Goal: Task Accomplishment & Management: Use online tool/utility

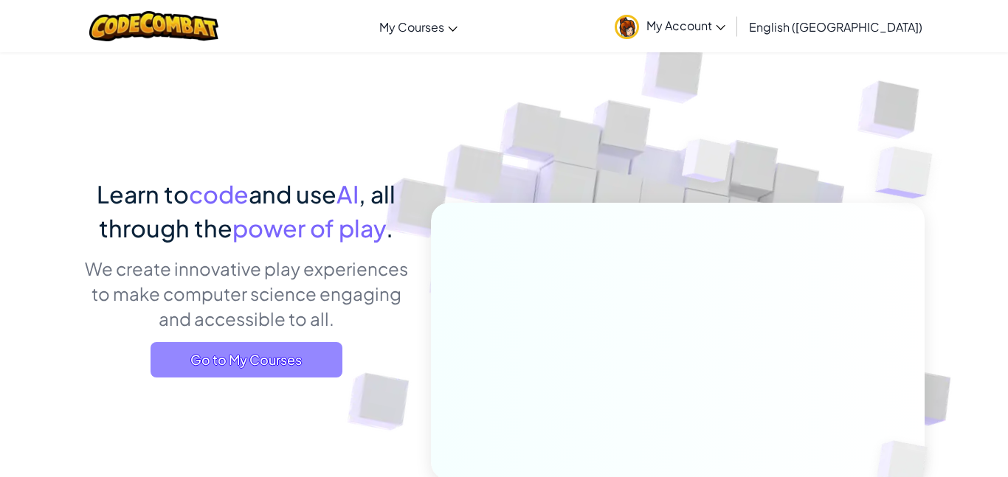
click at [304, 347] on span "Go to My Courses" at bounding box center [247, 359] width 192 height 35
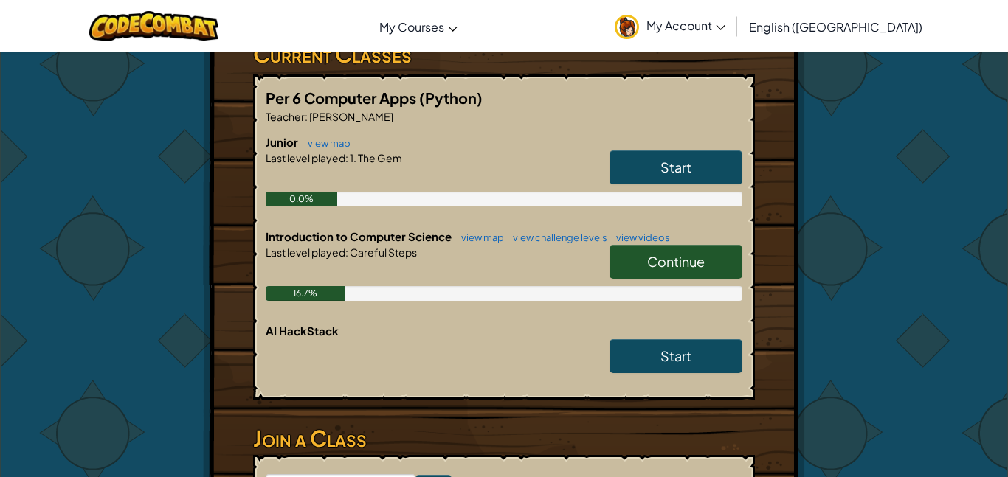
scroll to position [266, 0]
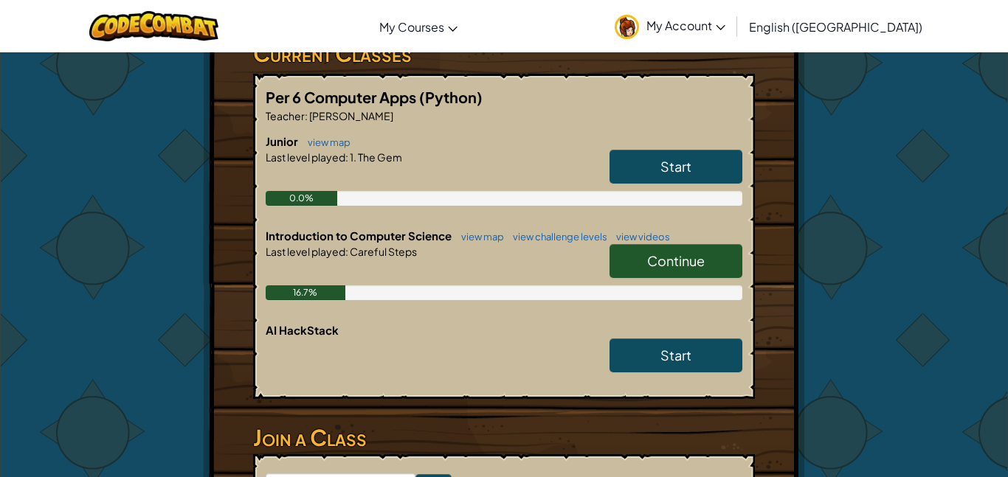
click at [629, 256] on link "Continue" at bounding box center [676, 261] width 133 height 34
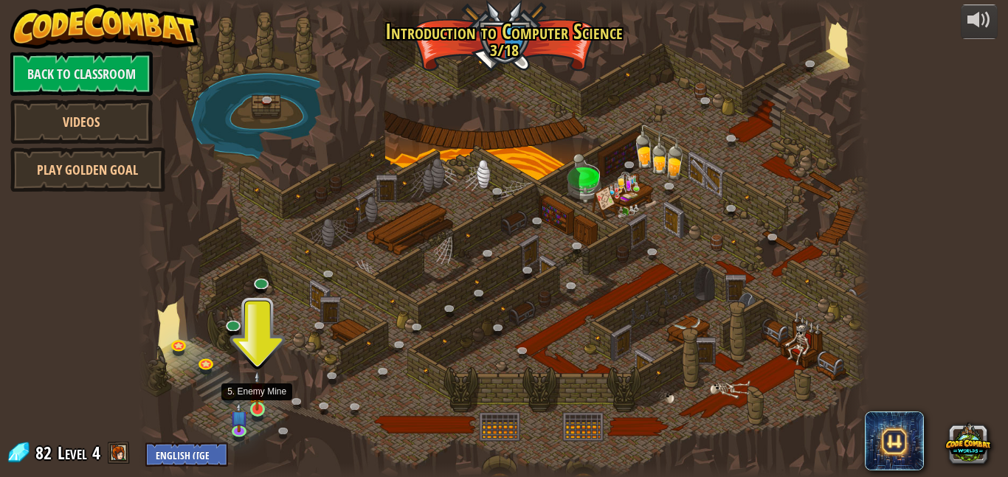
click at [254, 400] on img at bounding box center [257, 391] width 17 height 40
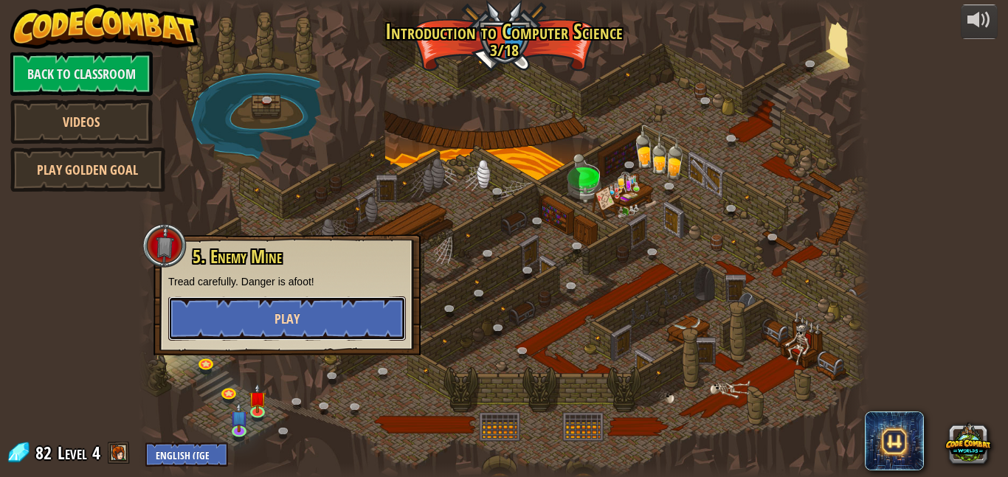
click at [277, 320] on span "Play" at bounding box center [287, 319] width 25 height 18
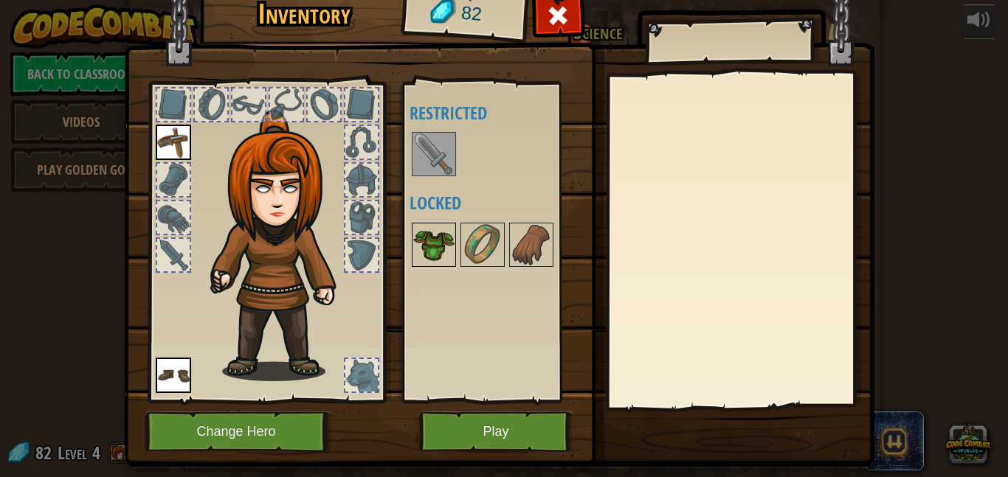
click at [440, 245] on img at bounding box center [433, 244] width 41 height 41
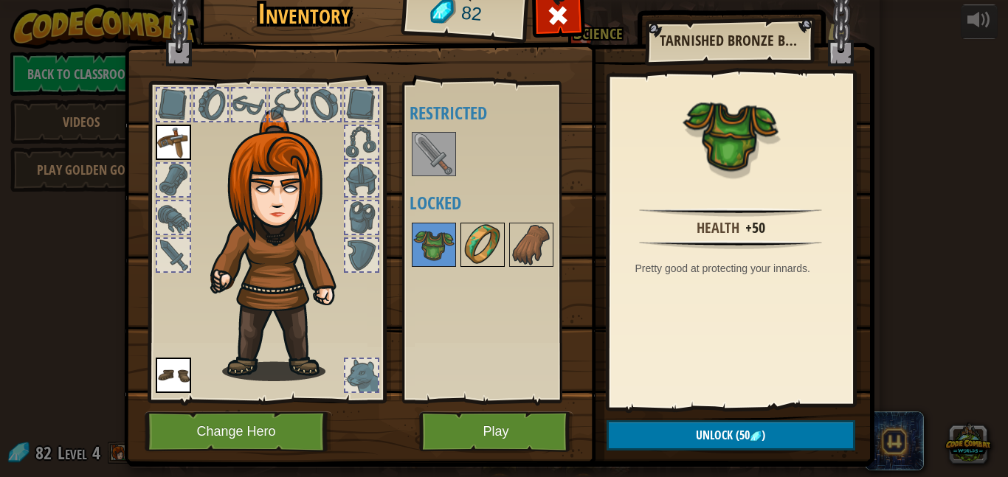
click at [486, 230] on img at bounding box center [482, 244] width 41 height 41
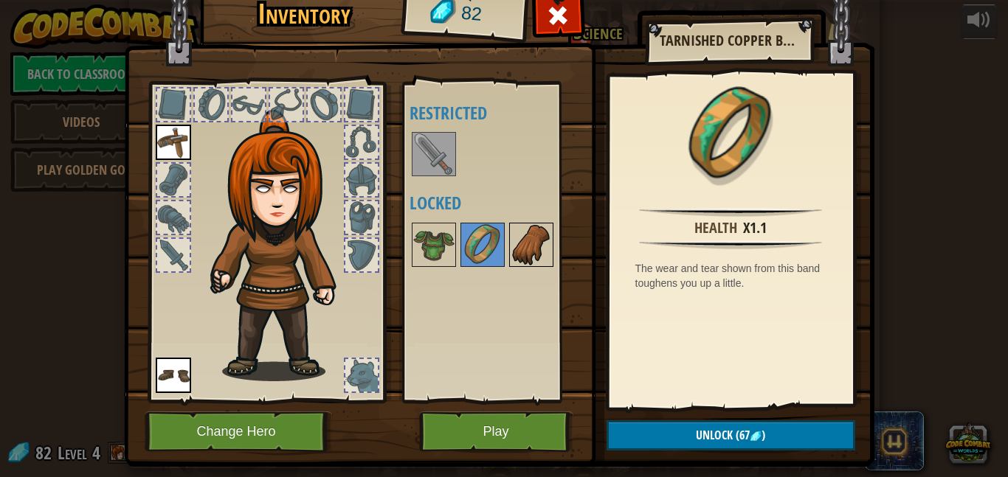
click at [511, 238] on img at bounding box center [531, 244] width 41 height 41
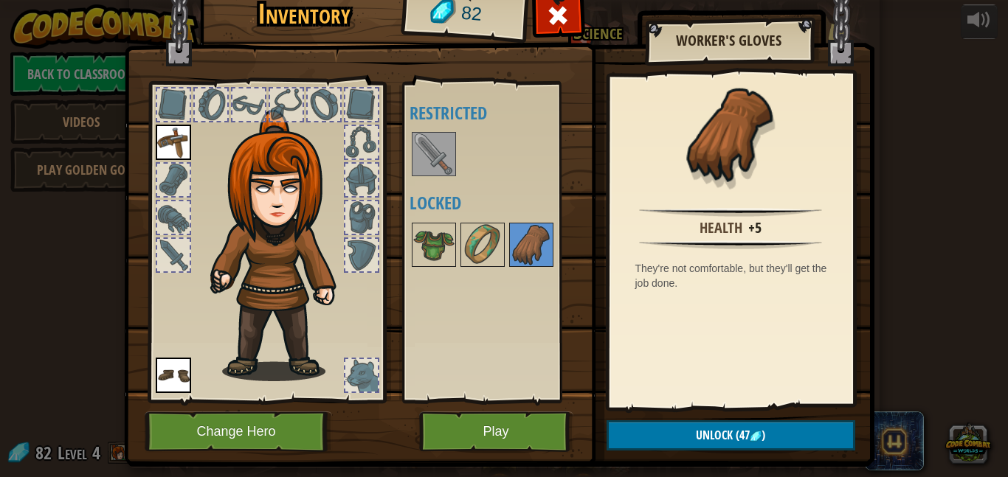
click at [432, 119] on h4 "Restricted" at bounding box center [497, 112] width 174 height 19
click at [523, 432] on button "Play" at bounding box center [496, 432] width 154 height 41
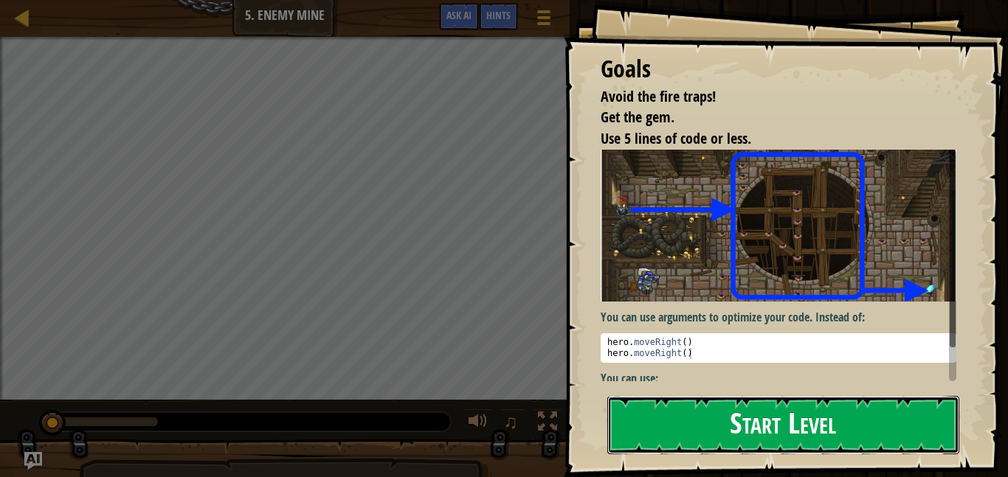
click at [859, 413] on button "Start Level" at bounding box center [783, 425] width 352 height 58
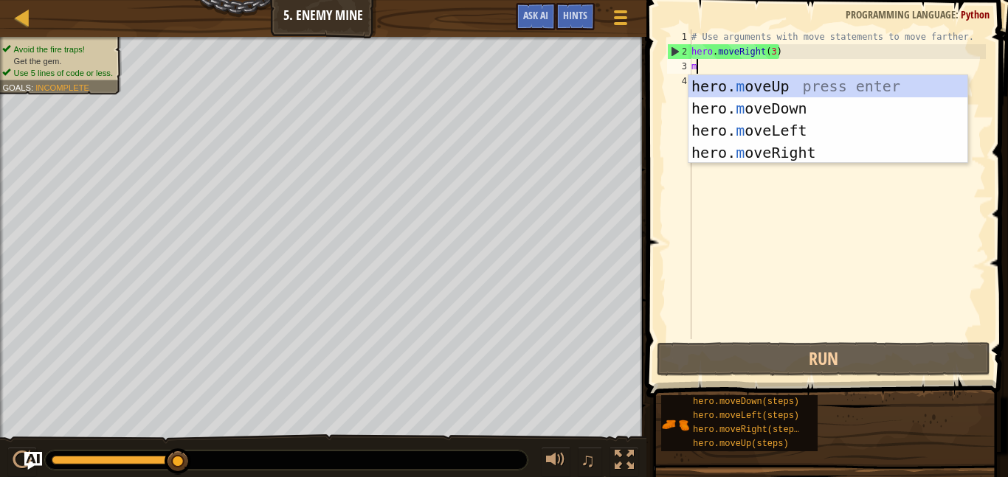
scroll to position [7, 0]
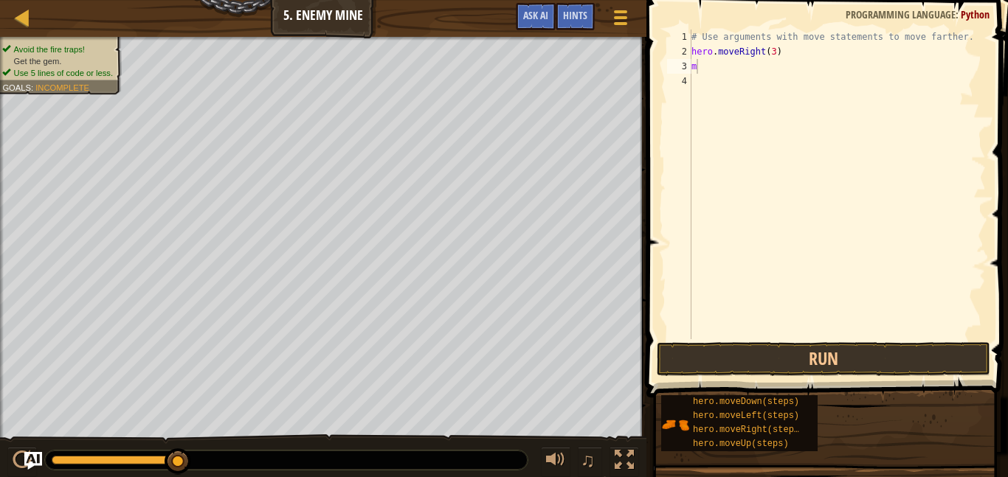
click at [699, 64] on div "# Use arguments with move statements to move farther. hero . moveRight ( 3 ) m" at bounding box center [836, 199] width 297 height 339
type textarea "mo"
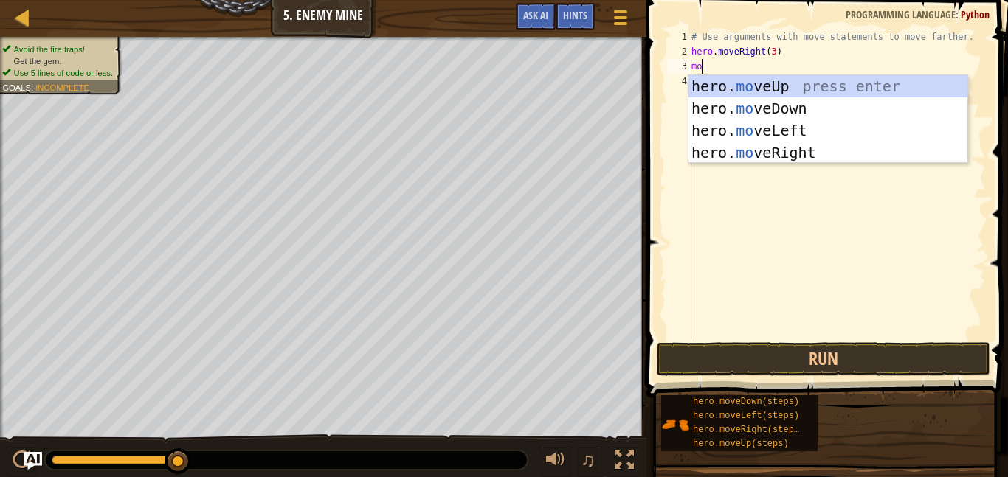
scroll to position [7, 1]
click at [740, 94] on div "hero. mo veUp press enter hero. mo veDown press enter hero. mo veLeft press ent…" at bounding box center [827, 141] width 279 height 133
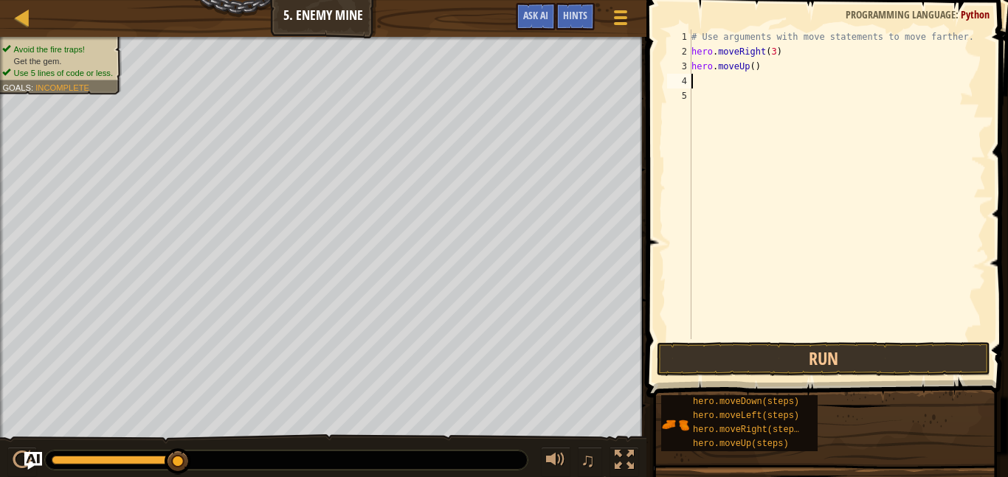
scroll to position [7, 0]
click at [786, 353] on button "Run" at bounding box center [824, 359] width 334 height 34
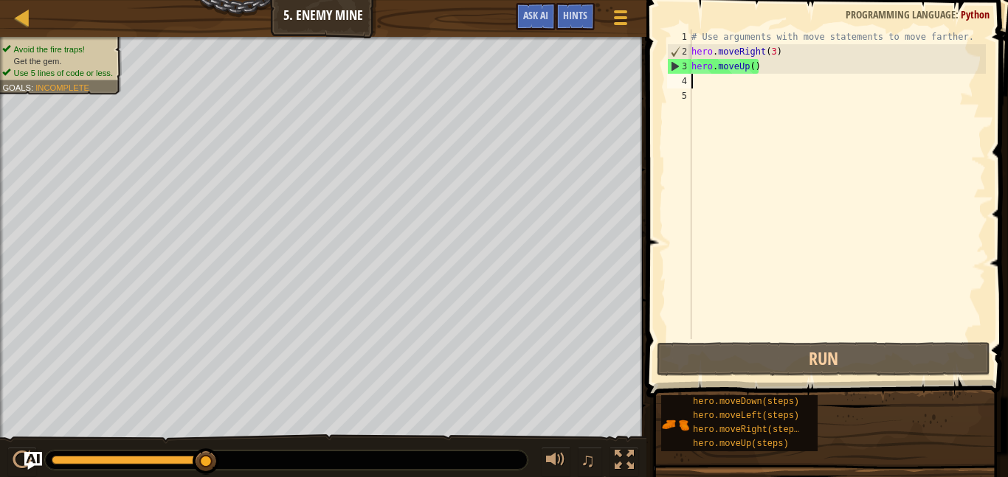
click at [751, 69] on div "# Use arguments with move statements to move farther. hero . moveRight ( 3 ) he…" at bounding box center [836, 199] width 297 height 339
click at [750, 69] on div "# Use arguments with move statements to move farther. hero . moveRight ( 3 ) he…" at bounding box center [836, 199] width 297 height 339
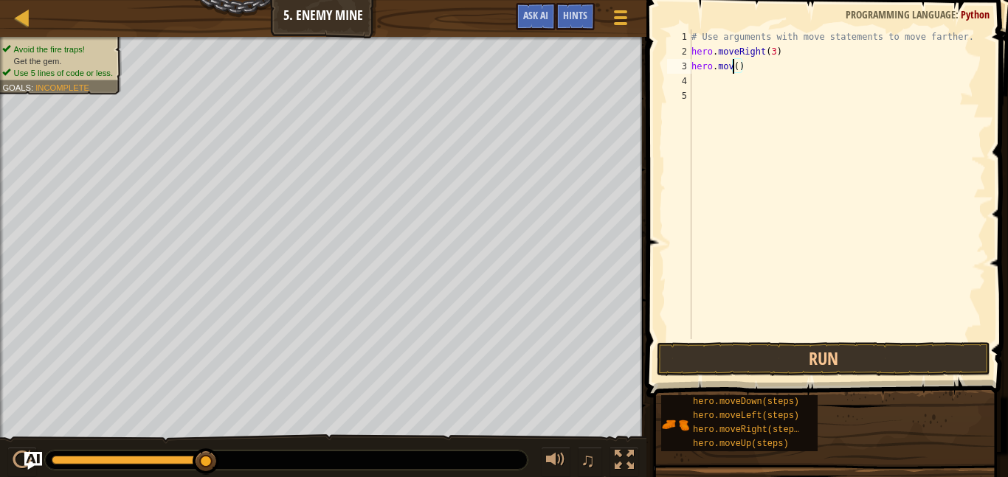
scroll to position [7, 7]
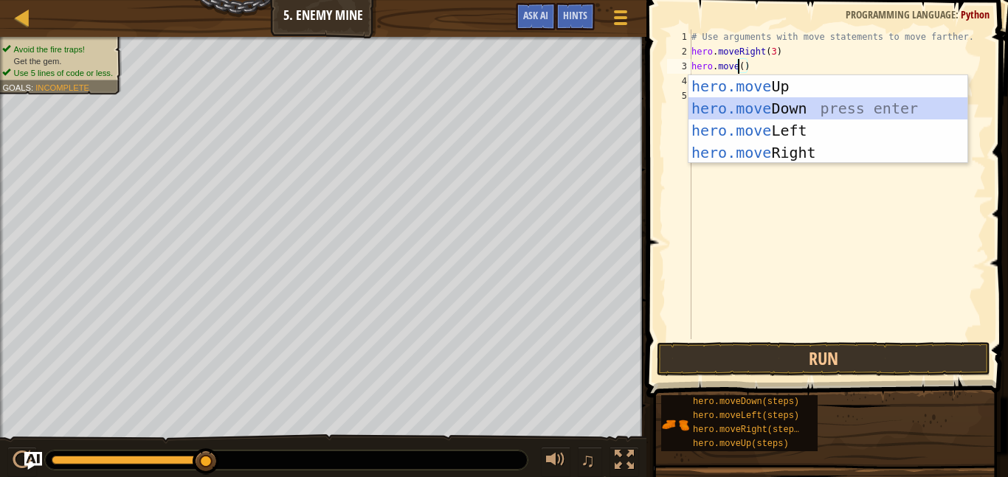
click at [763, 104] on div "hero.move Up press enter hero.move Down press enter hero.move Left press enter …" at bounding box center [827, 141] width 279 height 133
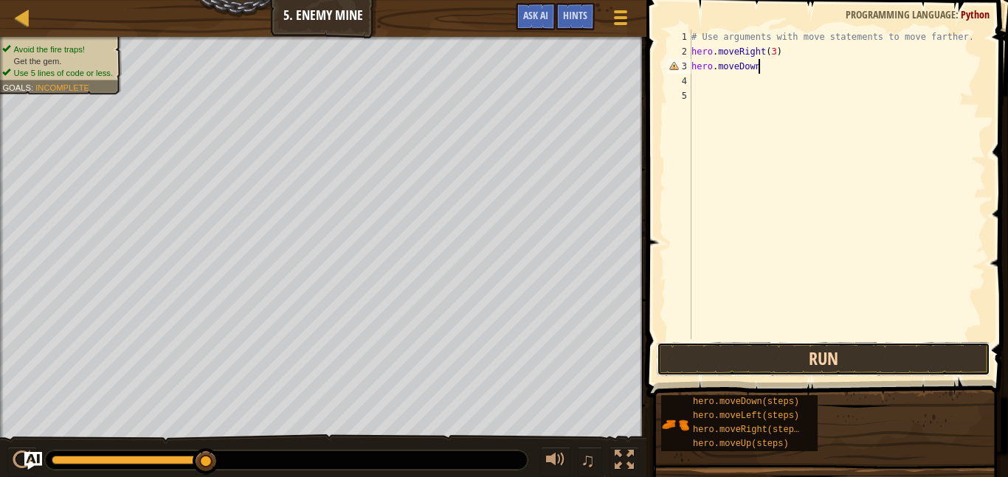
click at [719, 359] on button "Run" at bounding box center [824, 359] width 334 height 34
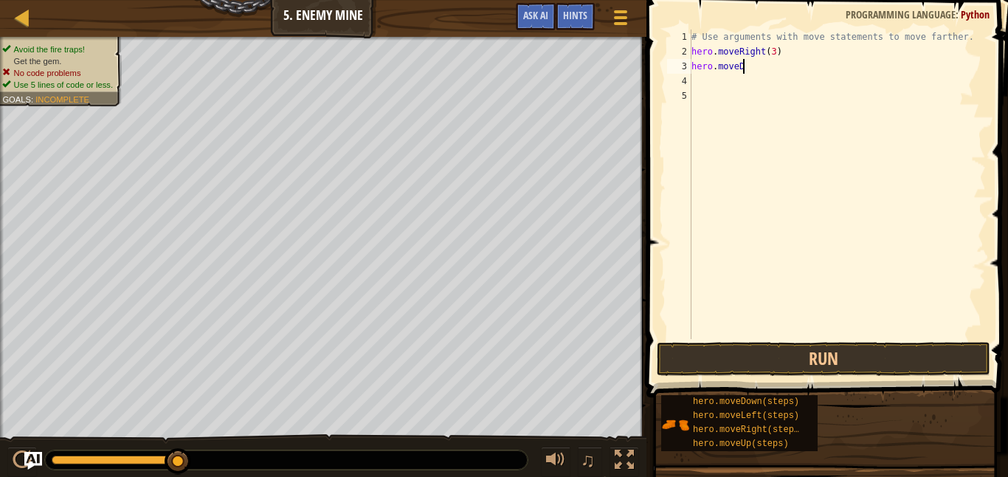
scroll to position [7, 6]
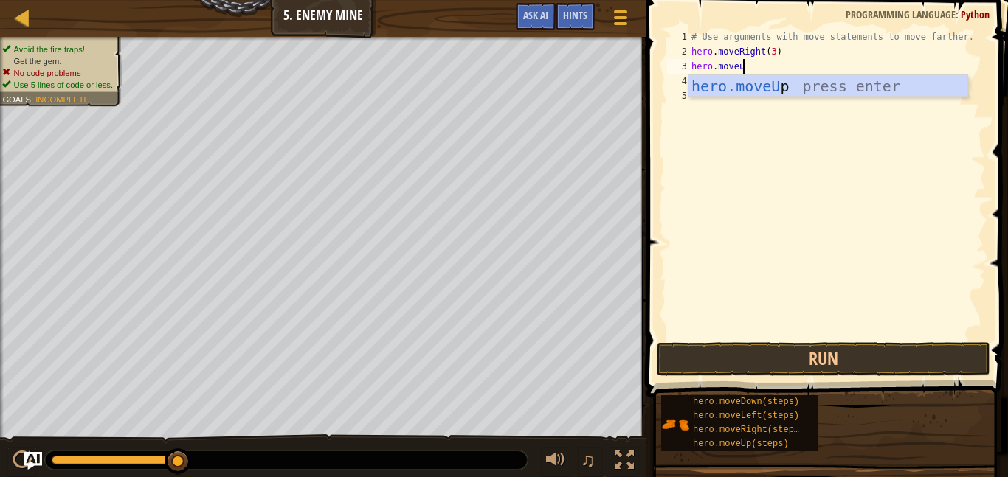
type textarea "hero.moveup"
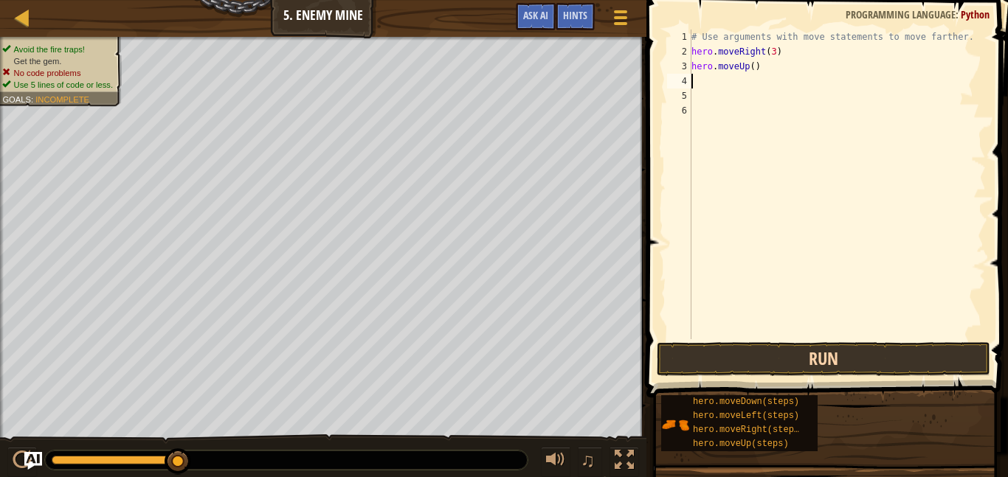
type textarea "m"
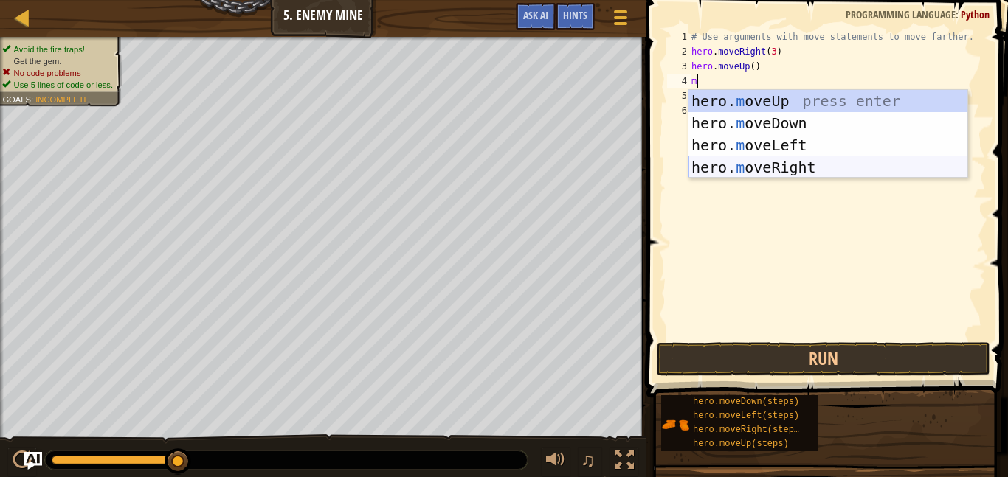
click at [759, 159] on div "hero. m oveUp press enter hero. m oveDown press enter hero. m oveLeft press ent…" at bounding box center [827, 156] width 279 height 133
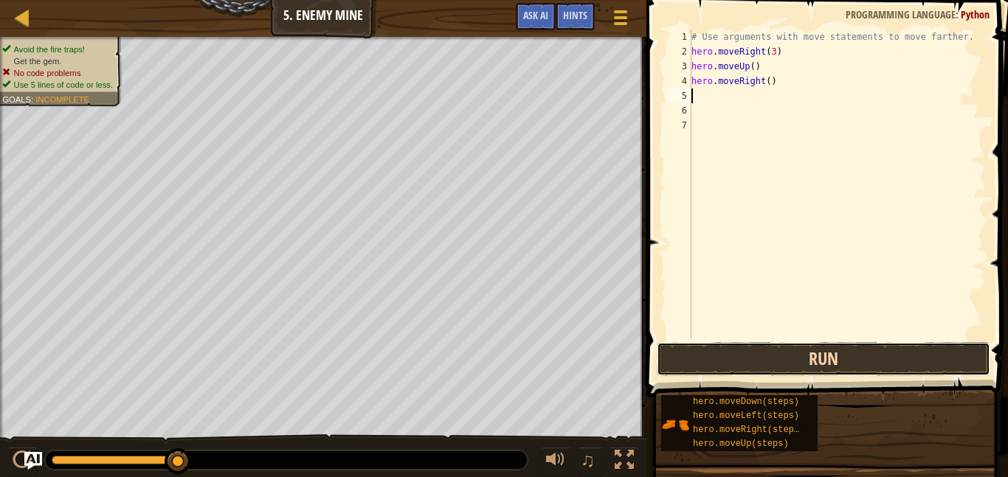
click at [778, 345] on button "Run" at bounding box center [824, 359] width 334 height 34
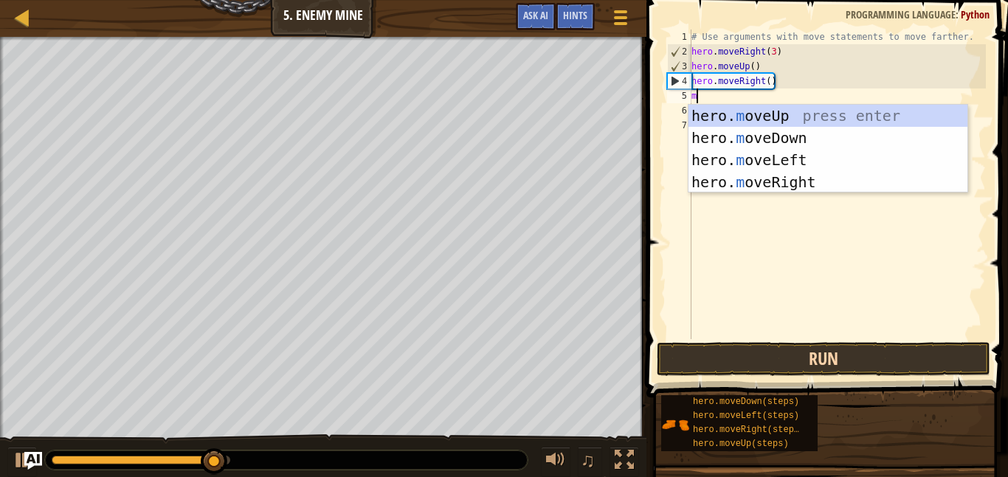
type textarea "mo"
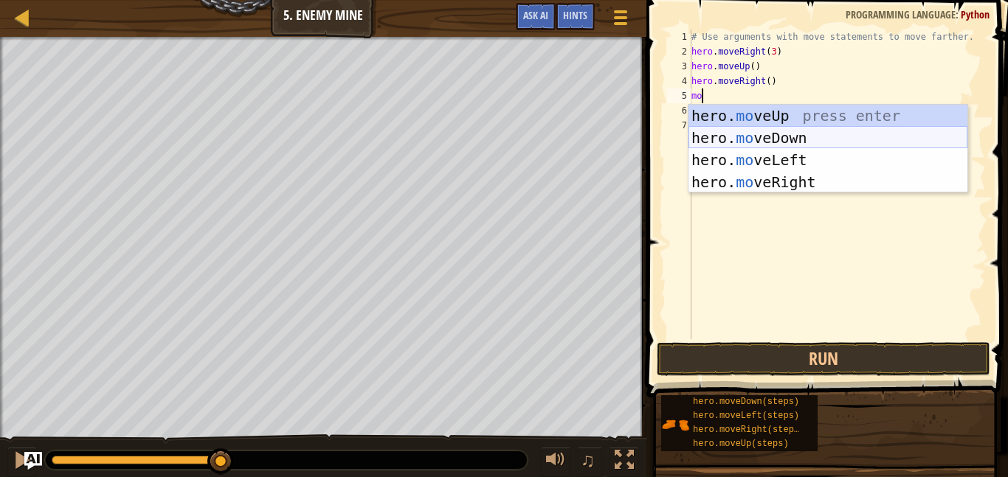
click at [754, 132] on div "hero. mo veUp press enter hero. mo veDown press enter hero. mo veLeft press ent…" at bounding box center [827, 171] width 279 height 133
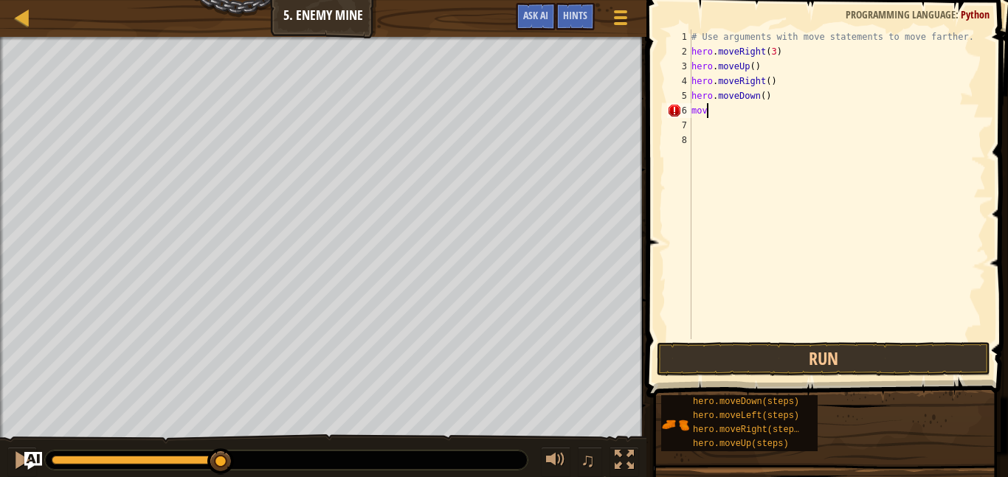
scroll to position [7, 1]
type textarea "move"
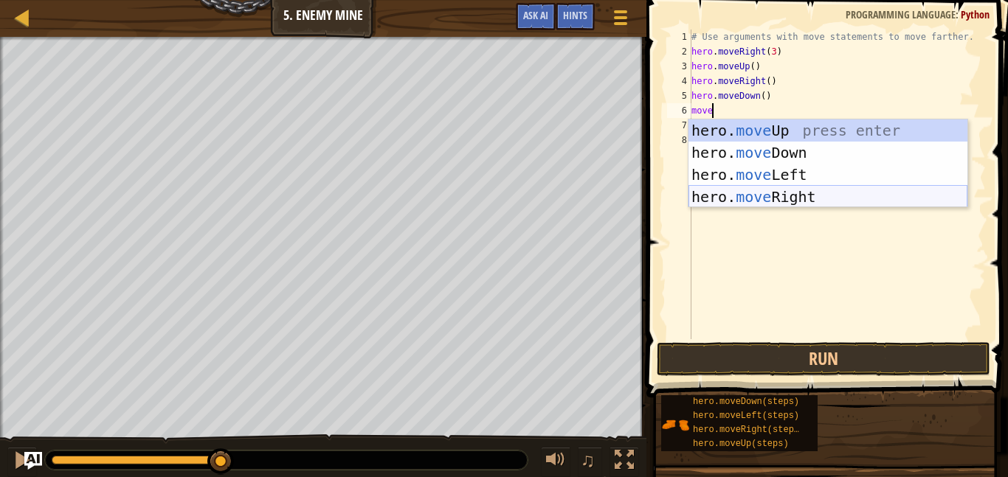
click at [778, 192] on div "hero. move Up press enter hero. move Down press enter hero. move Left press ent…" at bounding box center [827, 186] width 279 height 133
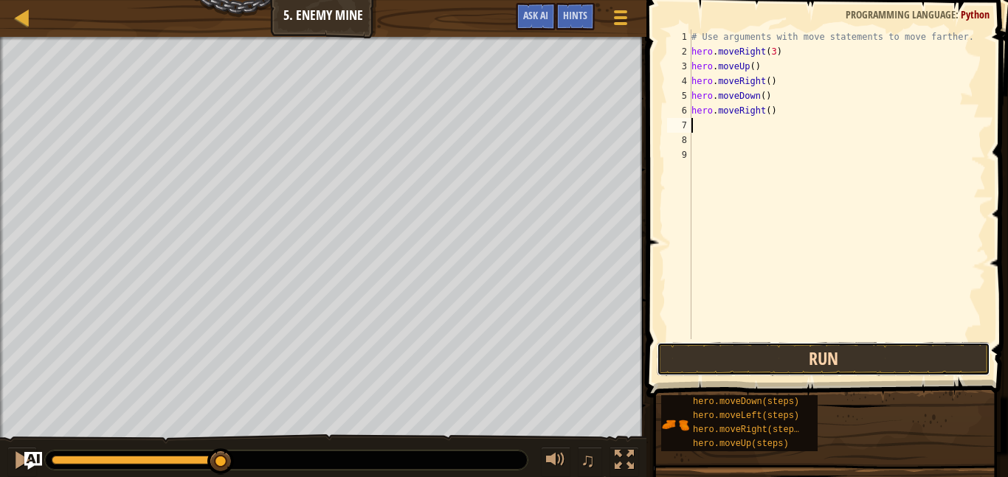
click at [784, 348] on button "Run" at bounding box center [824, 359] width 334 height 34
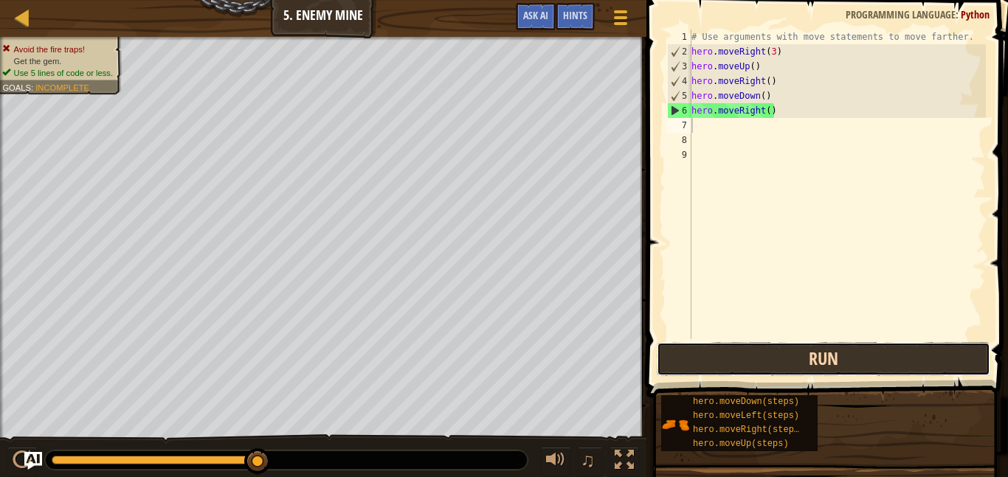
click at [736, 362] on button "Run" at bounding box center [824, 359] width 334 height 34
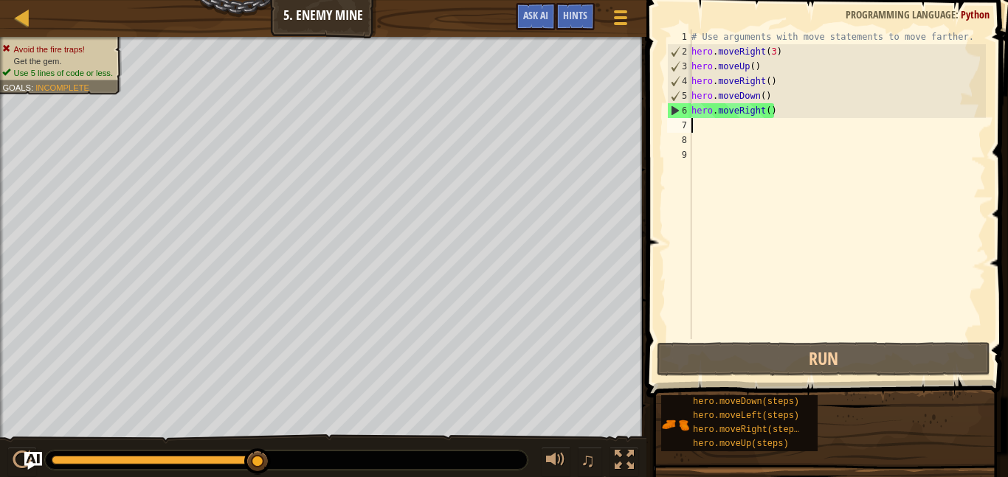
click at [759, 108] on div "# Use arguments with move statements to move farther. hero . moveRight ( 3 ) he…" at bounding box center [836, 199] width 297 height 339
click at [764, 108] on div "# Use arguments with move statements to move farther. hero . moveRight ( 3 ) he…" at bounding box center [836, 199] width 297 height 339
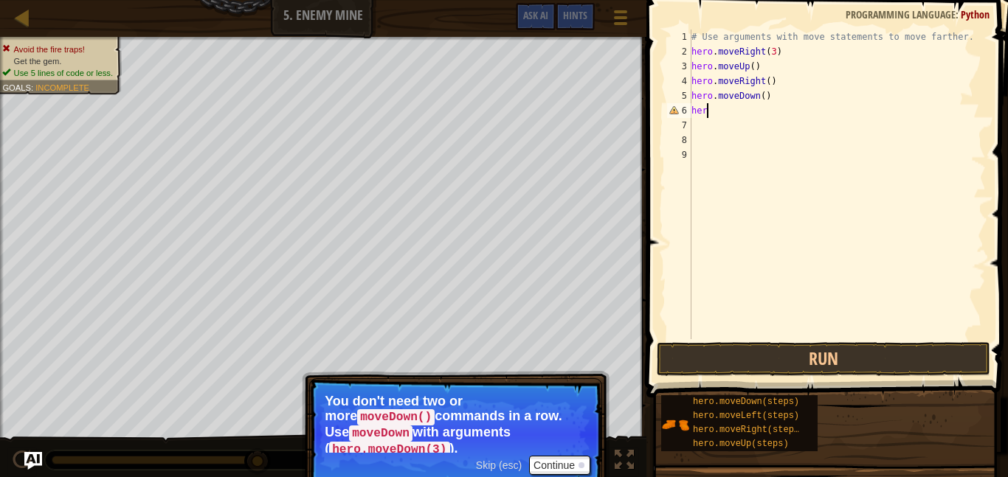
scroll to position [7, 1]
type textarea "h"
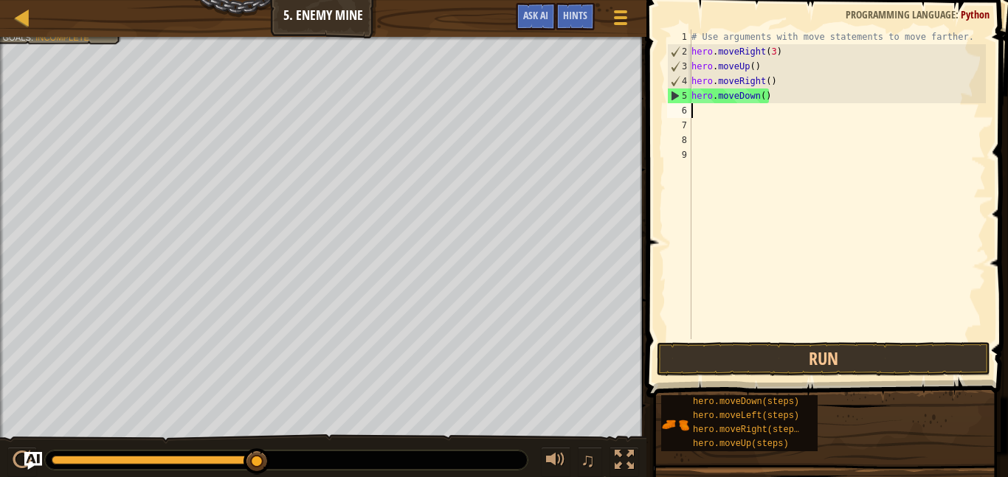
click at [763, 101] on div "# Use arguments with move statements to move farther. hero . moveRight ( 3 ) he…" at bounding box center [836, 199] width 297 height 339
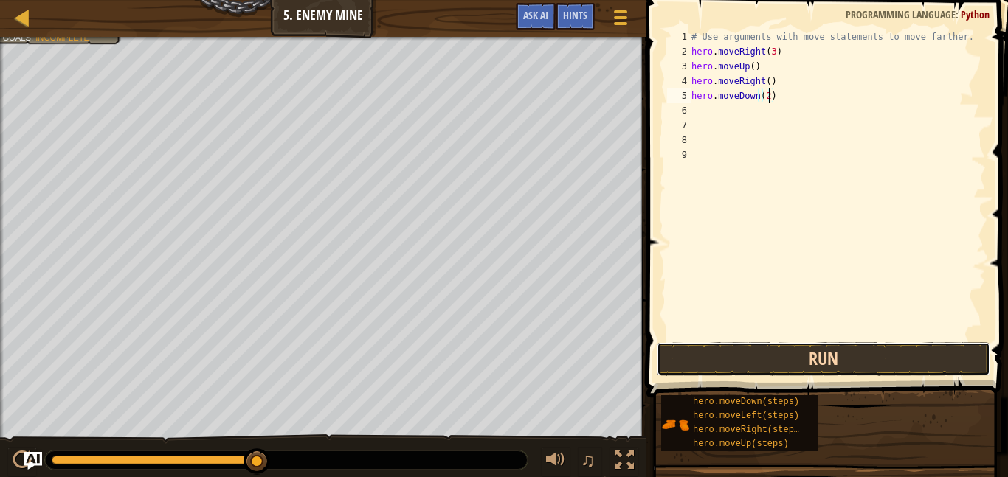
click at [773, 356] on button "Run" at bounding box center [824, 359] width 334 height 34
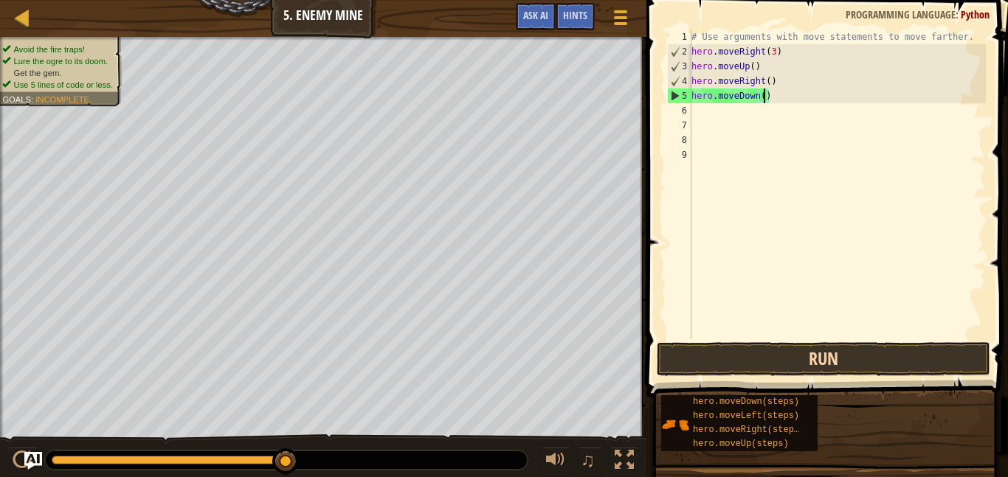
scroll to position [7, 10]
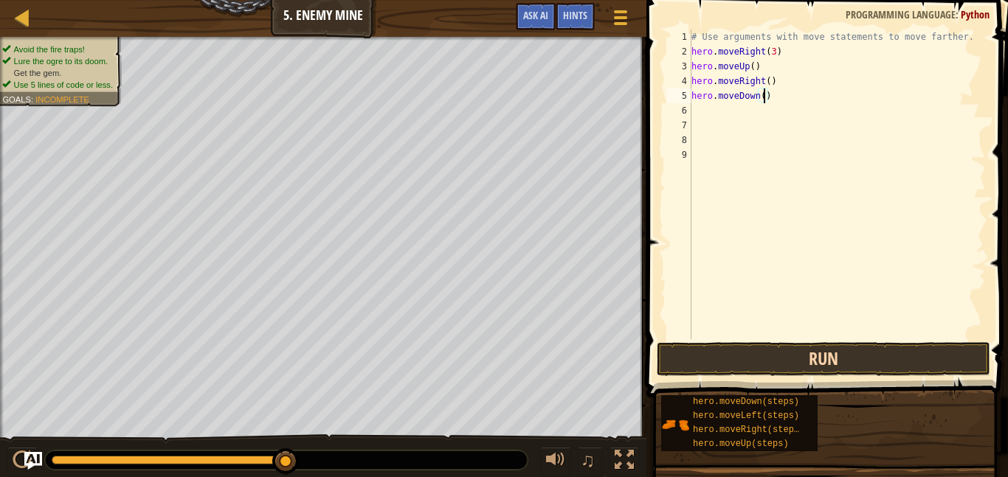
type textarea "hero.moveDown(3)"
click at [767, 364] on button "Run" at bounding box center [824, 359] width 334 height 34
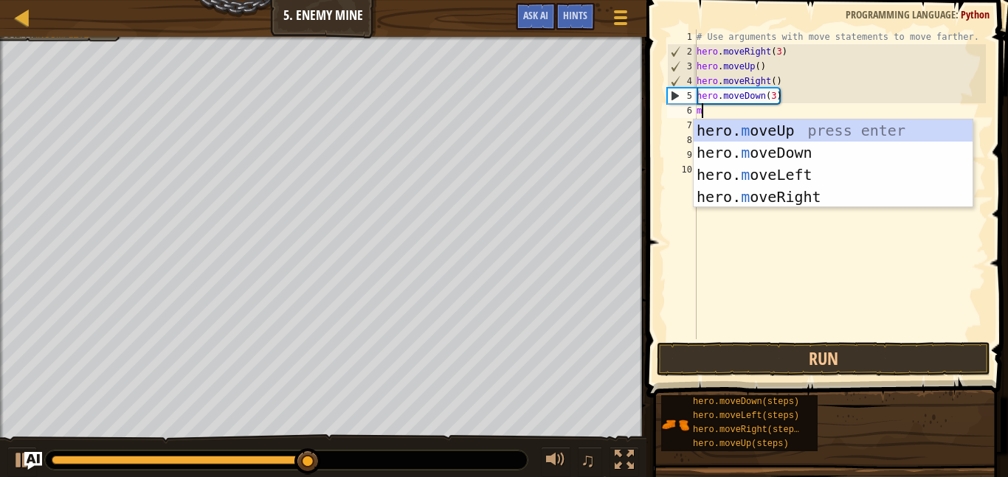
type textarea "mo"
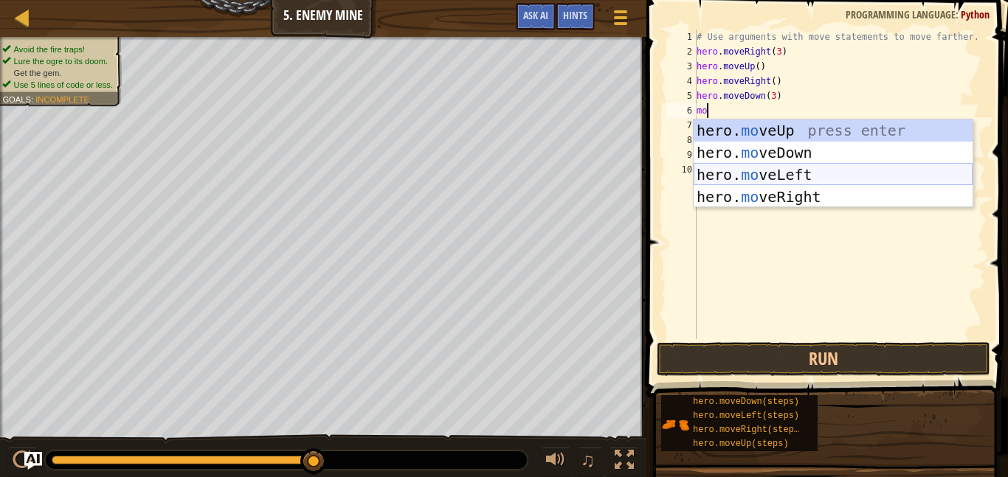
click at [745, 175] on div "hero. mo veUp press enter hero. mo veDown press enter hero. mo veLeft press ent…" at bounding box center [833, 186] width 279 height 133
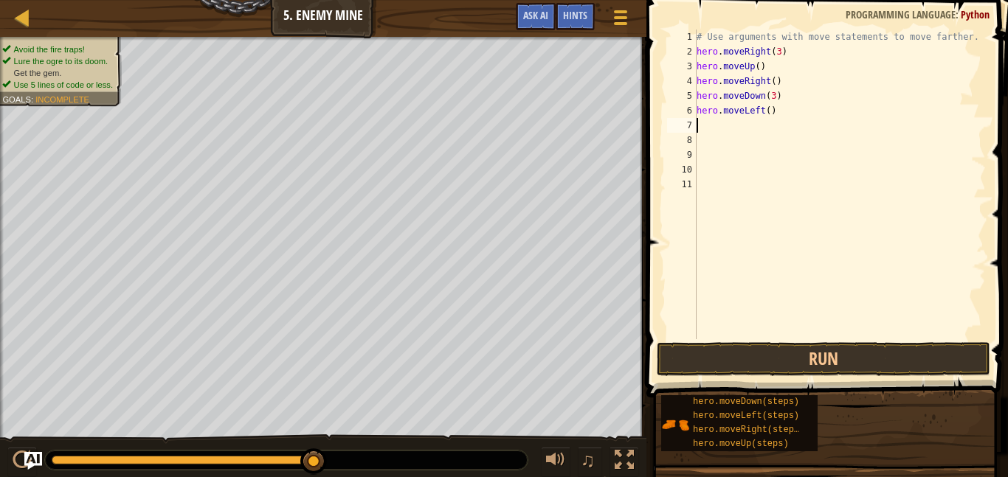
scroll to position [7, 0]
click at [734, 354] on button "Run" at bounding box center [824, 359] width 334 height 34
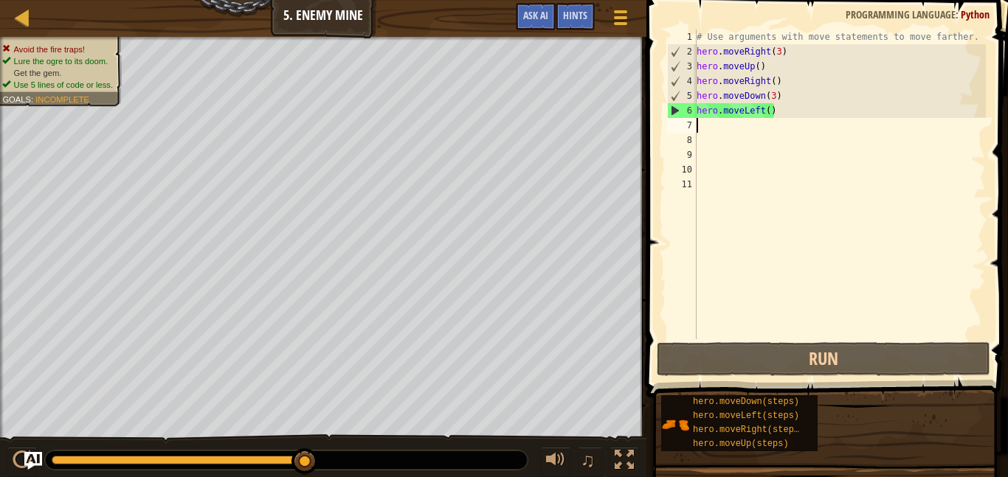
click at [764, 110] on div "# Use arguments with move statements to move farther. hero . moveRight ( 3 ) he…" at bounding box center [840, 199] width 292 height 339
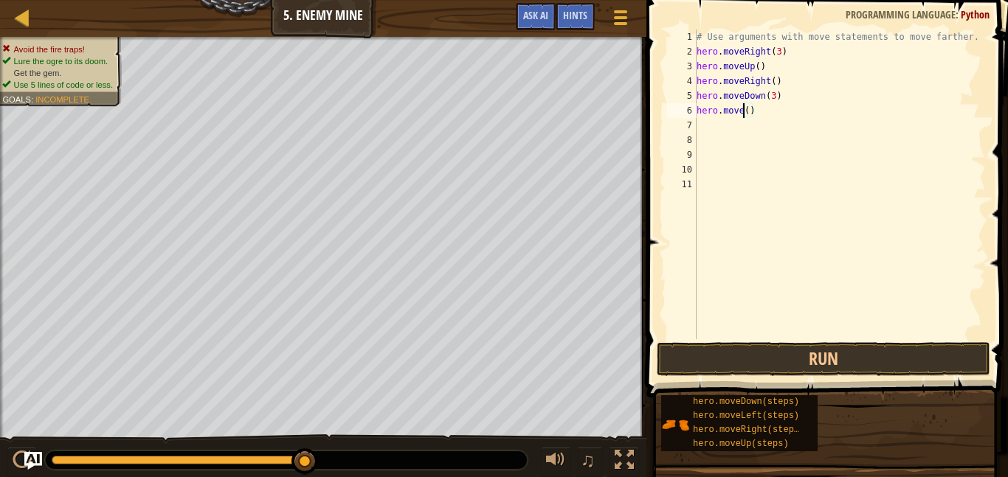
scroll to position [7, 8]
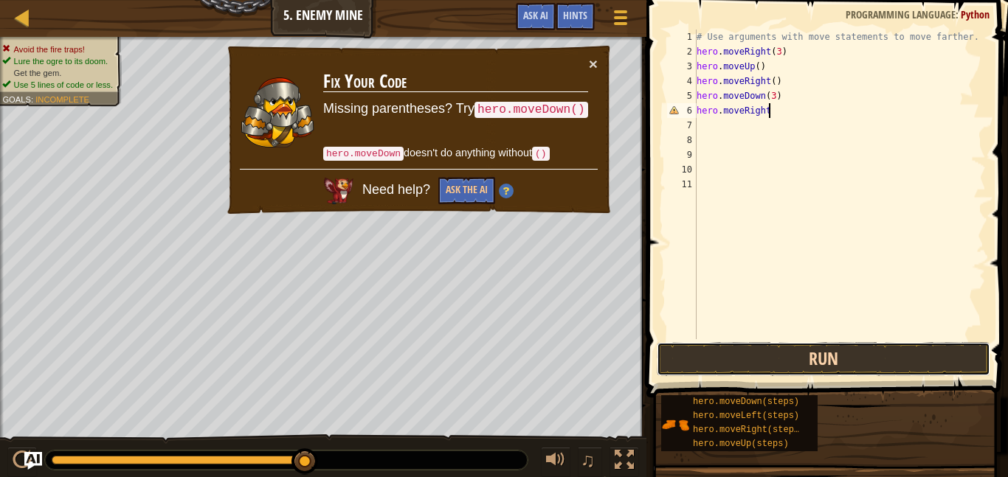
click at [745, 359] on button "Run" at bounding box center [824, 359] width 334 height 34
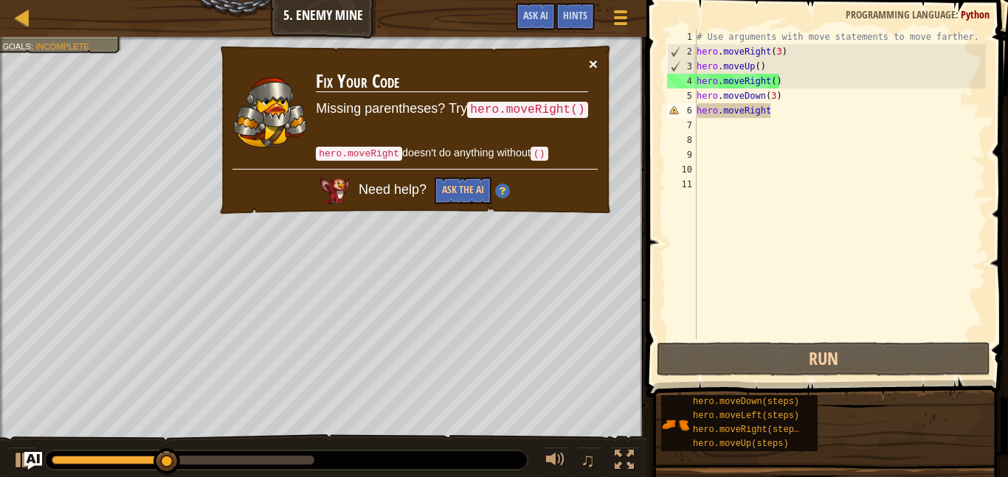
click at [589, 60] on button "×" at bounding box center [593, 63] width 9 height 15
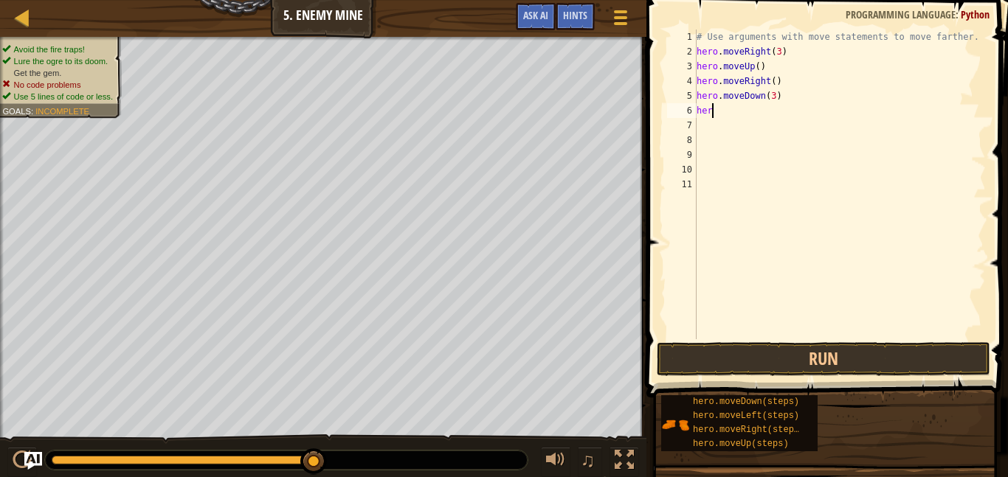
scroll to position [7, 1]
type textarea "h"
type textarea "m"
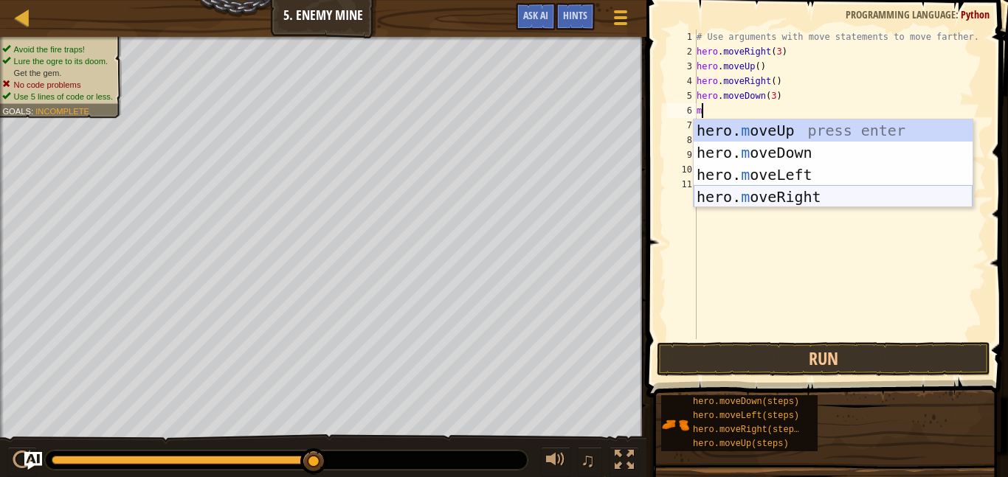
click at [779, 189] on div "hero. m oveUp press enter hero. m oveDown press enter hero. m oveLeft press ent…" at bounding box center [833, 186] width 279 height 133
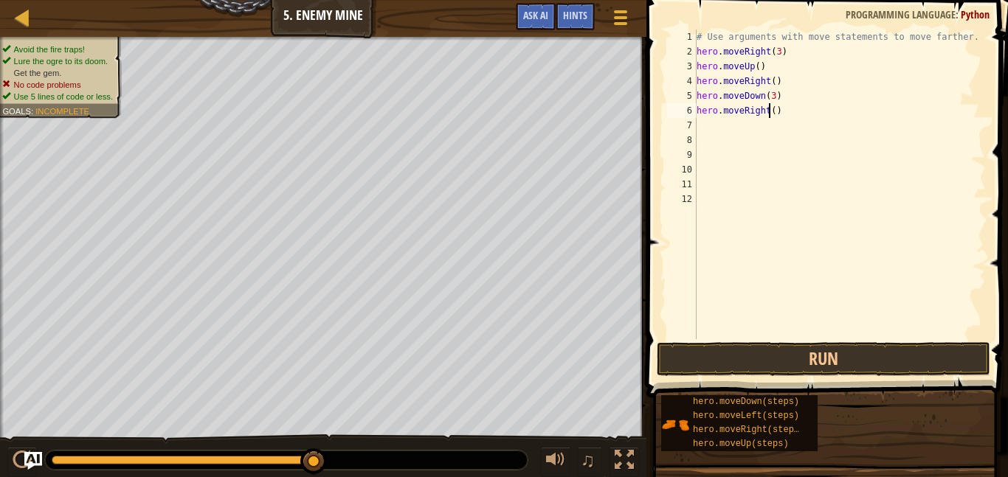
click at [770, 110] on div "# Use arguments with move statements to move farther. hero . moveRight ( 3 ) he…" at bounding box center [840, 199] width 292 height 339
click at [775, 110] on div "# Use arguments with move statements to move farther. hero . moveRight ( 3 ) he…" at bounding box center [840, 199] width 292 height 339
type textarea "hero.moveRight(2)"
click at [815, 357] on button "Run" at bounding box center [824, 359] width 334 height 34
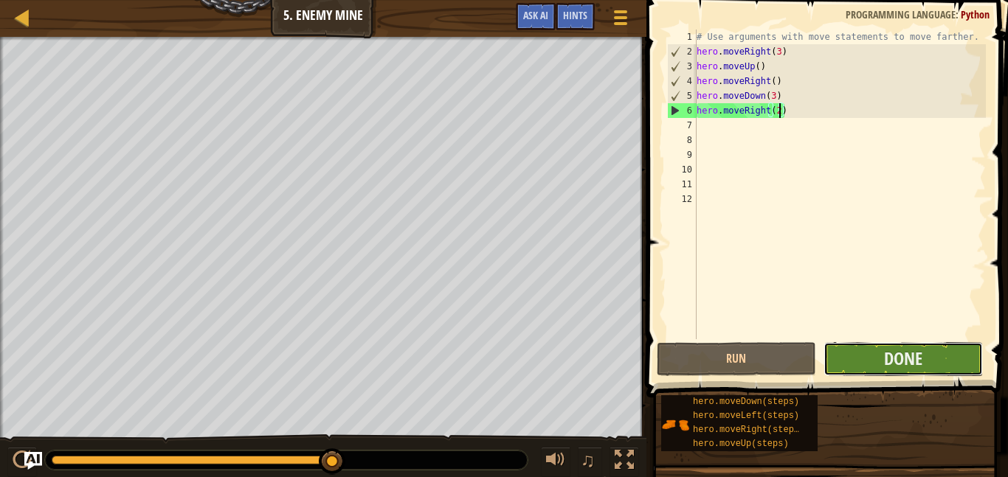
click at [838, 357] on button "Done" at bounding box center [903, 359] width 159 height 34
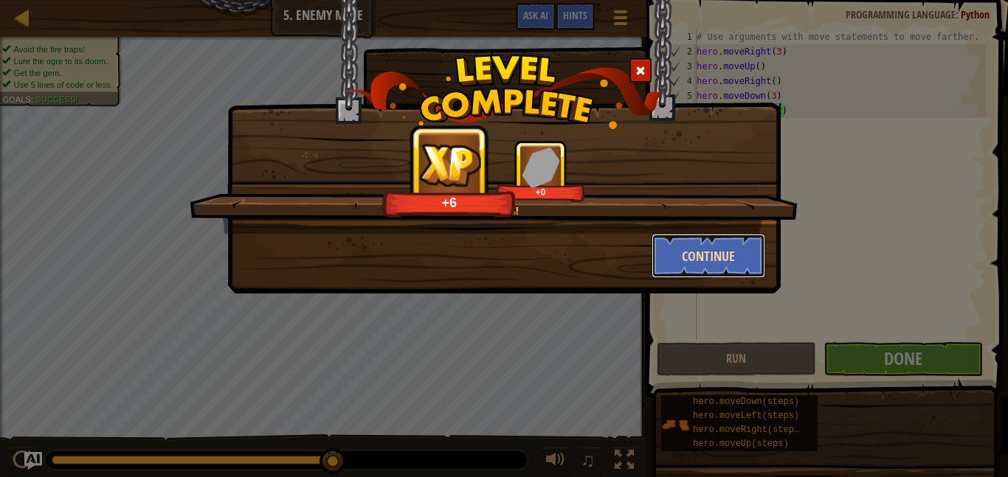
click at [741, 255] on button "Continue" at bounding box center [709, 256] width 114 height 44
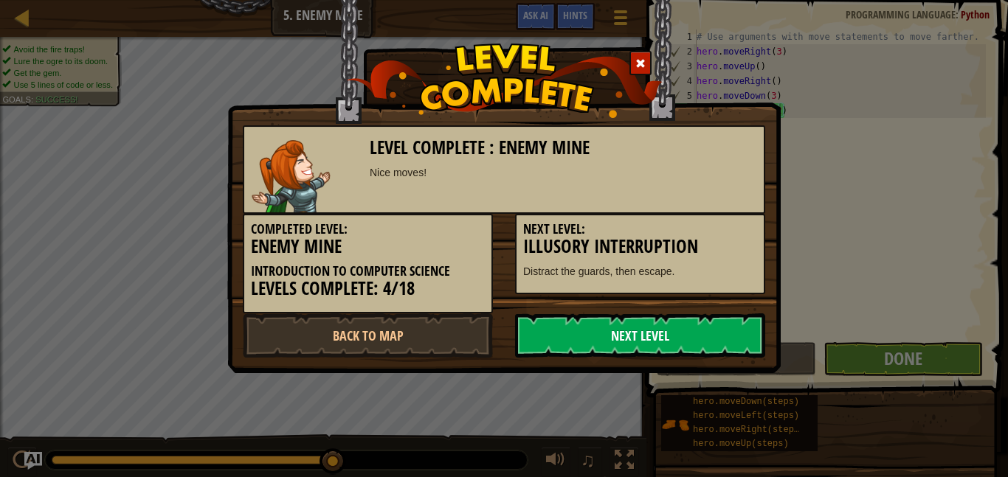
click at [636, 319] on link "Next Level" at bounding box center [640, 336] width 250 height 44
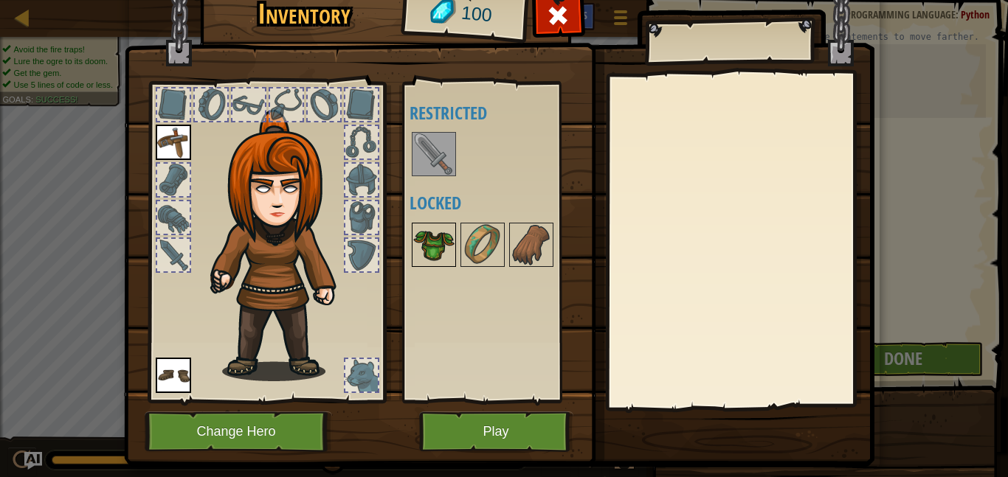
click at [429, 245] on img at bounding box center [433, 244] width 41 height 41
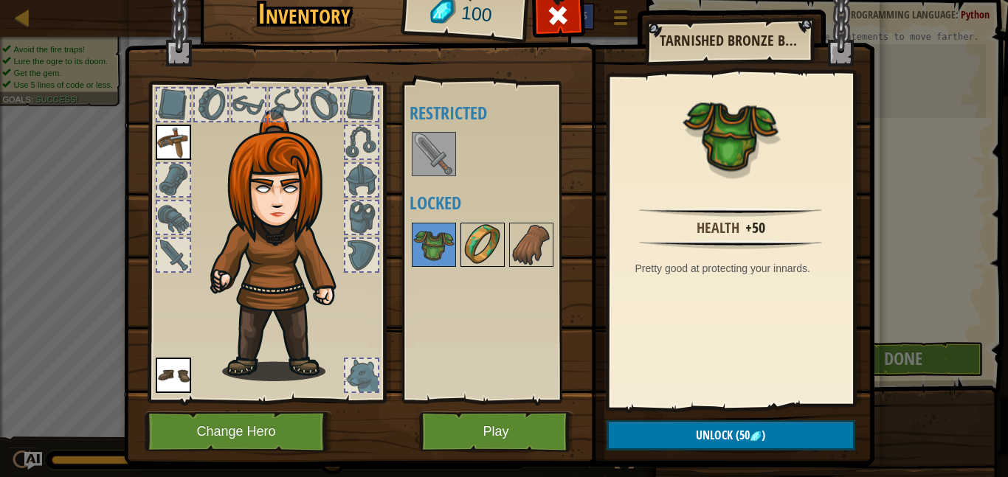
click at [478, 251] on img at bounding box center [482, 244] width 41 height 41
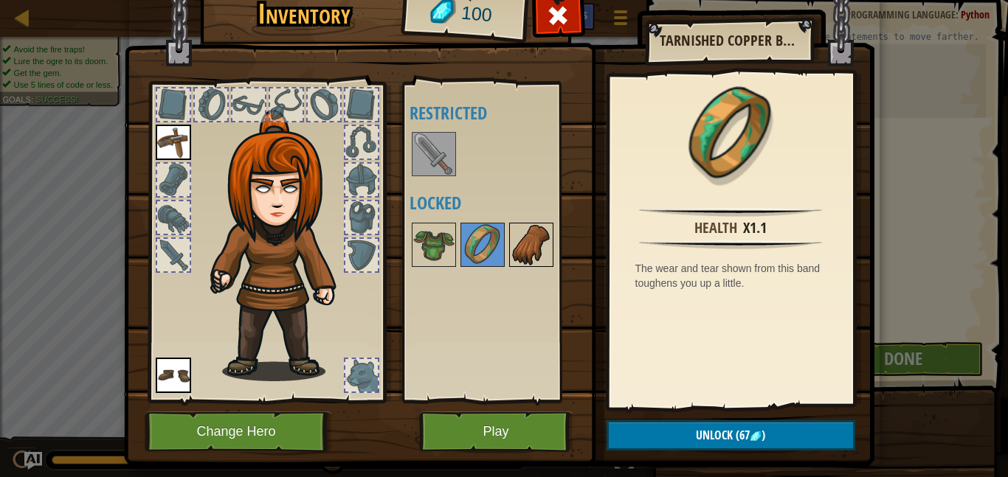
click at [526, 244] on img at bounding box center [531, 244] width 41 height 41
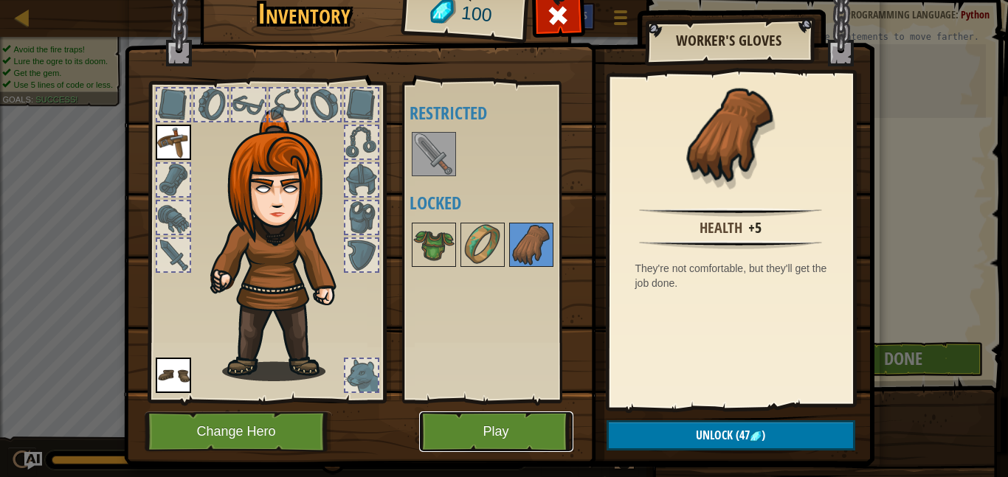
click at [474, 431] on button "Play" at bounding box center [496, 432] width 154 height 41
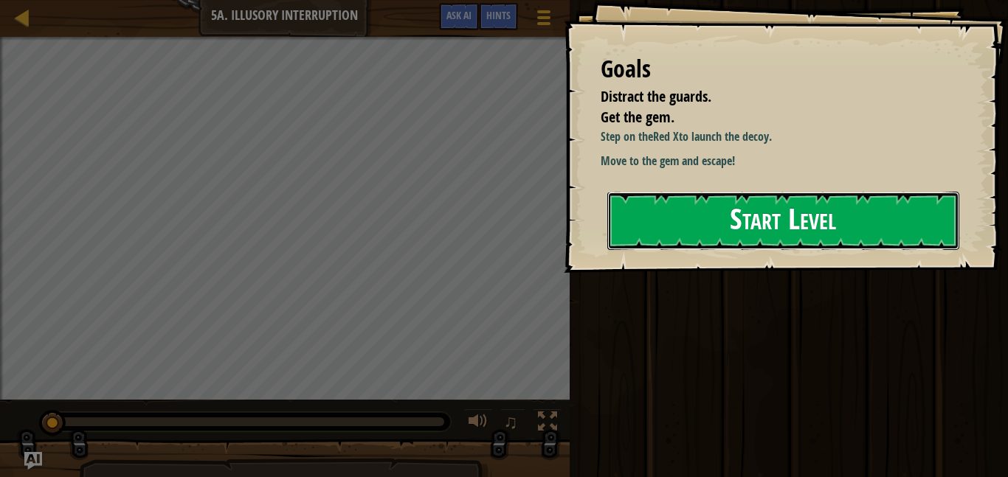
click at [663, 236] on button "Start Level" at bounding box center [783, 221] width 352 height 58
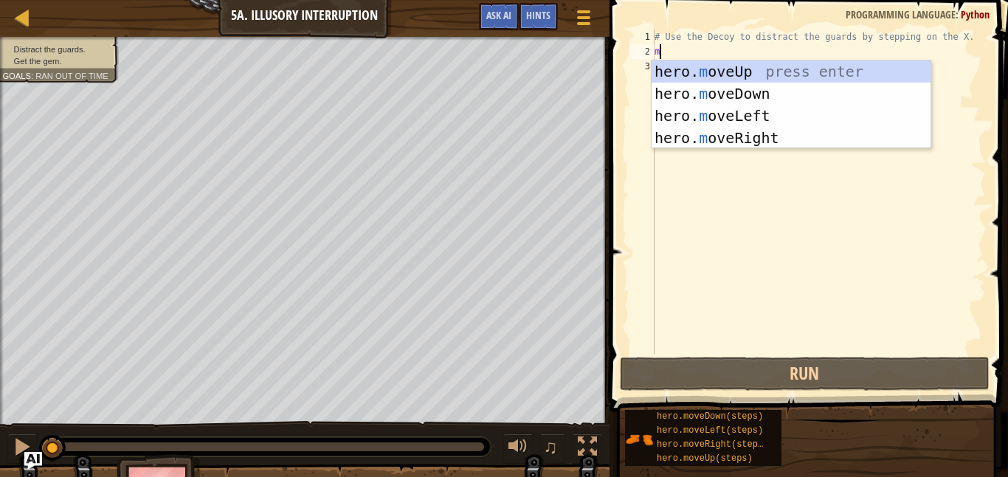
scroll to position [7, 0]
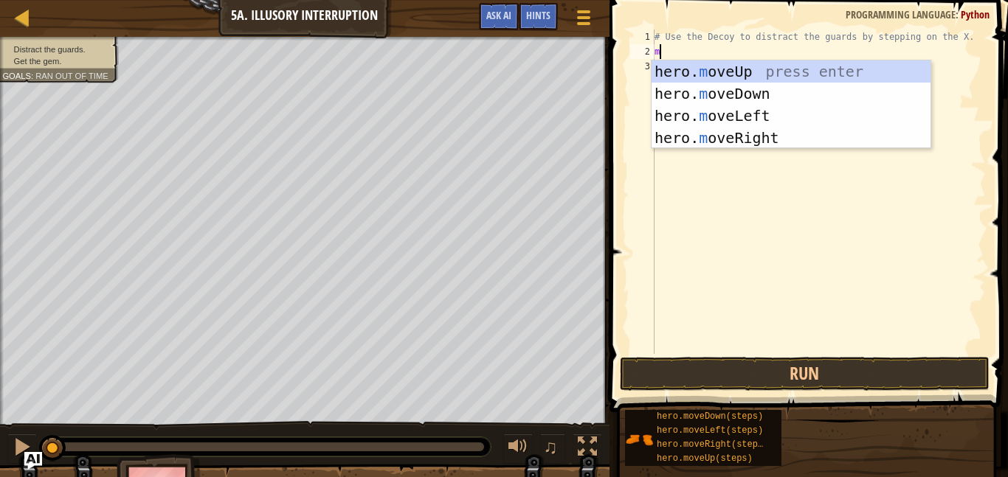
type textarea "mo"
click at [760, 64] on div "hero. mo veUp press enter hero. mo veDown press enter hero. mo veLeft press ent…" at bounding box center [791, 127] width 279 height 133
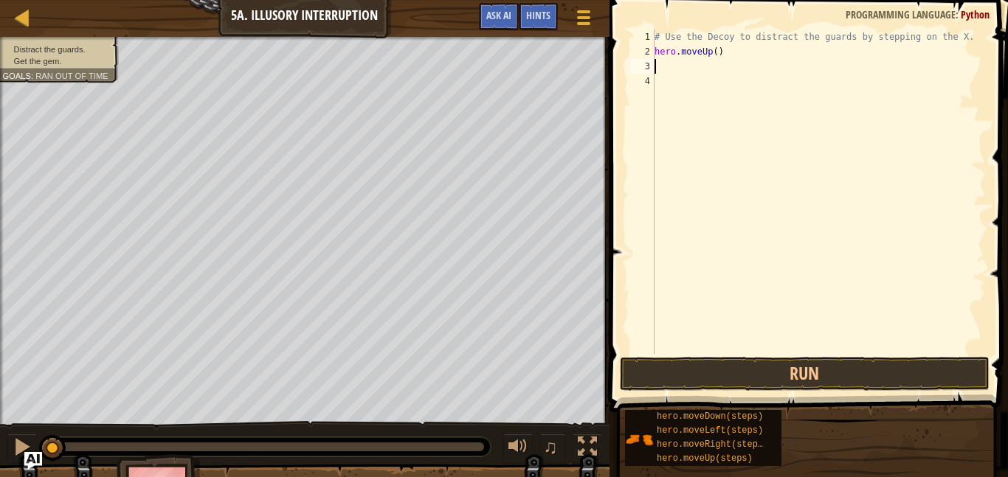
scroll to position [7, 0]
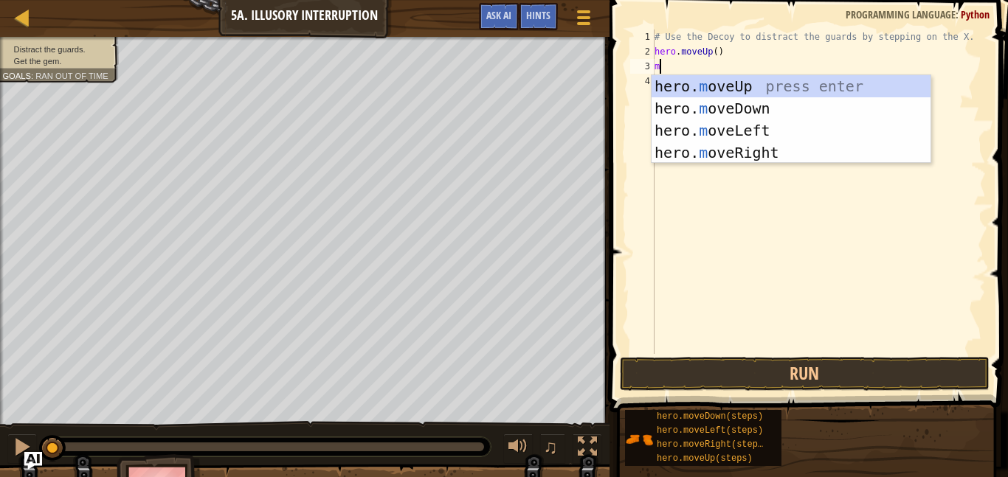
type textarea "mo"
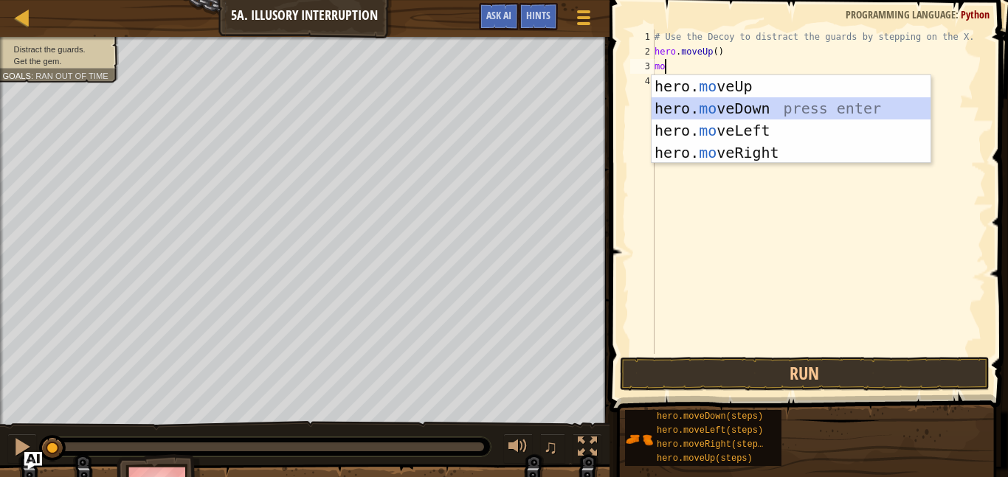
click at [694, 105] on div "hero. mo veUp press enter hero. mo veDown press enter hero. mo veLeft press ent…" at bounding box center [791, 141] width 279 height 133
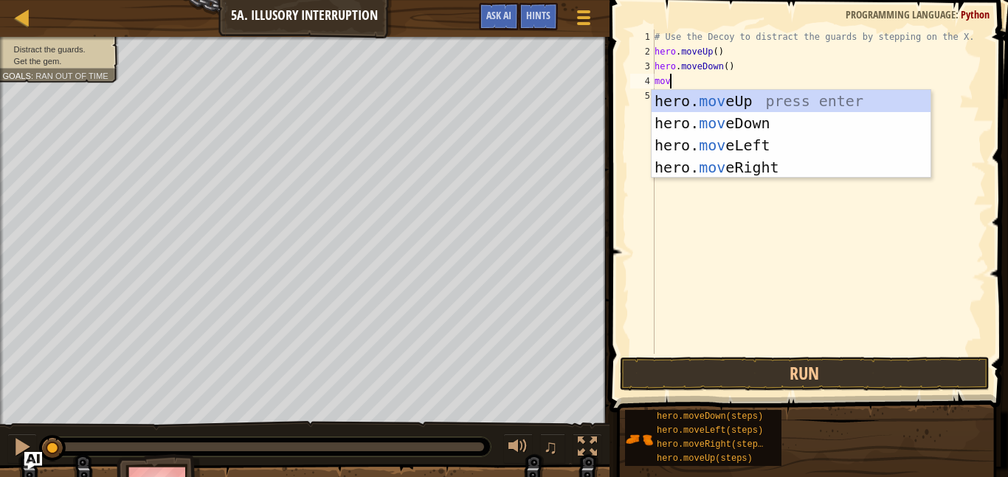
type textarea "move"
click at [700, 91] on div "hero. move Up press enter hero. move Down press enter hero. move Left press ent…" at bounding box center [791, 156] width 279 height 133
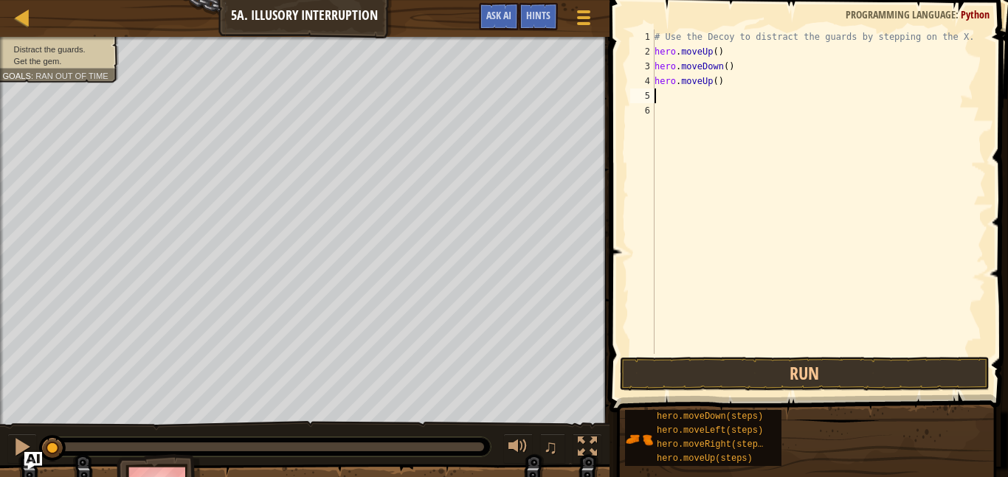
scroll to position [7, 0]
click at [666, 377] on button "Run" at bounding box center [805, 374] width 370 height 34
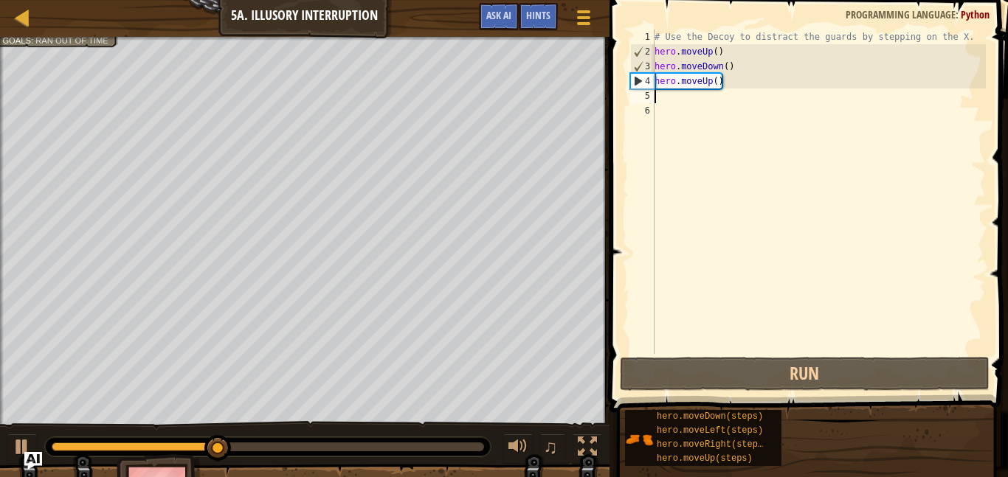
click at [744, 66] on div "# Use the Decoy to distract the guards by stepping on the X. hero . moveUp ( ) …" at bounding box center [819, 207] width 334 height 354
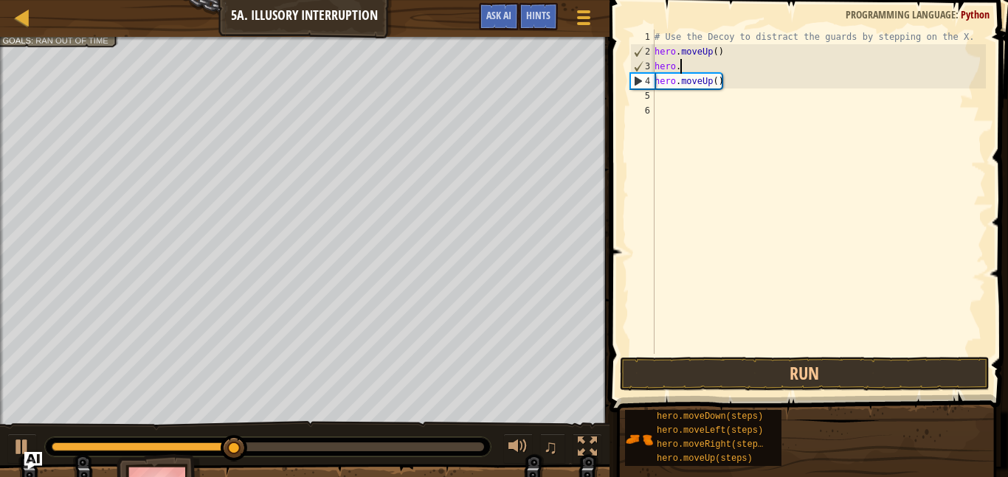
type textarea "h"
click at [719, 54] on div "# Use the Decoy to distract the guards by stepping on the X. hero . moveUp ( ) …" at bounding box center [819, 207] width 334 height 354
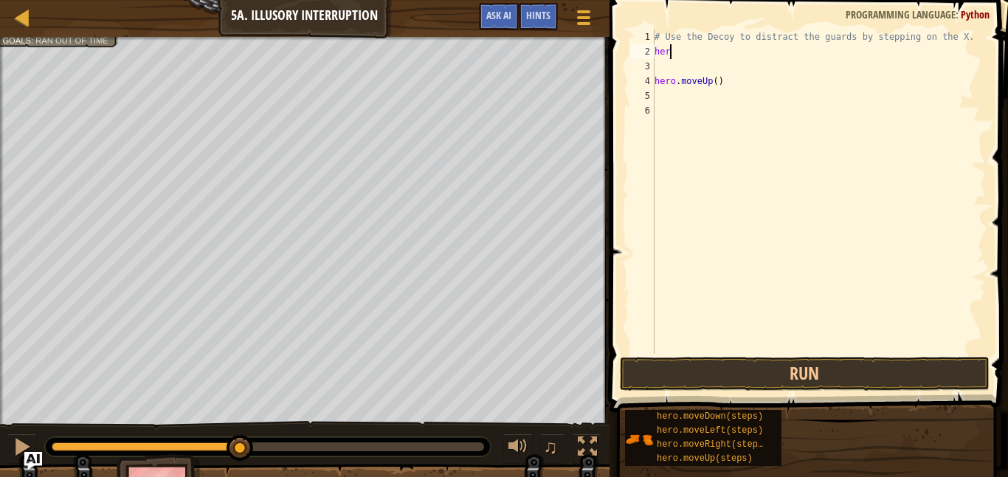
type textarea "h"
click at [724, 80] on div "# Use the Decoy to distract the guards by stepping on the X. hero . moveUp ( )" at bounding box center [819, 207] width 334 height 354
type textarea "h"
click at [659, 46] on div "# Use the Decoy to distract the guards by stepping on the X." at bounding box center [819, 207] width 334 height 354
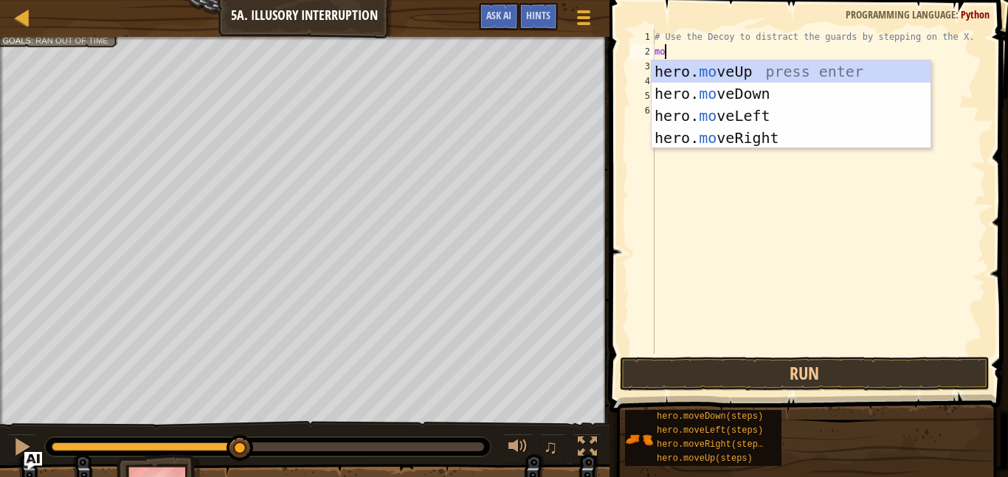
type textarea "mov"
click at [751, 131] on div "hero. mov eUp press enter hero. mov eDown press enter hero. mov eLeft press ent…" at bounding box center [791, 127] width 279 height 133
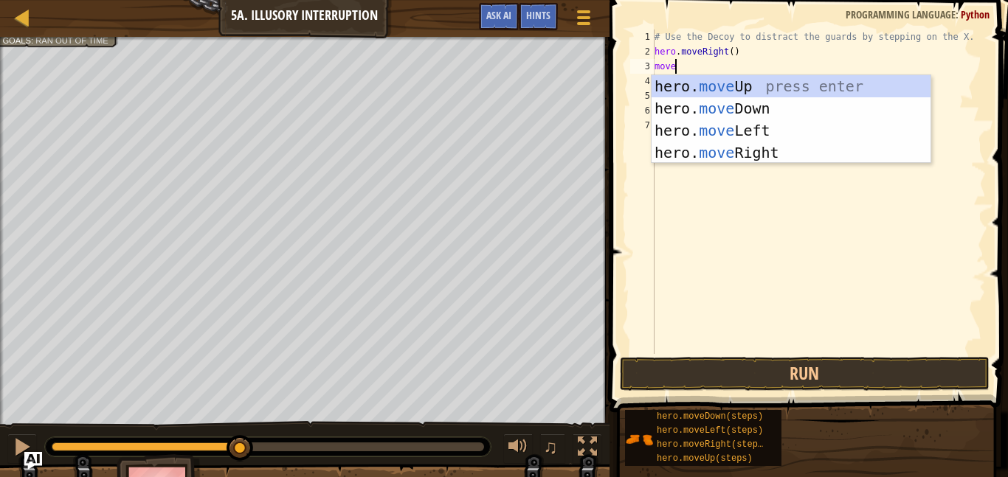
scroll to position [7, 2]
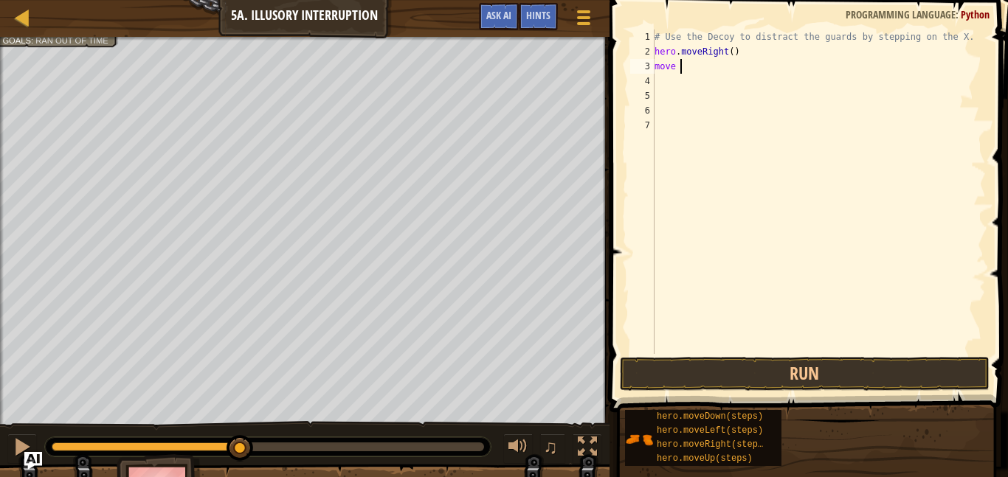
type textarea "[PERSON_NAME]"
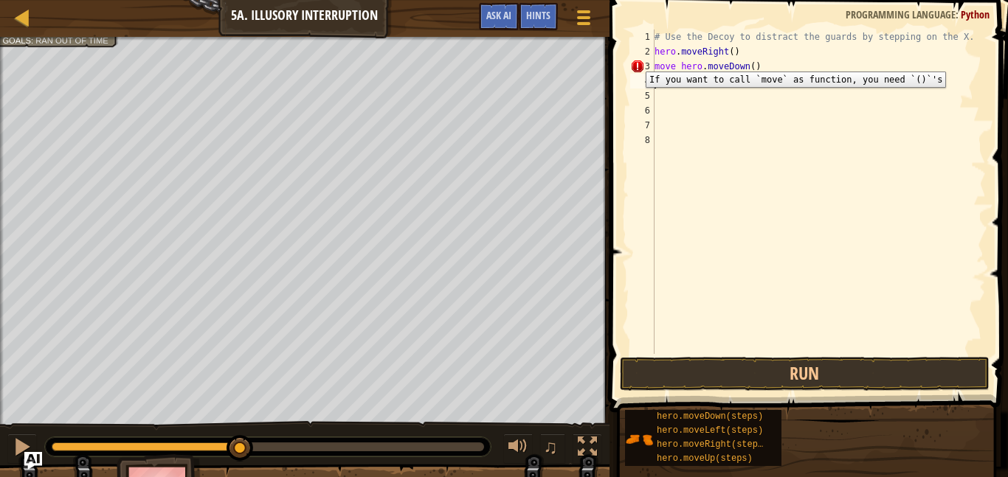
click at [635, 62] on div "3" at bounding box center [642, 66] width 24 height 15
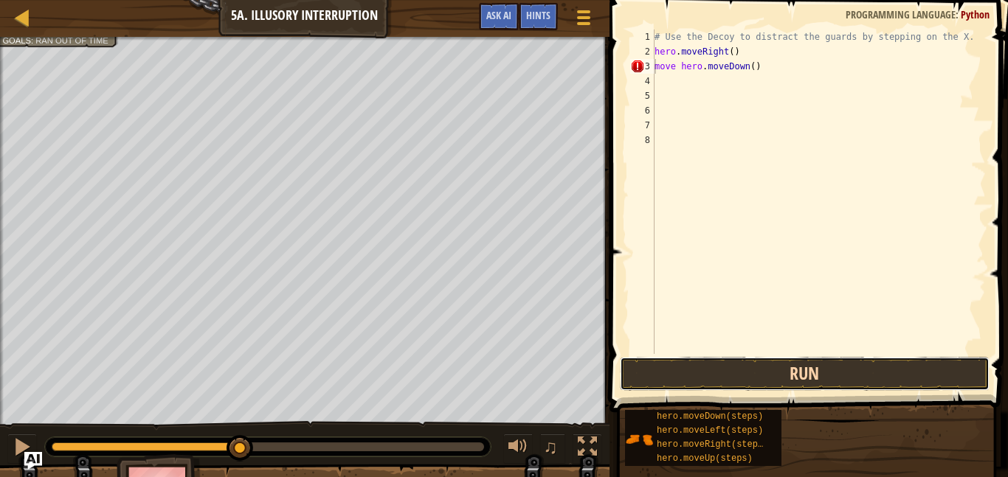
click at [845, 380] on button "Run" at bounding box center [805, 374] width 370 height 34
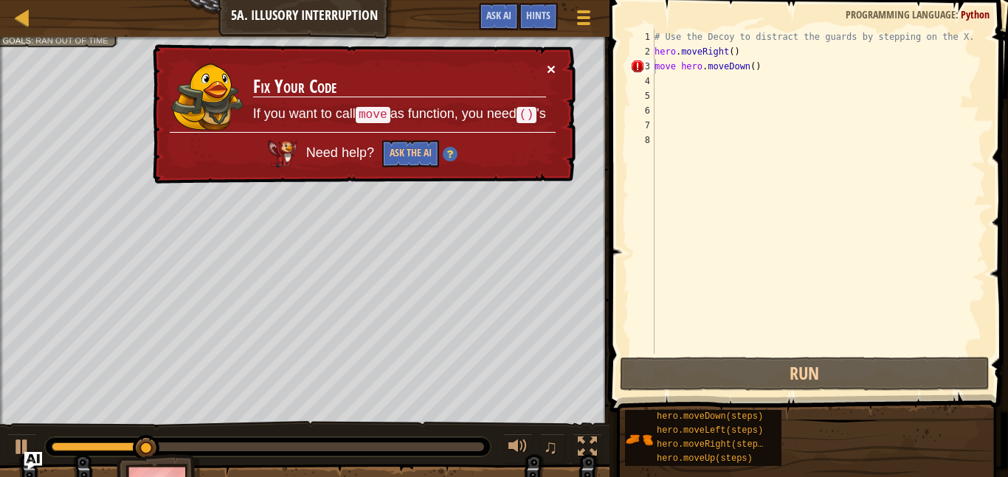
click at [548, 61] on button "×" at bounding box center [551, 68] width 9 height 15
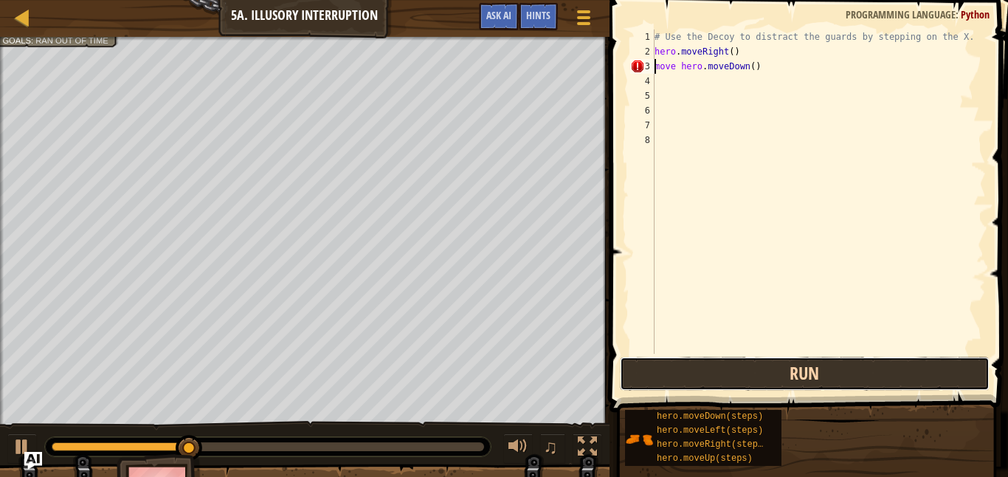
click at [703, 359] on button "Run" at bounding box center [805, 374] width 370 height 34
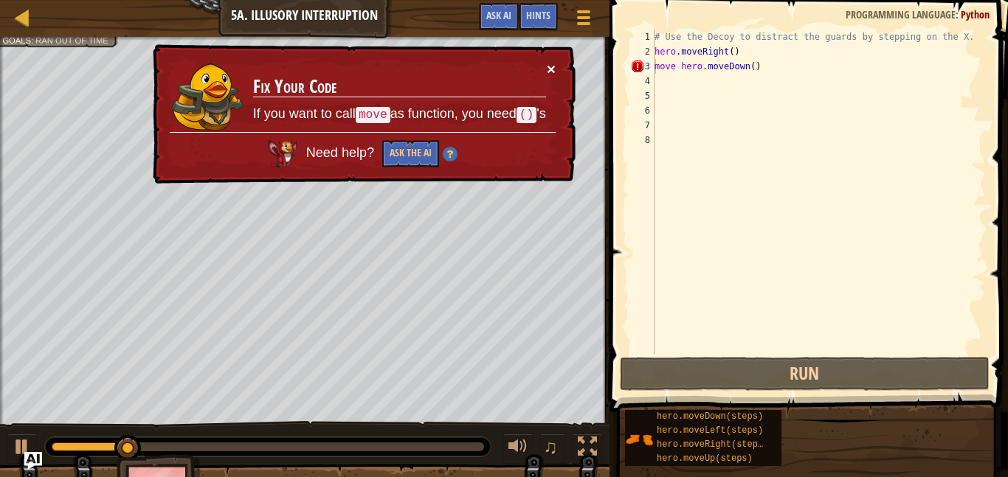
click at [553, 62] on button "×" at bounding box center [551, 68] width 9 height 15
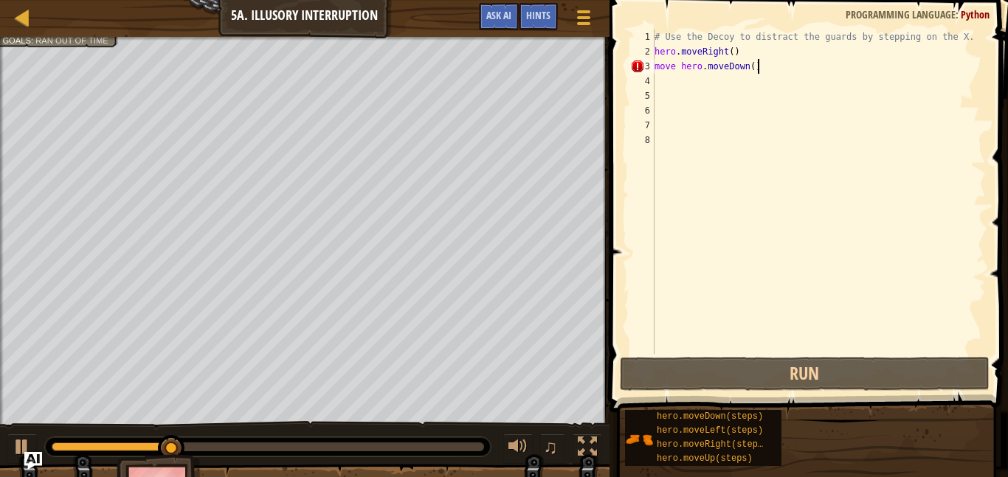
click at [766, 72] on div "# Use the Decoy to distract the guards by stepping on the X. hero . moveRight (…" at bounding box center [819, 207] width 334 height 354
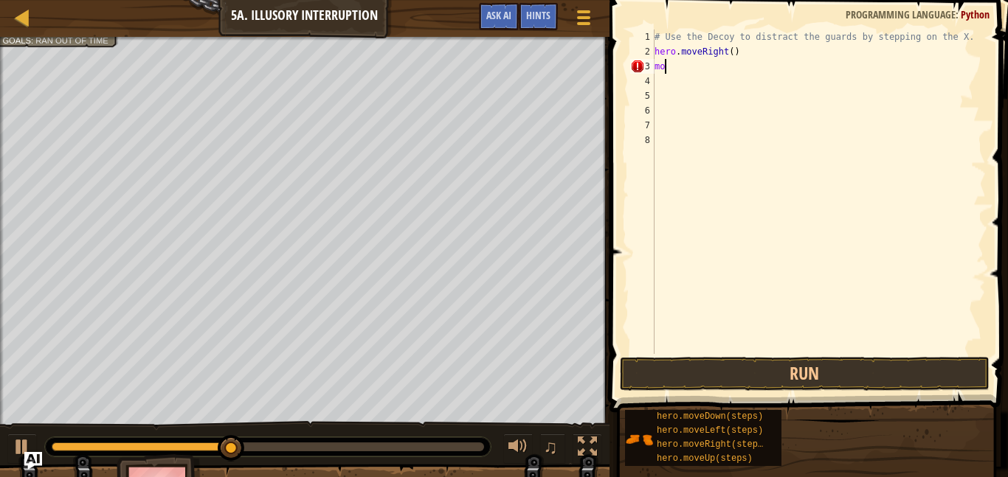
type textarea "m"
click at [735, 55] on div "# Use the Decoy to distract the guards by stepping on the X. hero . moveRight (…" at bounding box center [819, 207] width 334 height 354
click at [735, 54] on div "# Use the Decoy to distract the guards by stepping on the X. hero . moveRight (…" at bounding box center [819, 207] width 334 height 354
click at [731, 51] on div "# Use the Decoy to distract the guards by stepping on the X. hero . moveRight (…" at bounding box center [819, 207] width 334 height 354
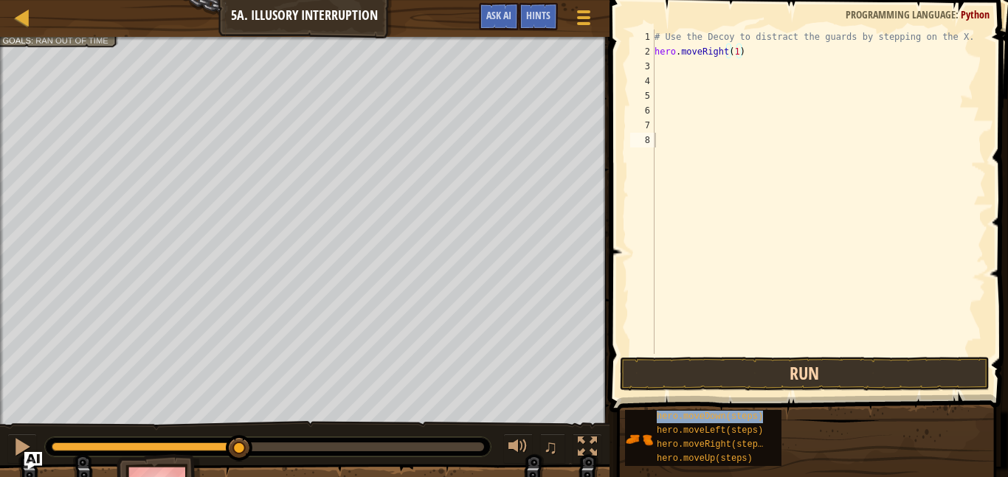
type textarea "hero.moveDown(steps)"
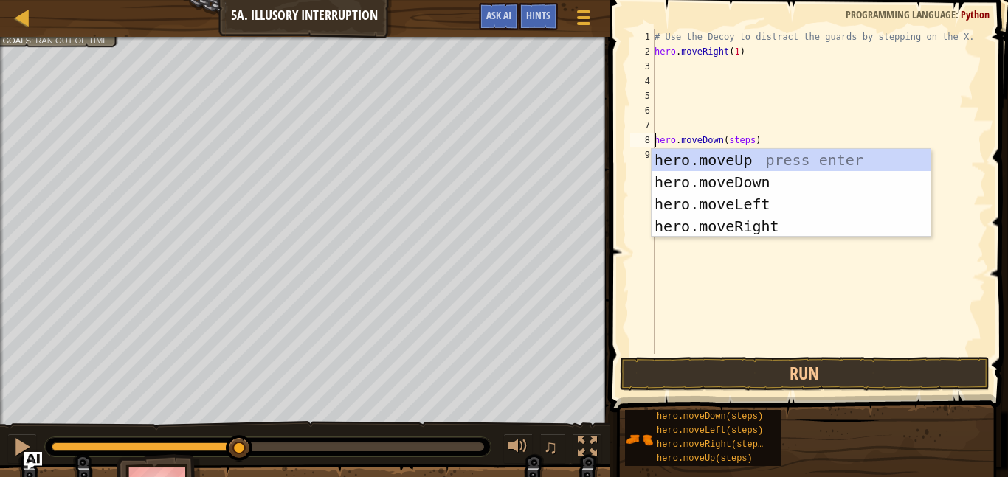
click at [661, 117] on div "# Use the Decoy to distract the guards by stepping on the X. hero . moveRight (…" at bounding box center [819, 207] width 334 height 354
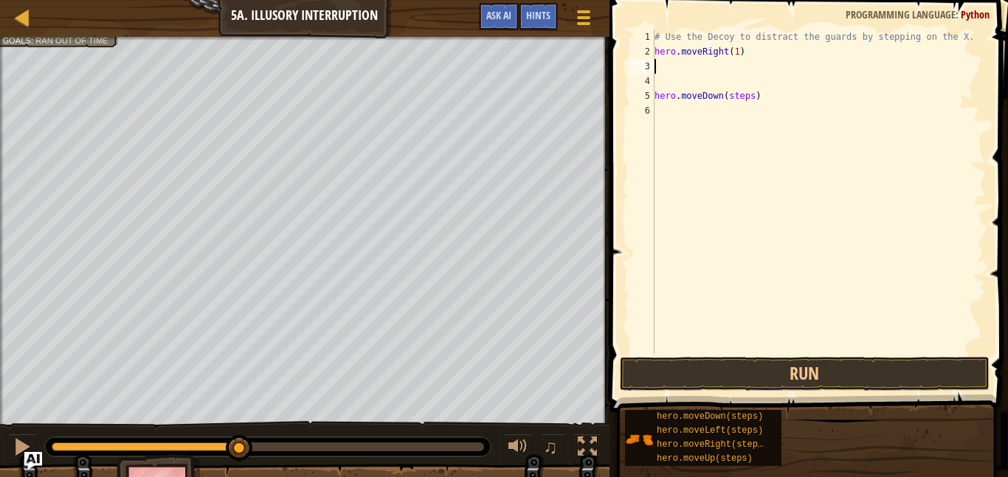
type textarea "hero.moveRight(1)"
click at [657, 67] on div "# Use the Decoy to distract the guards by stepping on the X. hero . moveRight (…" at bounding box center [819, 207] width 334 height 354
click at [751, 70] on div "# Use the Decoy to distract the guards by stepping on the X. hero . moveRight (…" at bounding box center [819, 207] width 334 height 354
click at [740, 79] on div "# Use the Decoy to distract the guards by stepping on the X. hero . moveRight (…" at bounding box center [819, 207] width 334 height 354
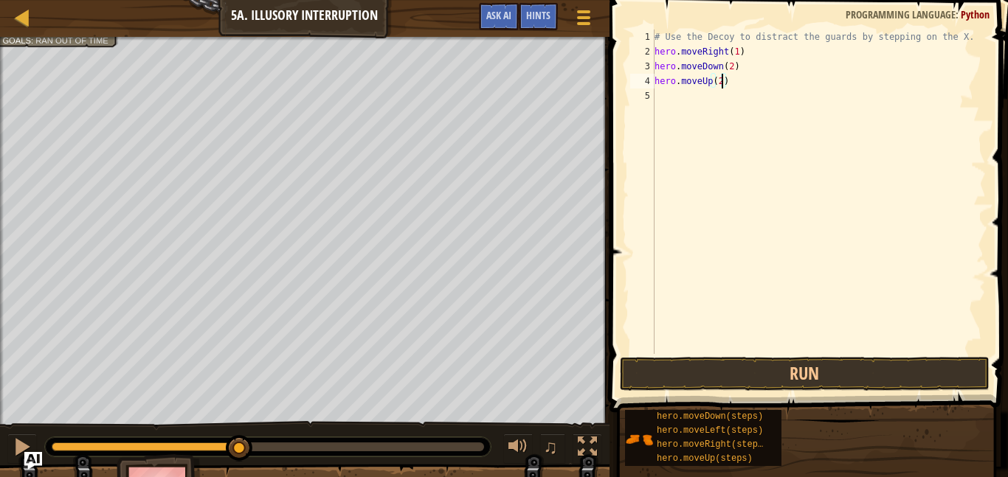
scroll to position [7, 10]
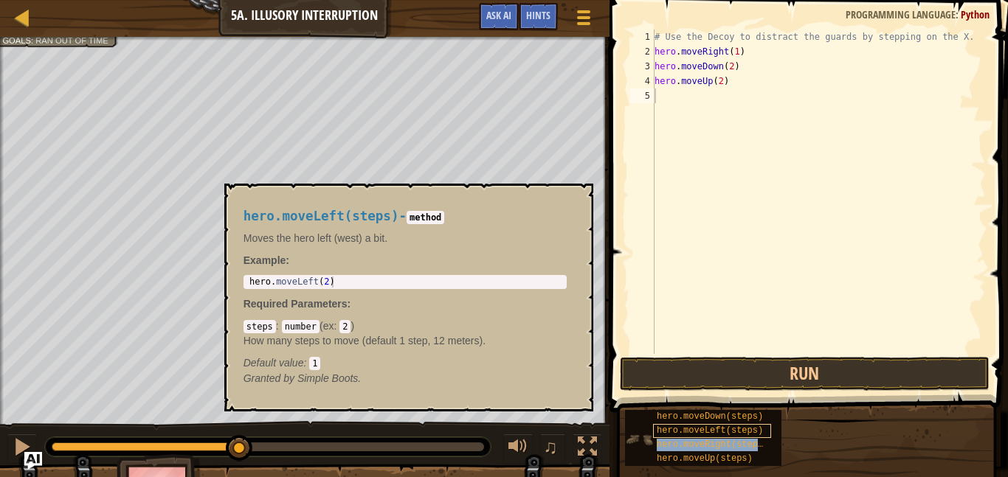
type textarea "hero.moveRight(steps)"
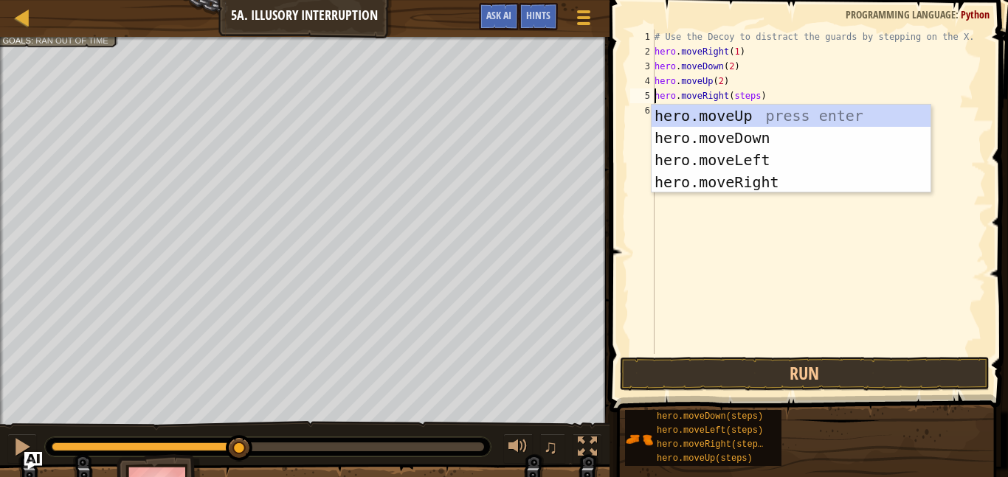
click at [762, 252] on div "# Use the Decoy to distract the guards by stepping on the X. hero . moveRight (…" at bounding box center [819, 207] width 334 height 354
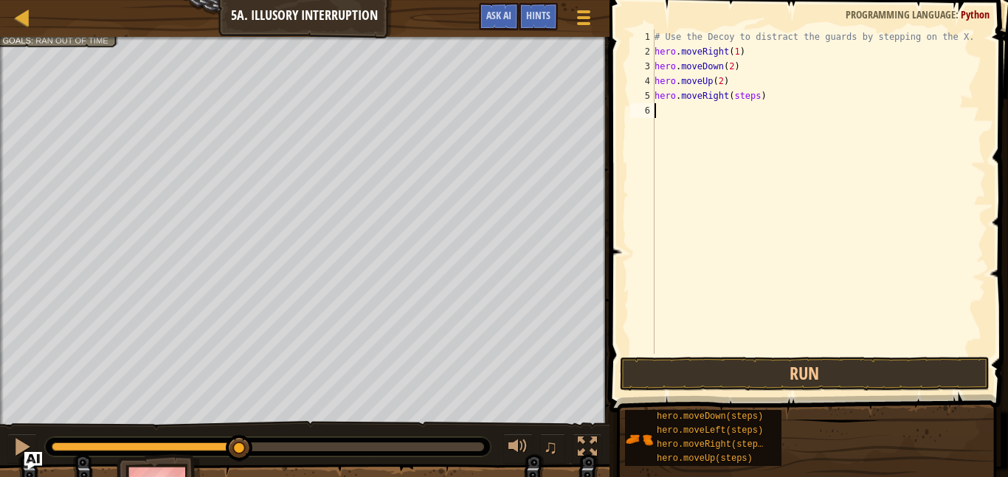
scroll to position [7, 0]
click at [758, 97] on div "# Use the Decoy to distract the guards by stepping on the X. hero . moveRight (…" at bounding box center [819, 207] width 334 height 354
type textarea "hero.moveRight(3)"
click at [898, 372] on button "Run" at bounding box center [805, 374] width 370 height 34
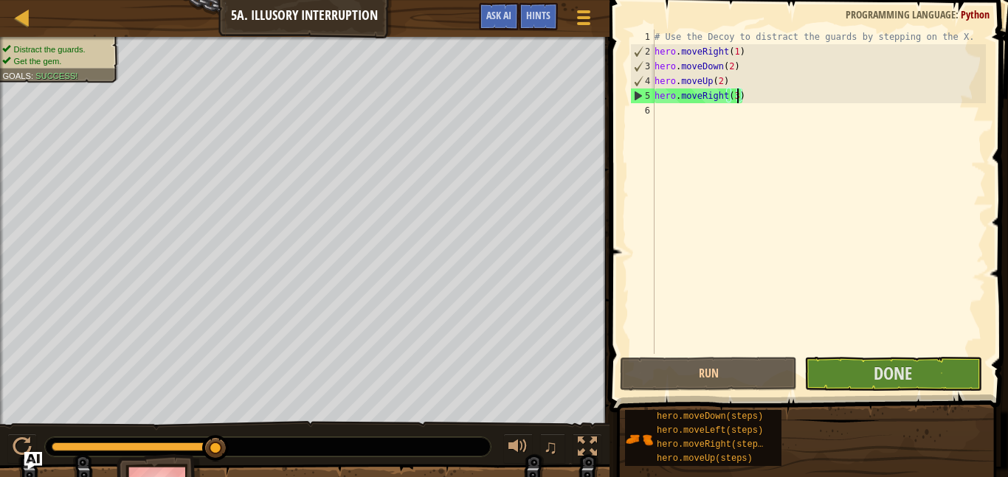
drag, startPoint x: 169, startPoint y: 446, endPoint x: 306, endPoint y: 469, distance: 138.5
click at [306, 469] on div "Distract the guards. Get the gem. Goals : Success! ♫ Anya 18 x: 54 y: 30 No tar…" at bounding box center [504, 281] width 1008 height 488
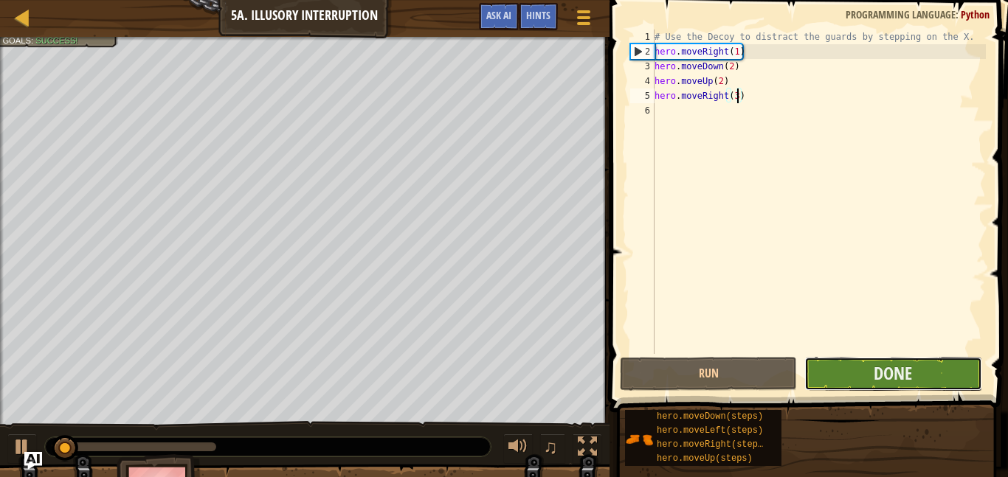
click at [852, 389] on button "Done" at bounding box center [892, 374] width 177 height 34
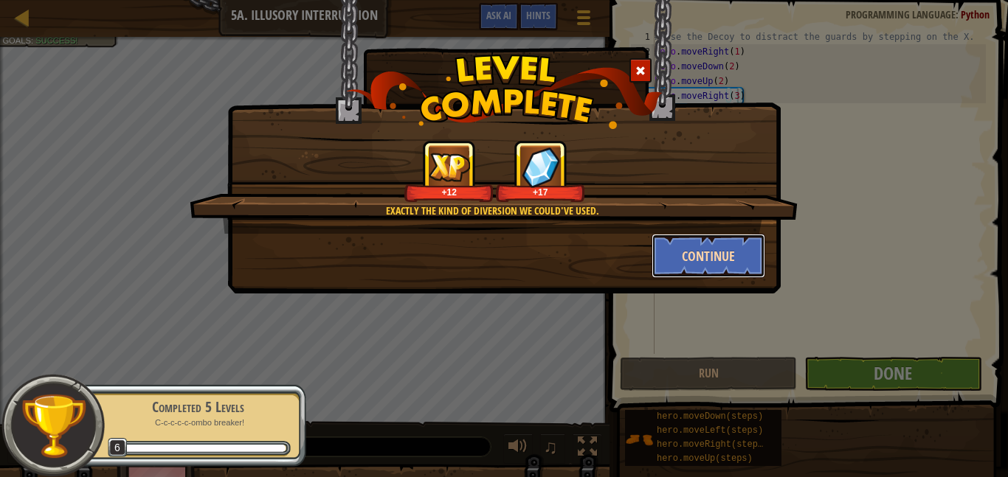
click at [728, 239] on button "Continue" at bounding box center [709, 256] width 114 height 44
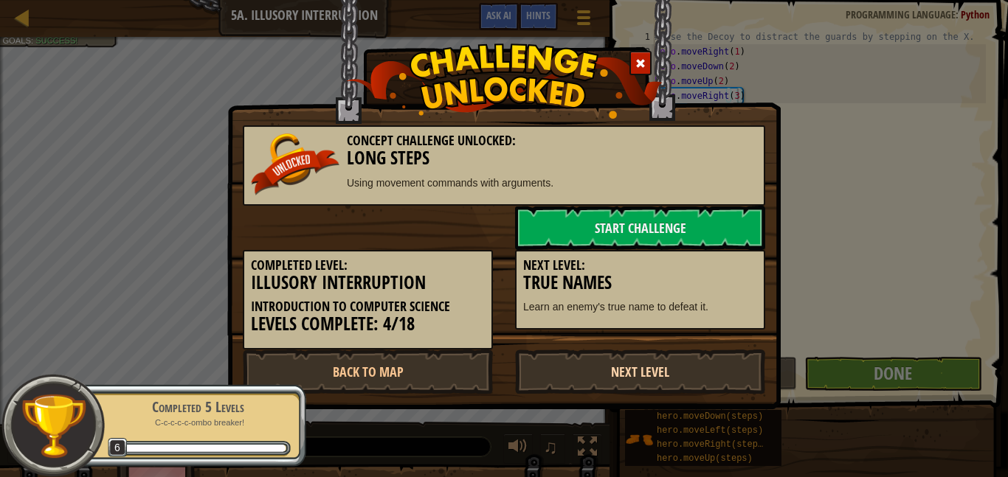
click at [746, 353] on link "Next Level" at bounding box center [640, 372] width 250 height 44
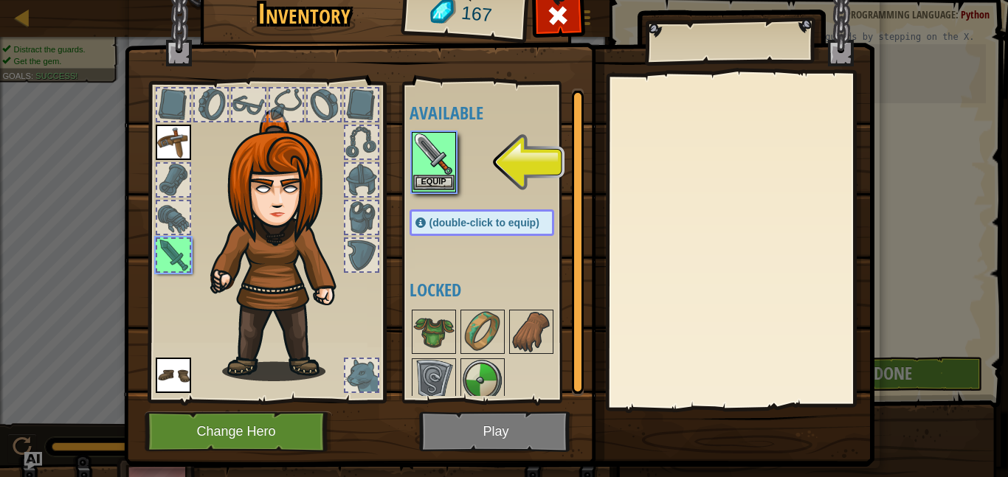
click at [449, 148] on img at bounding box center [433, 154] width 41 height 41
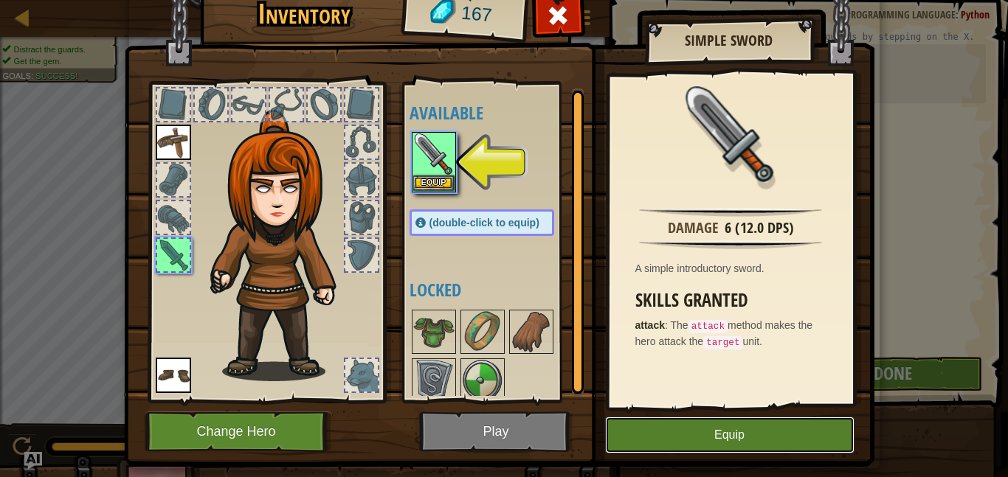
click at [619, 425] on button "Equip" at bounding box center [729, 435] width 249 height 37
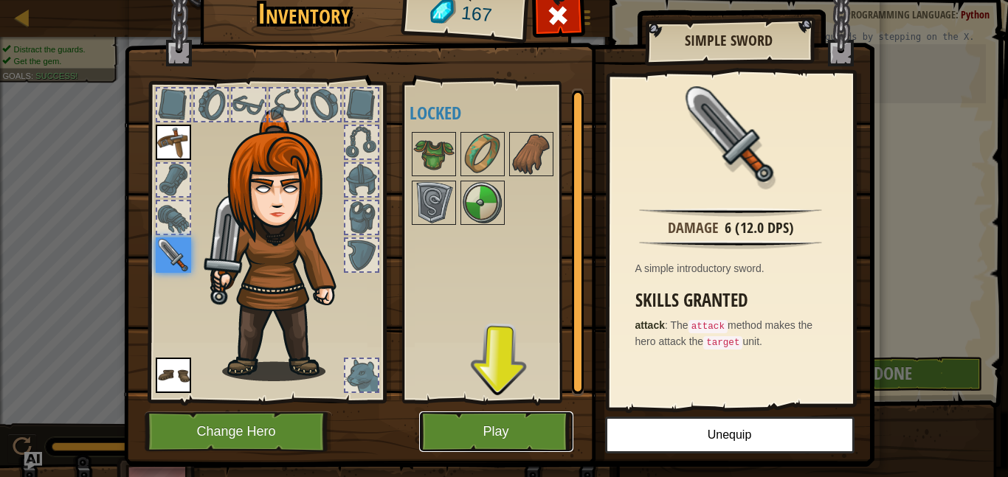
click at [548, 414] on button "Play" at bounding box center [496, 432] width 154 height 41
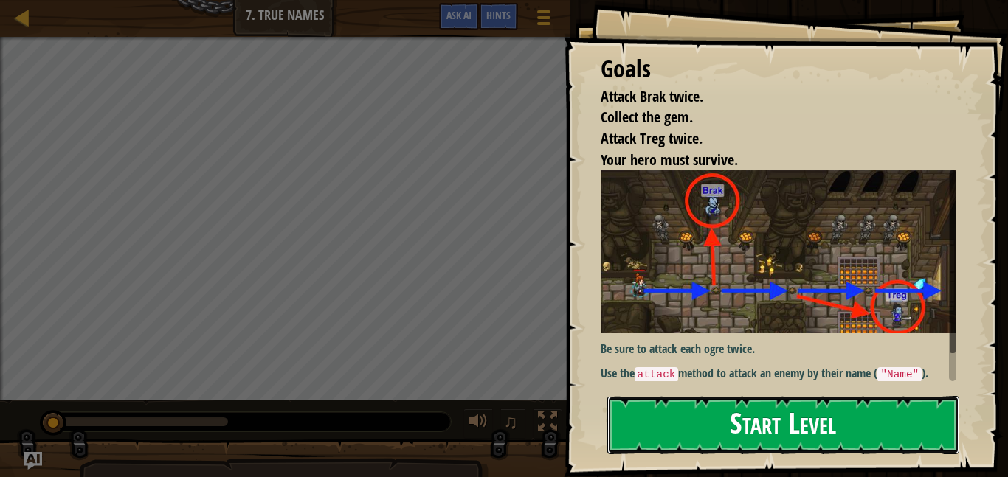
click at [630, 409] on button "Start Level" at bounding box center [783, 425] width 352 height 58
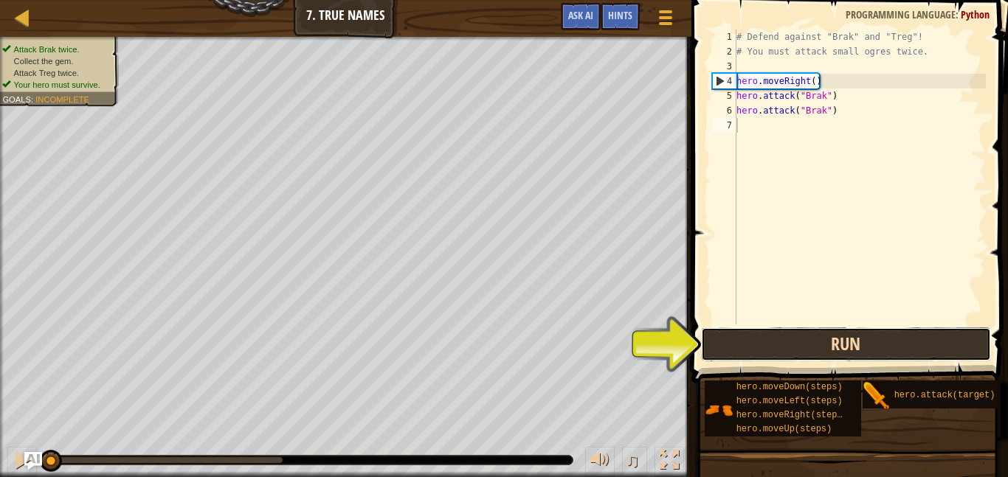
click at [735, 352] on button "Run" at bounding box center [846, 345] width 290 height 34
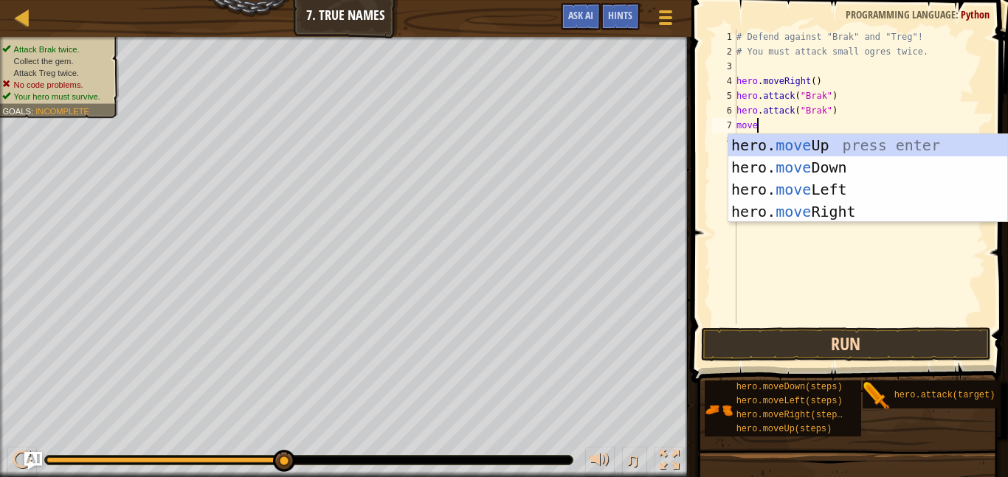
scroll to position [7, 2]
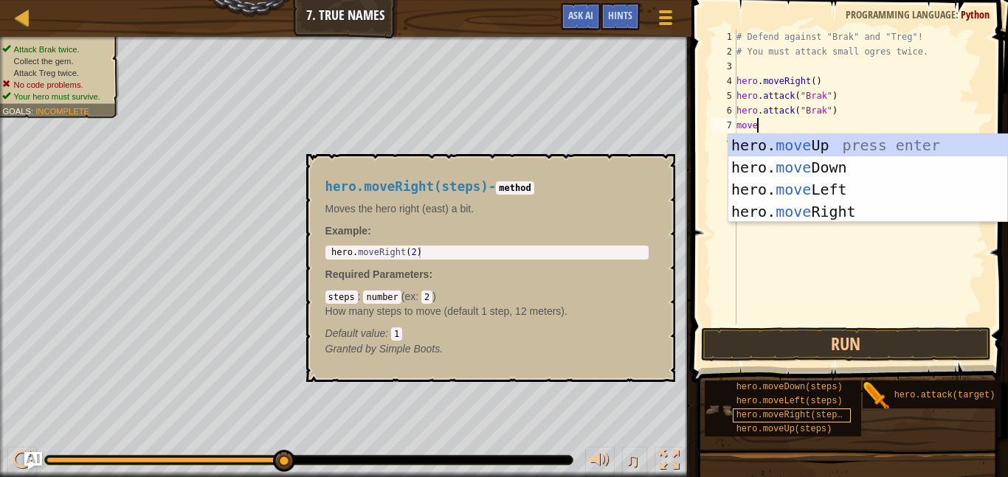
click at [776, 411] on span "hero.moveRight(steps)" at bounding box center [791, 415] width 111 height 10
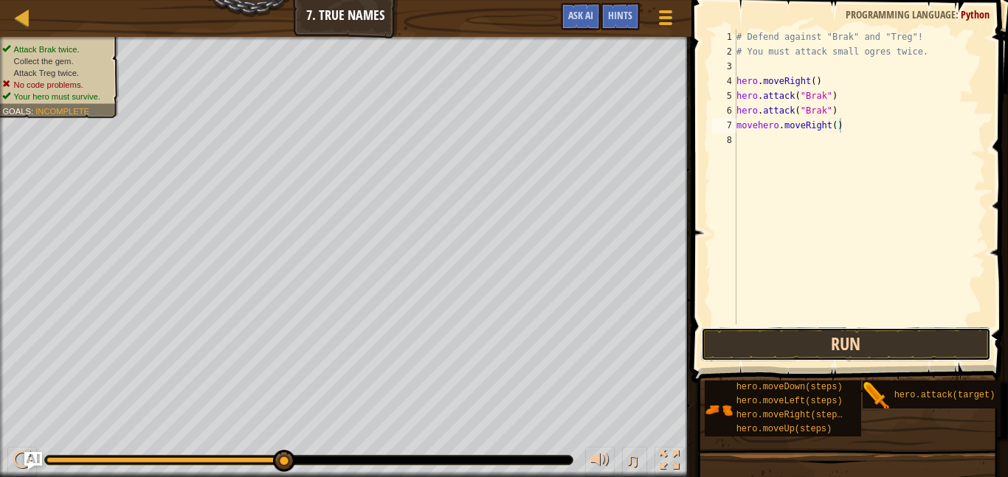
click at [782, 351] on button "Run" at bounding box center [846, 345] width 290 height 34
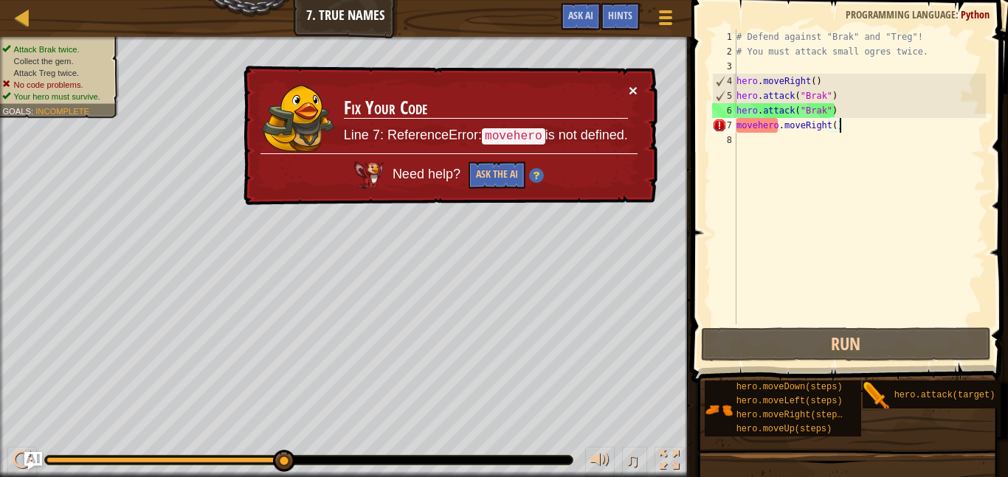
click at [634, 86] on button "×" at bounding box center [633, 90] width 9 height 15
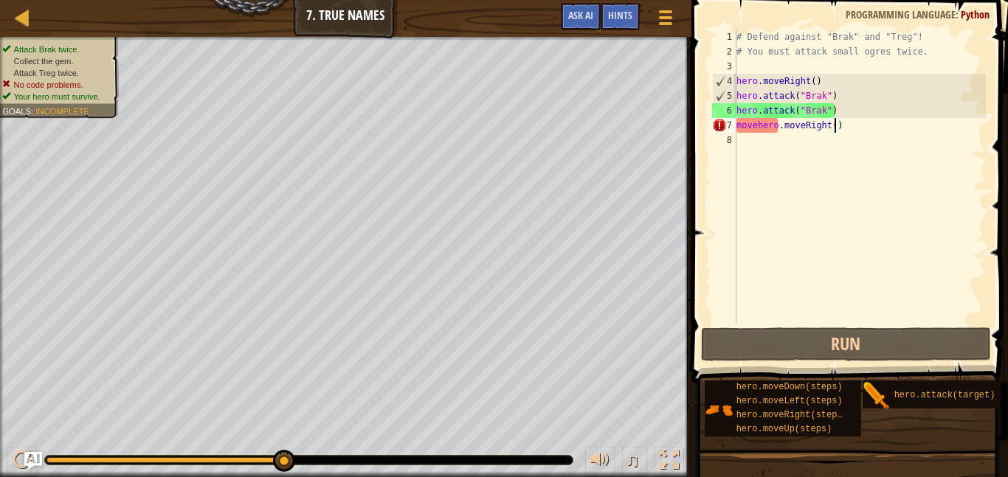
click at [835, 125] on div "# Defend against "Brak" and "Treg"! # You must attack small ogres twice. hero .…" at bounding box center [860, 192] width 252 height 325
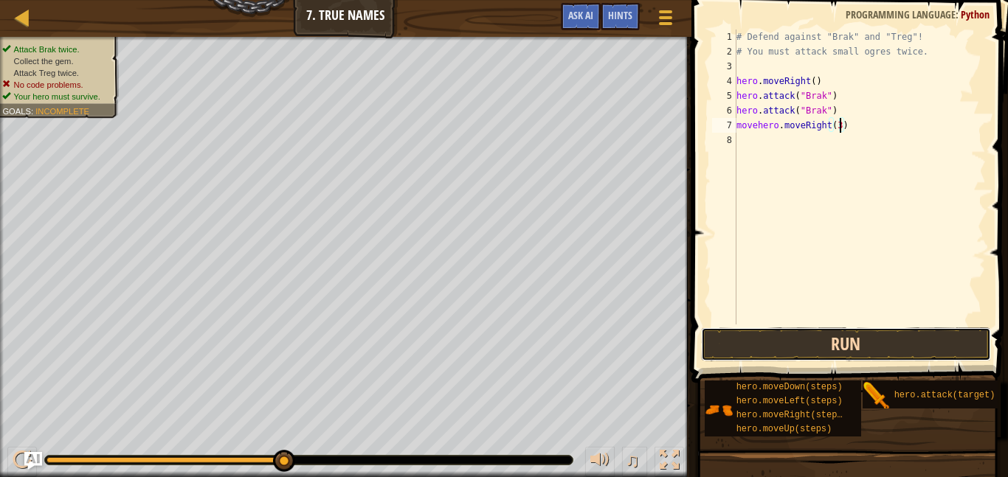
click at [818, 334] on button "Run" at bounding box center [846, 345] width 290 height 34
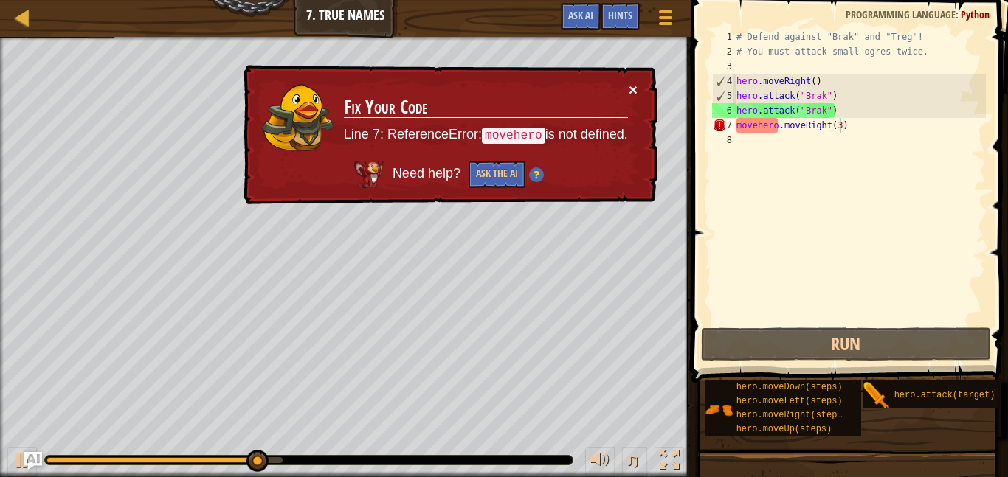
click at [629, 89] on button "×" at bounding box center [633, 89] width 9 height 15
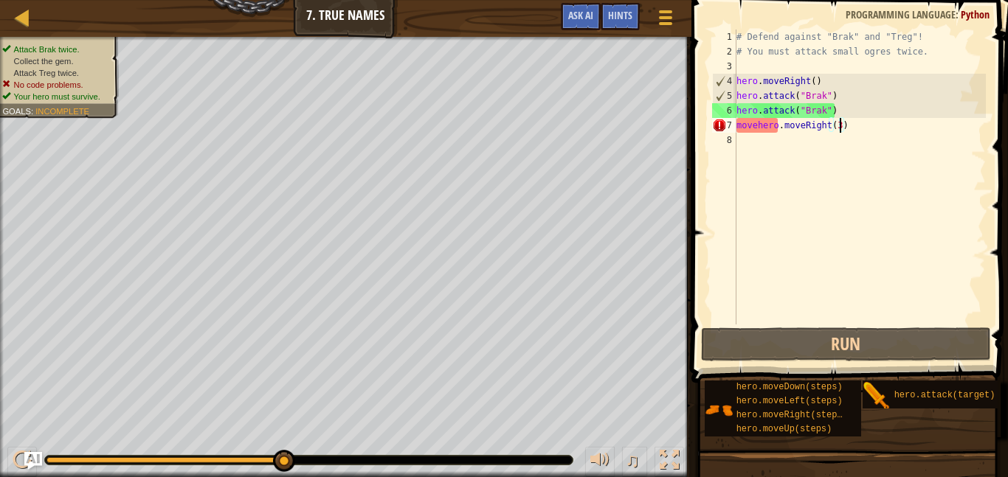
click at [757, 125] on div "# Defend against "Brak" and "Treg"! # You must attack small ogres twice. hero .…" at bounding box center [860, 192] width 252 height 325
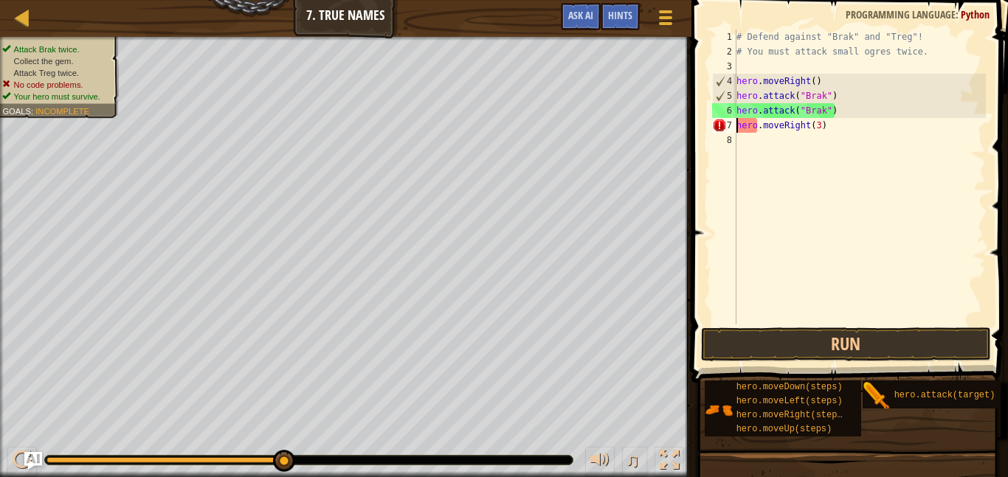
scroll to position [7, 12]
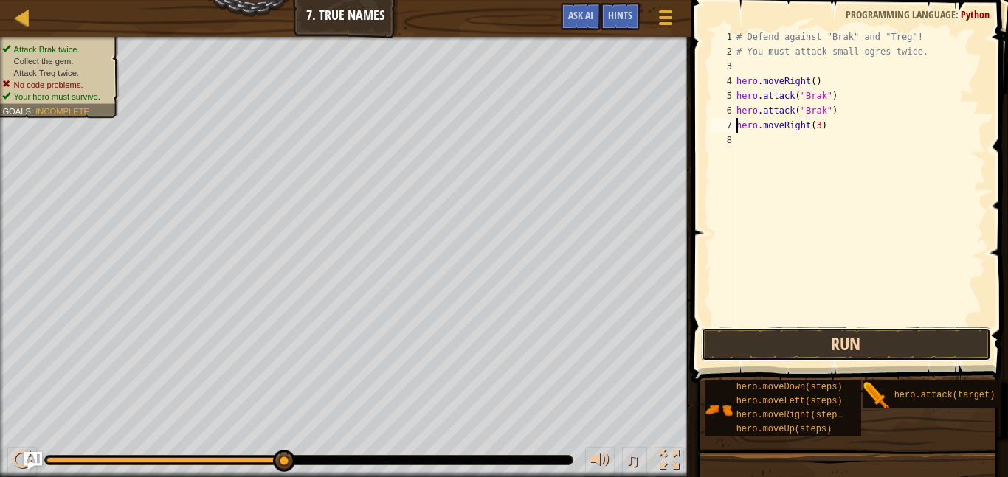
click at [839, 351] on button "Run" at bounding box center [846, 345] width 290 height 34
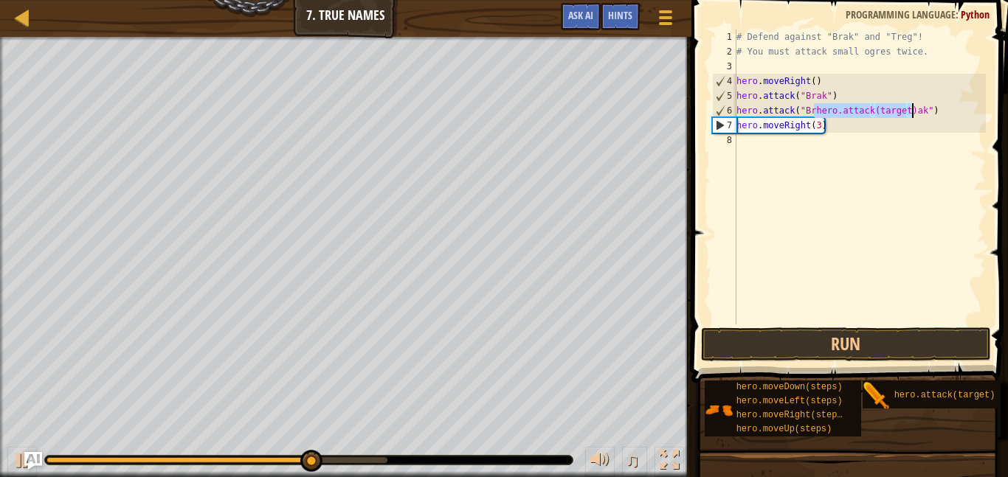
type textarea "hero.moveRight(3)"
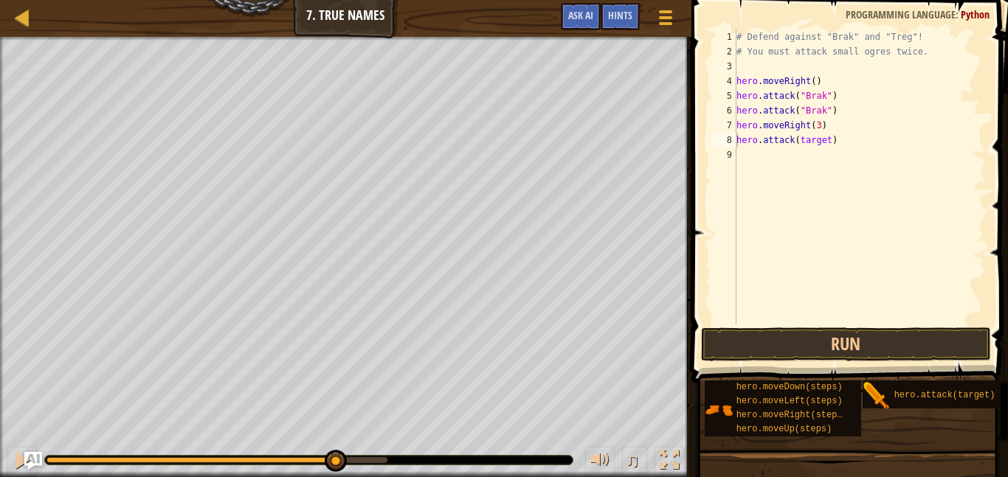
click at [685, 220] on div at bounding box center [686, 238] width 2 height 477
click at [832, 141] on div "# Defend against "Brak" and "Treg"! # You must attack small ogres twice. hero .…" at bounding box center [860, 192] width 252 height 325
click at [826, 140] on div "# Defend against "Brak" and "Treg"! # You must attack small ogres twice. hero .…" at bounding box center [860, 192] width 252 height 325
click at [802, 144] on div "# Defend against "Brak" and "Treg"! # You must attack small ogres twice. hero .…" at bounding box center [860, 192] width 252 height 325
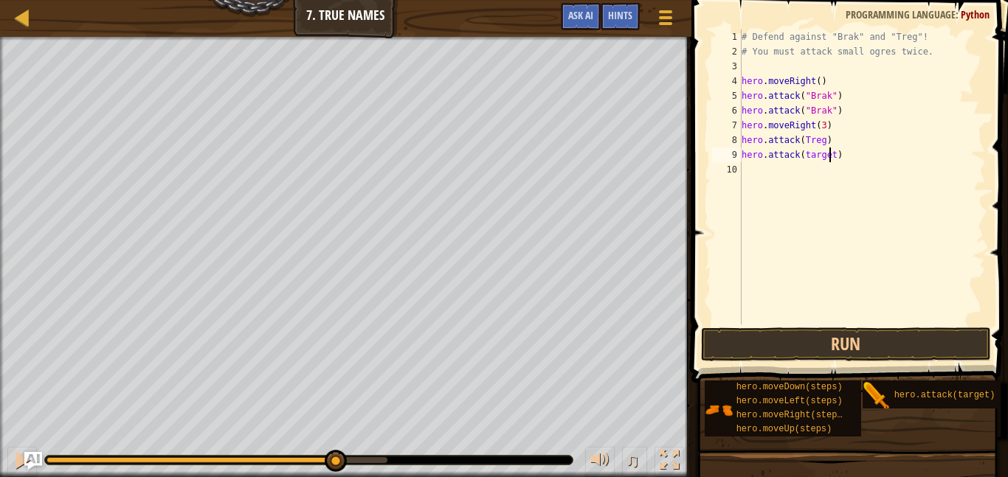
click at [832, 153] on div "# Defend against "Brak" and "Treg"! # You must attack small ogres twice. hero .…" at bounding box center [862, 192] width 247 height 325
click at [835, 155] on div "# Defend against "Brak" and "Treg"! # You must attack small ogres twice. hero .…" at bounding box center [862, 192] width 247 height 325
click at [804, 142] on div "# Defend against "Brak" and "Treg"! # You must attack small ogres twice. hero .…" at bounding box center [862, 192] width 247 height 325
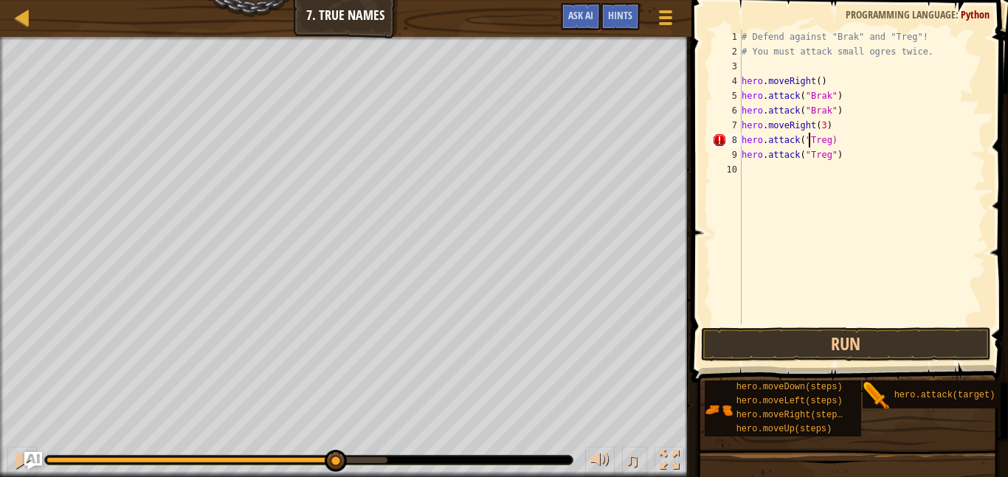
click at [829, 142] on div "# Defend against "Brak" and "Treg"! # You must attack small ogres twice. hero .…" at bounding box center [862, 192] width 247 height 325
click at [822, 336] on button "Run" at bounding box center [846, 345] width 290 height 34
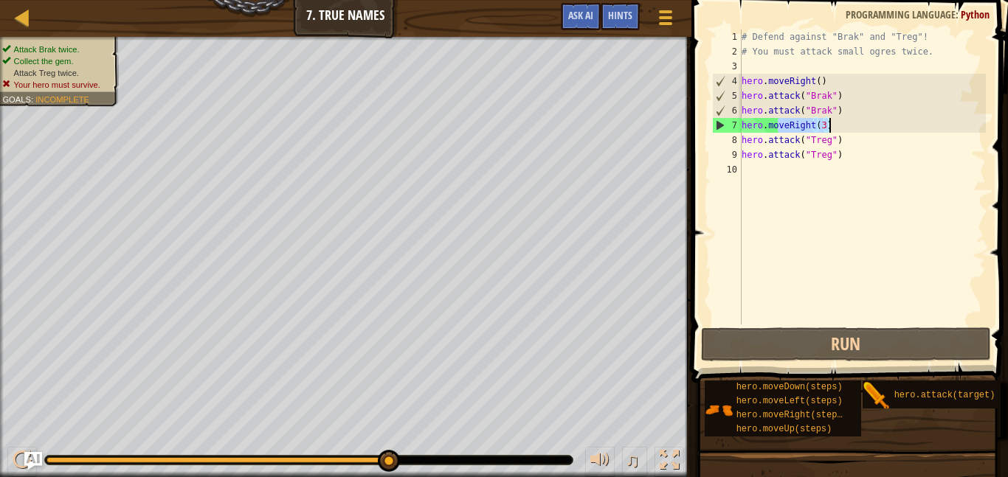
drag, startPoint x: 779, startPoint y: 125, endPoint x: 832, endPoint y: 123, distance: 53.2
click at [832, 123] on div "# Defend against "Brak" and "Treg"! # You must attack small ogres twice. hero .…" at bounding box center [862, 192] width 247 height 325
click at [855, 148] on div "# Defend against "Brak" and "Treg"! # You must attack small ogres twice. hero .…" at bounding box center [862, 192] width 247 height 325
drag, startPoint x: 833, startPoint y: 125, endPoint x: 744, endPoint y: 129, distance: 89.4
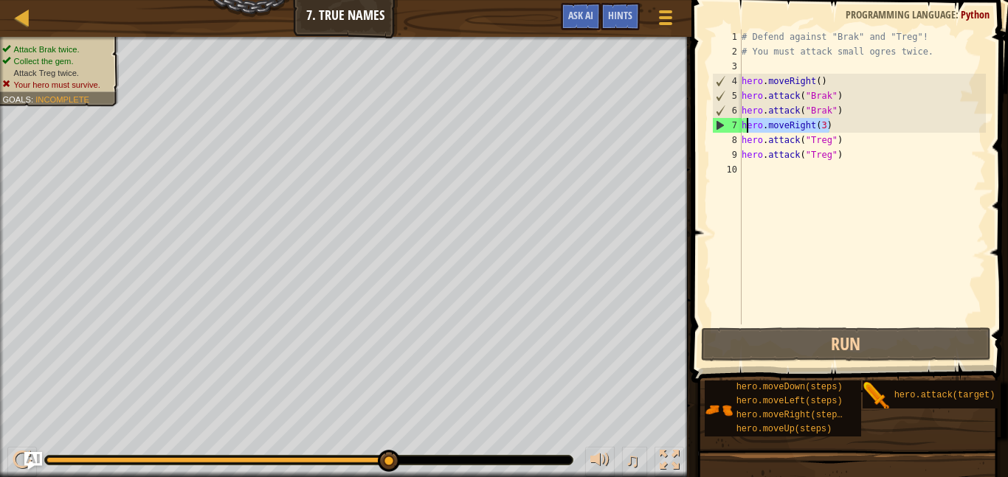
click at [744, 129] on div "# Defend against "Brak" and "Treg"! # You must attack small ogres twice. hero .…" at bounding box center [862, 192] width 247 height 325
type textarea "hero.moveRight(3)"
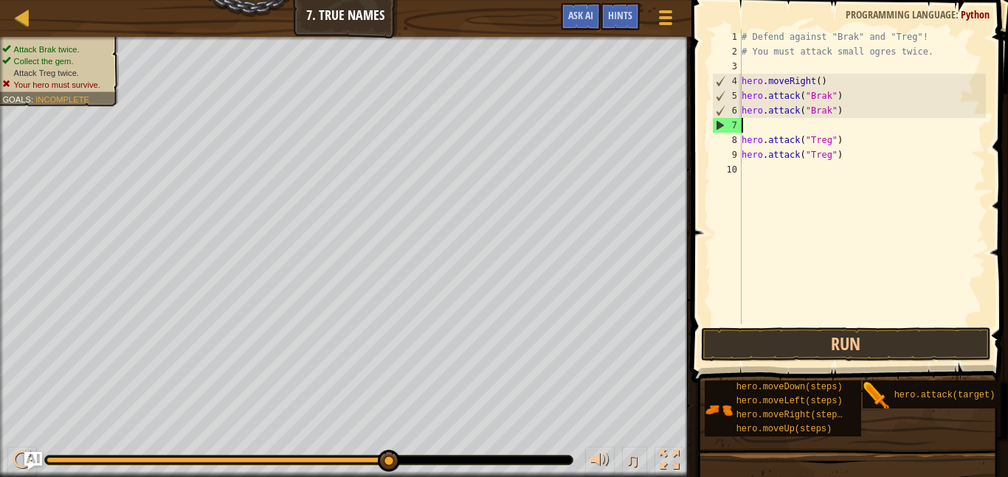
scroll to position [7, 0]
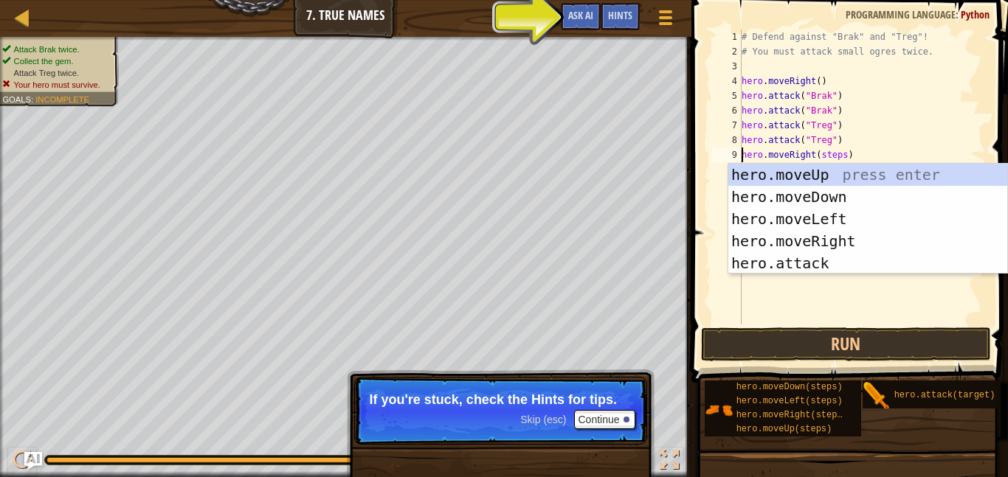
click at [841, 150] on div "# Defend against "Brak" and "Treg"! # You must attack small ogres twice. hero .…" at bounding box center [862, 192] width 247 height 325
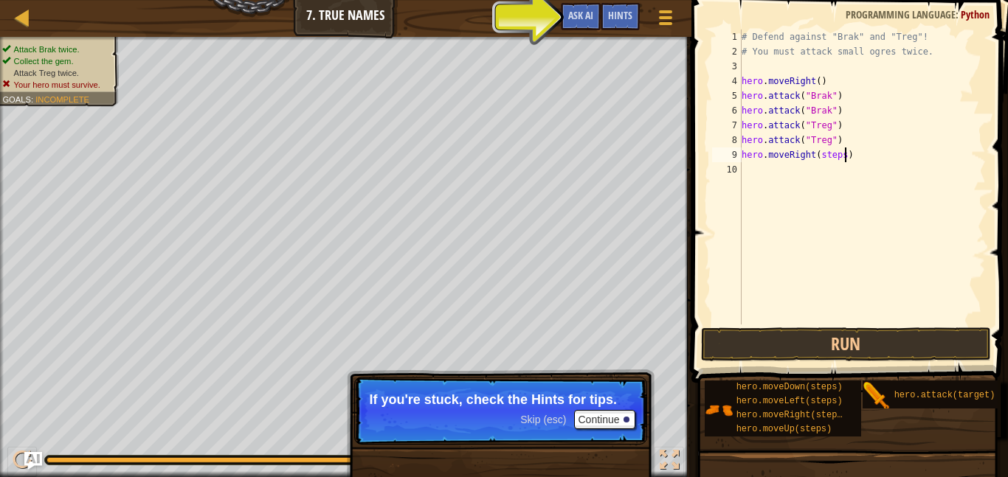
click at [844, 151] on div "# Defend against "Brak" and "Treg"! # You must attack small ogres twice. hero .…" at bounding box center [862, 192] width 247 height 325
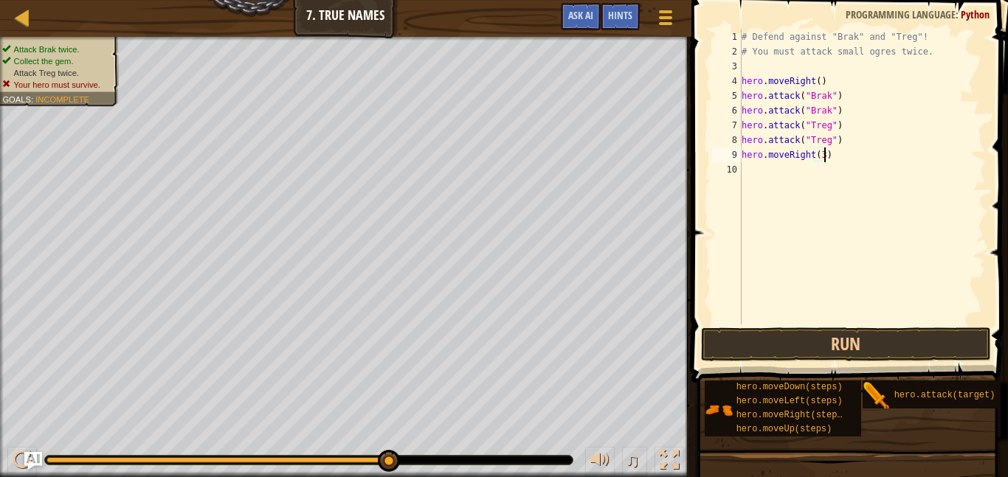
scroll to position [7, 12]
type textarea "hero.moveRight(3)"
click at [832, 326] on span at bounding box center [851, 170] width 328 height 427
click at [834, 346] on button "Run" at bounding box center [846, 345] width 290 height 34
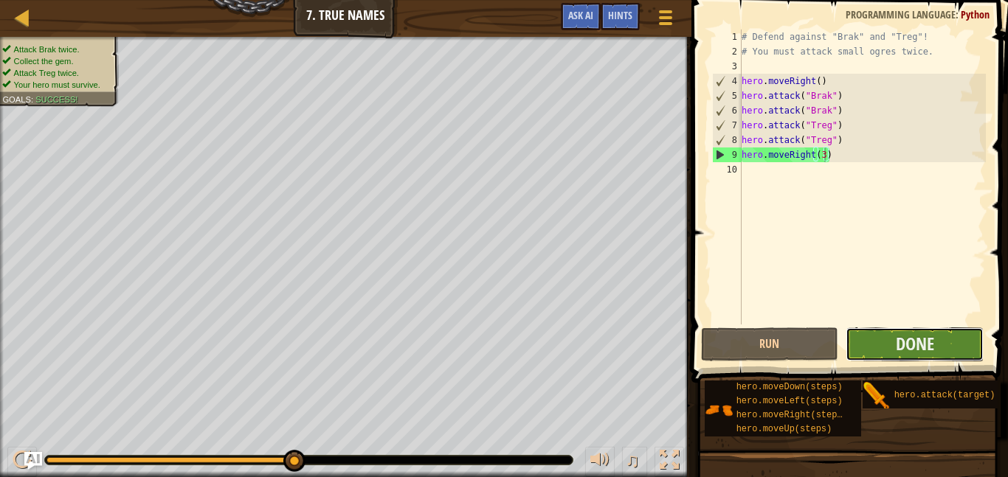
click at [927, 328] on button "Done" at bounding box center [915, 345] width 138 height 34
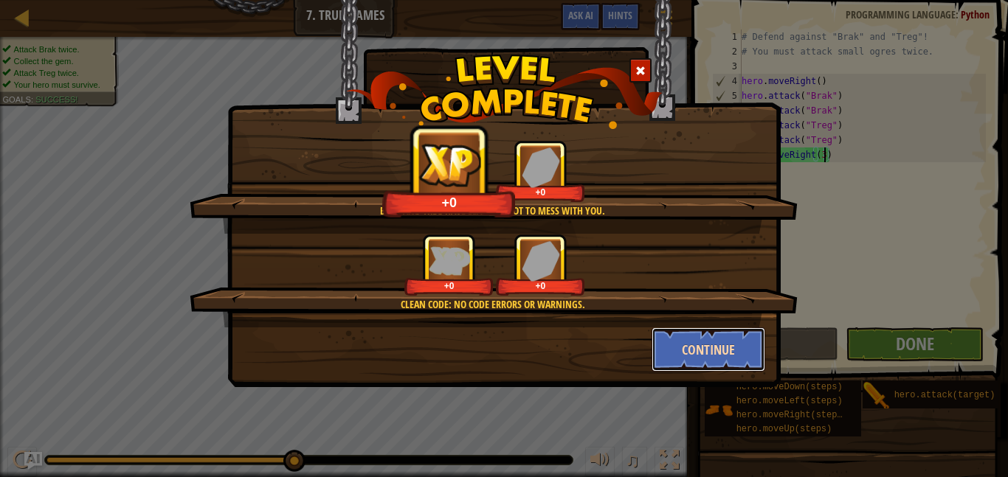
click at [717, 340] on button "Continue" at bounding box center [709, 350] width 114 height 44
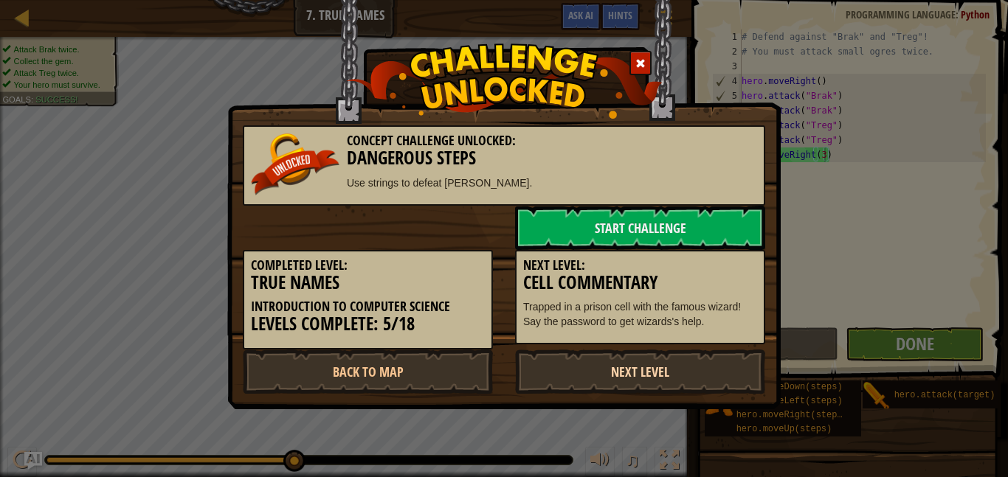
click at [697, 365] on link "Next Level" at bounding box center [640, 372] width 250 height 44
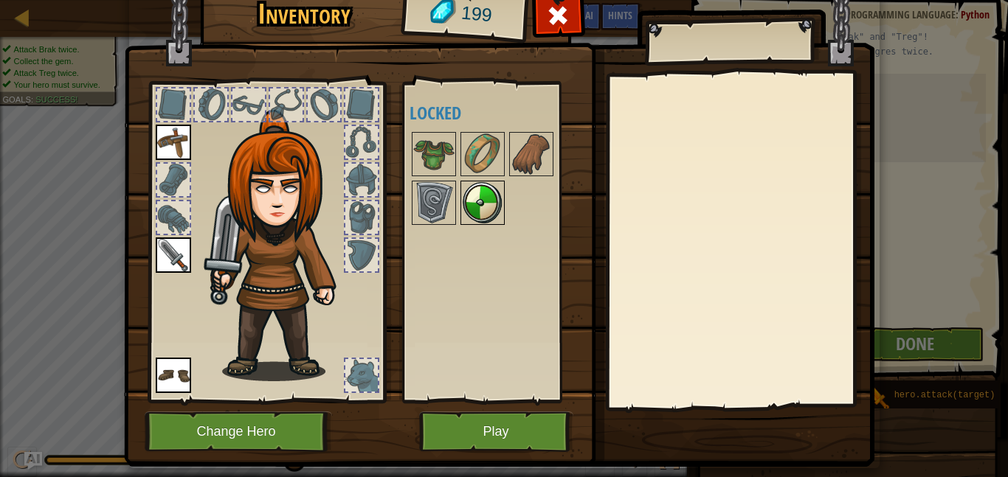
click at [491, 196] on img at bounding box center [482, 202] width 41 height 41
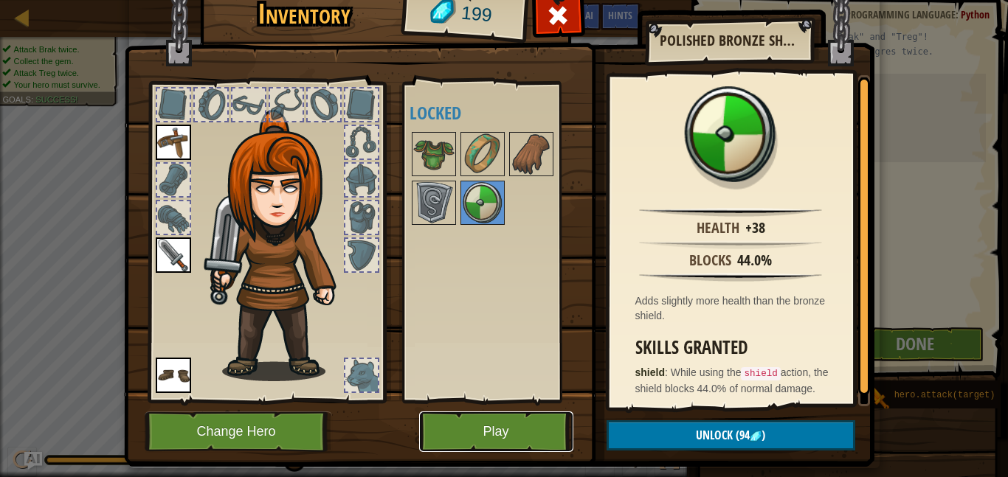
click at [513, 415] on button "Play" at bounding box center [496, 432] width 154 height 41
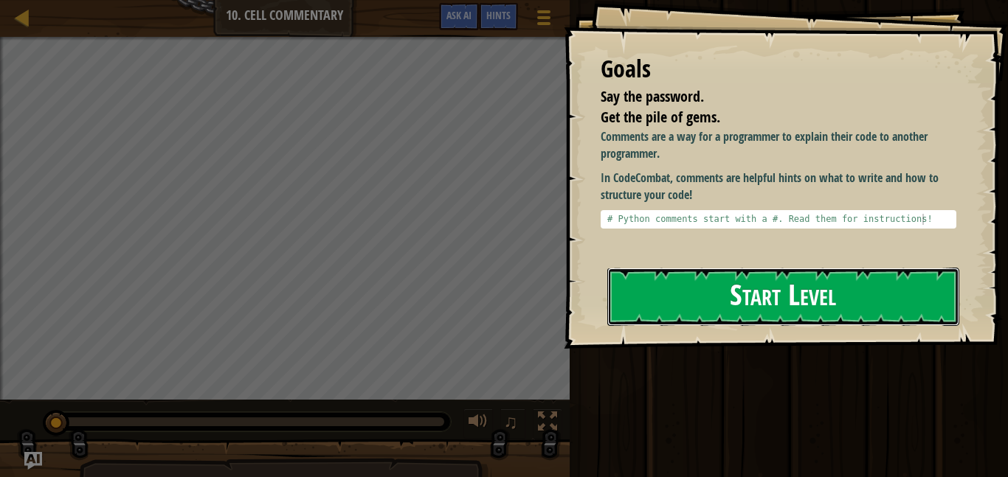
click at [708, 308] on button "Start Level" at bounding box center [783, 297] width 352 height 58
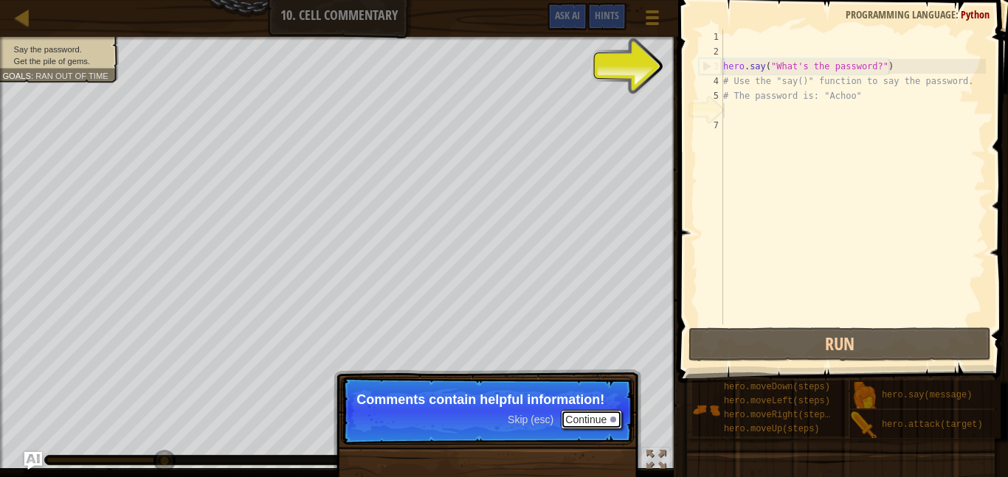
click at [576, 412] on button "Continue" at bounding box center [591, 419] width 61 height 19
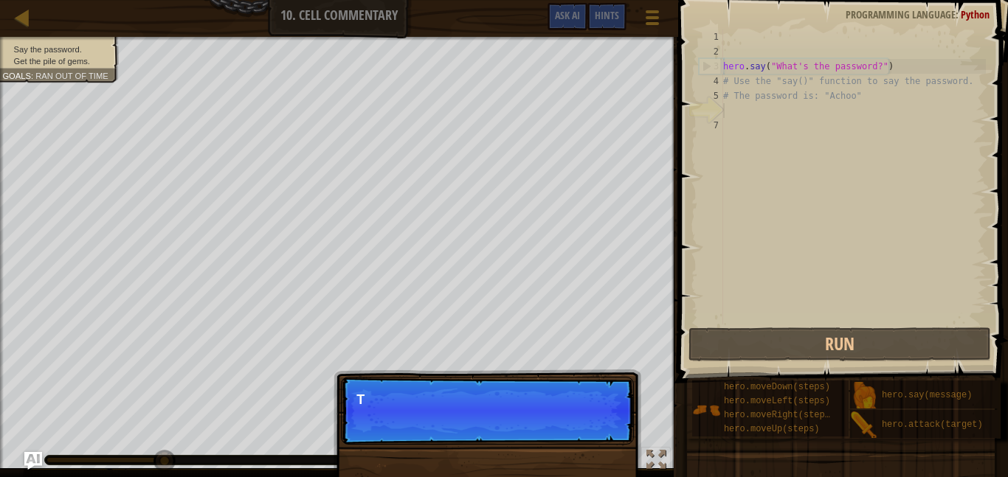
scroll to position [7, 0]
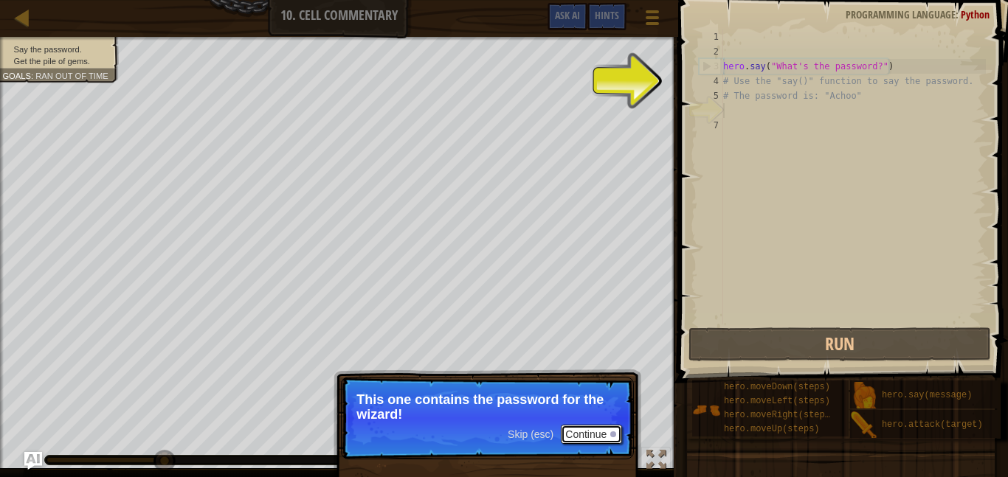
click at [571, 437] on button "Continue" at bounding box center [591, 434] width 61 height 19
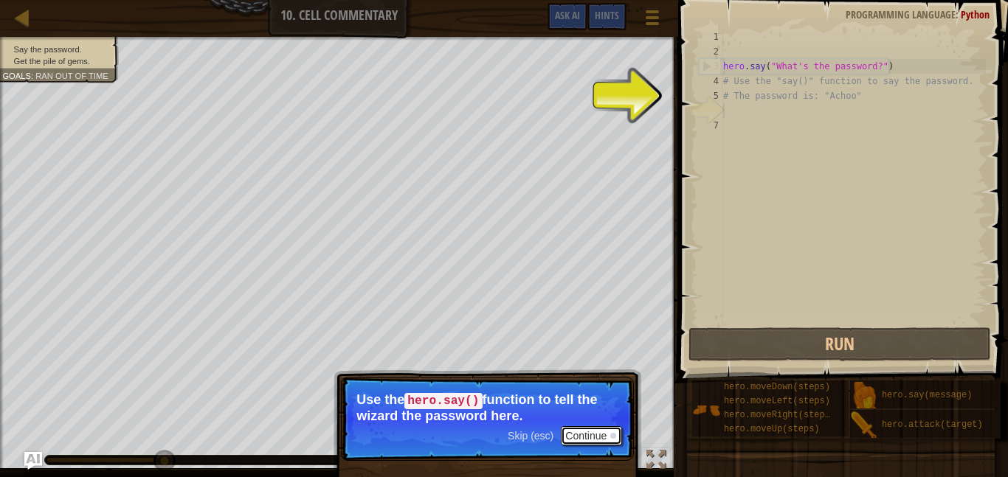
click at [575, 430] on button "Continue" at bounding box center [591, 436] width 61 height 19
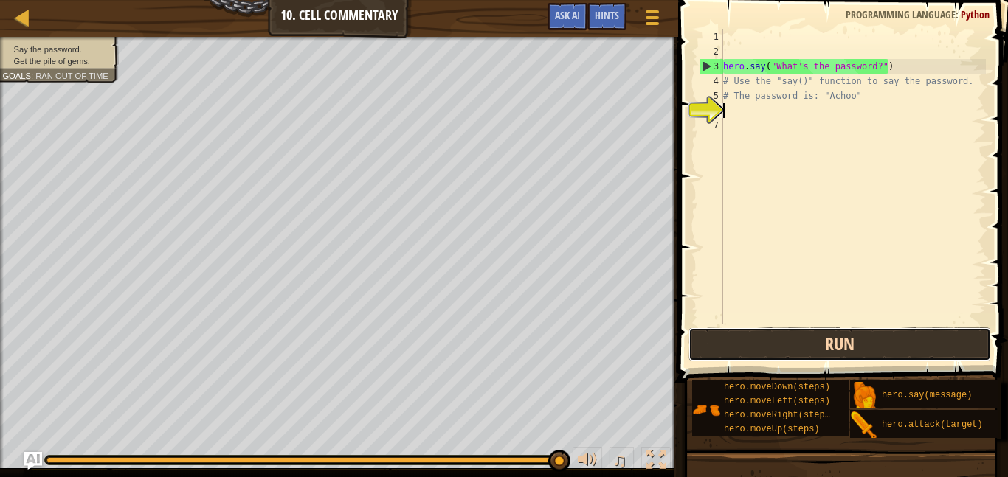
click at [811, 348] on button "Run" at bounding box center [839, 345] width 303 height 34
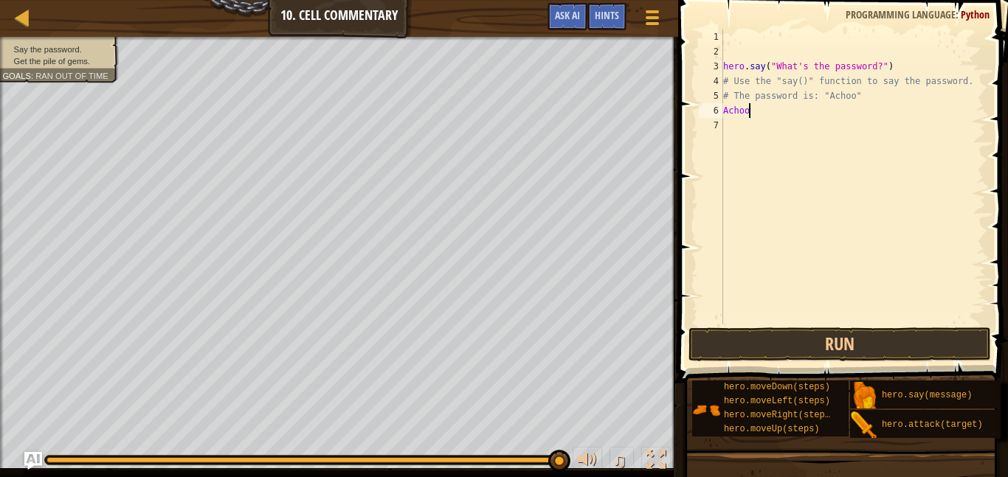
scroll to position [7, 3]
click at [911, 346] on button "Run" at bounding box center [839, 345] width 303 height 34
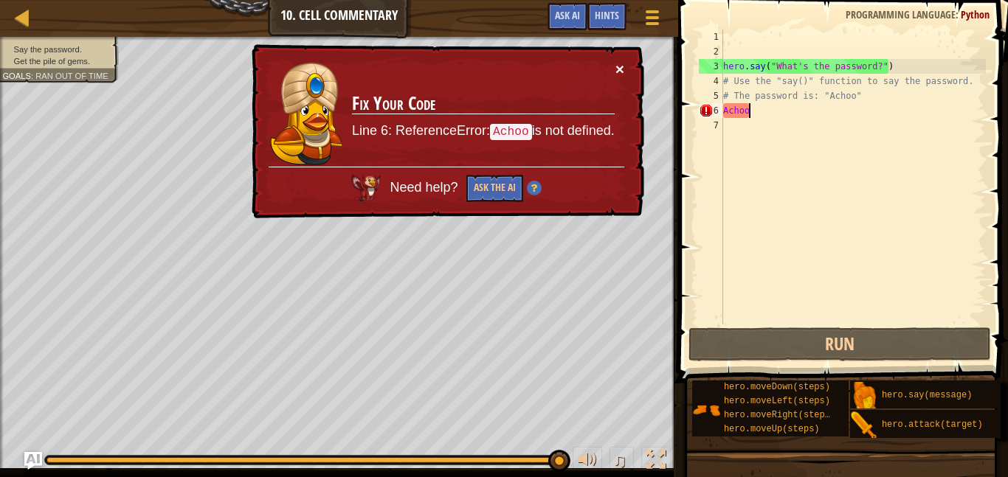
click at [624, 62] on button "×" at bounding box center [619, 68] width 9 height 15
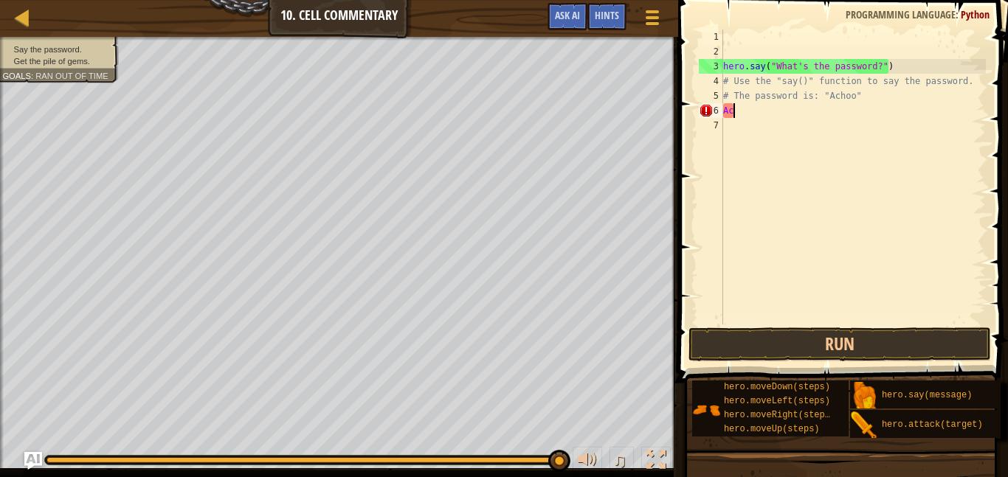
scroll to position [7, 1]
type textarea "A"
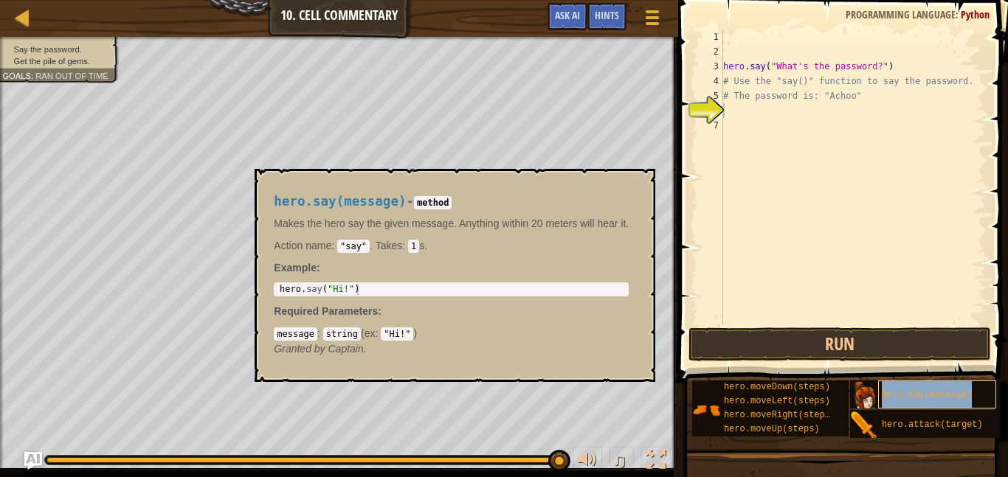
click at [886, 382] on div "hero.say(message)" at bounding box center [937, 395] width 118 height 28
click at [725, 219] on div "hero . say ( "What's the password?" ) # Use the "say()" function to say the pas…" at bounding box center [853, 192] width 266 height 325
click at [740, 113] on div "hero . say ( "What's the password?" ) # Use the "say()" function to say the pas…" at bounding box center [853, 192] width 266 height 325
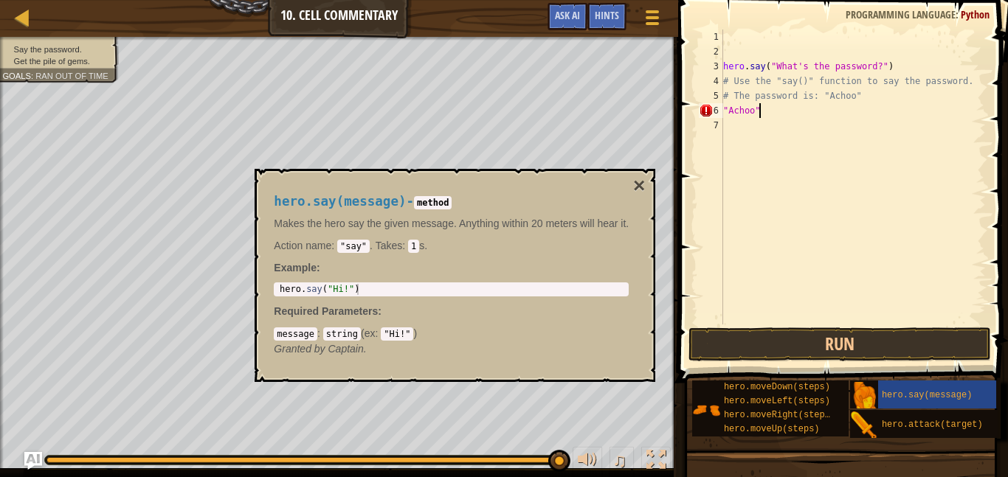
scroll to position [7, 4]
click at [745, 331] on button "Run" at bounding box center [839, 345] width 303 height 34
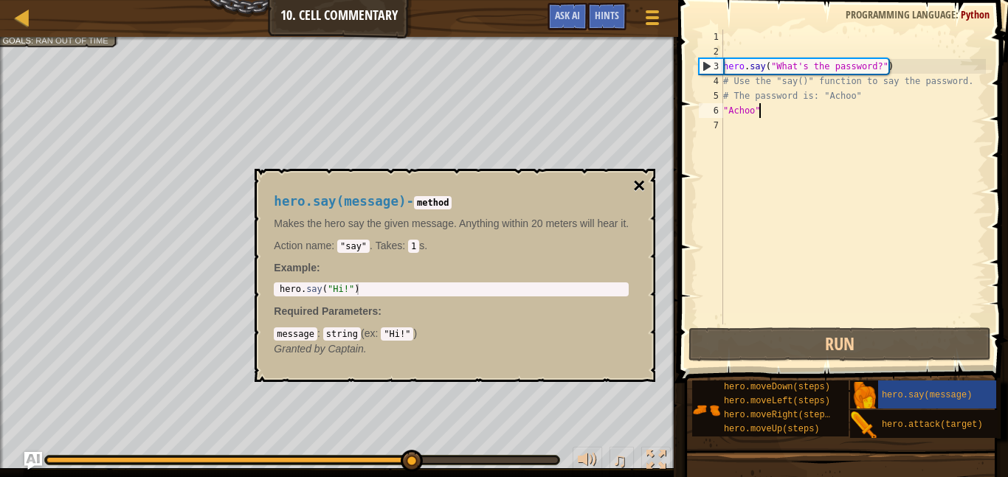
click at [641, 181] on button "×" at bounding box center [639, 186] width 12 height 21
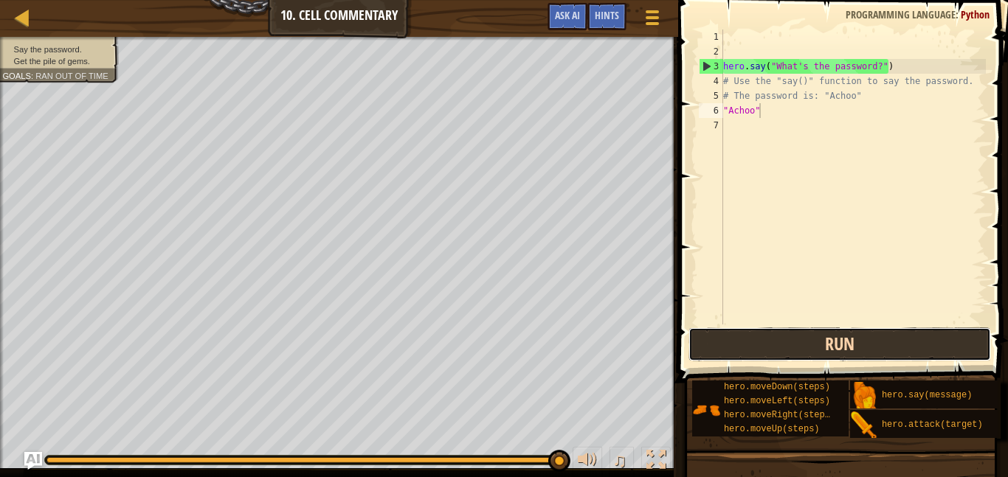
click at [774, 353] on button "Run" at bounding box center [839, 345] width 303 height 34
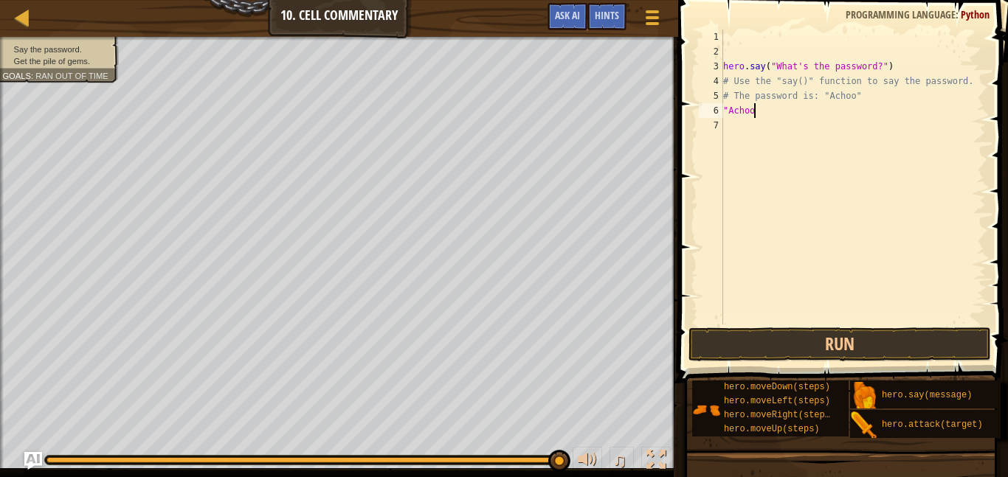
scroll to position [7, 1]
type textarea """
click at [801, 334] on button "Run" at bounding box center [839, 345] width 303 height 34
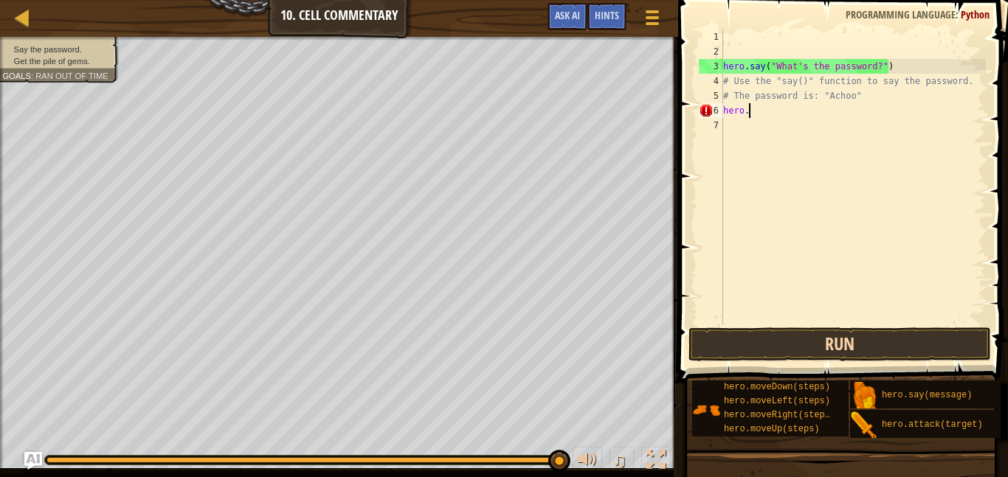
scroll to position [7, 1]
type textarea "h"
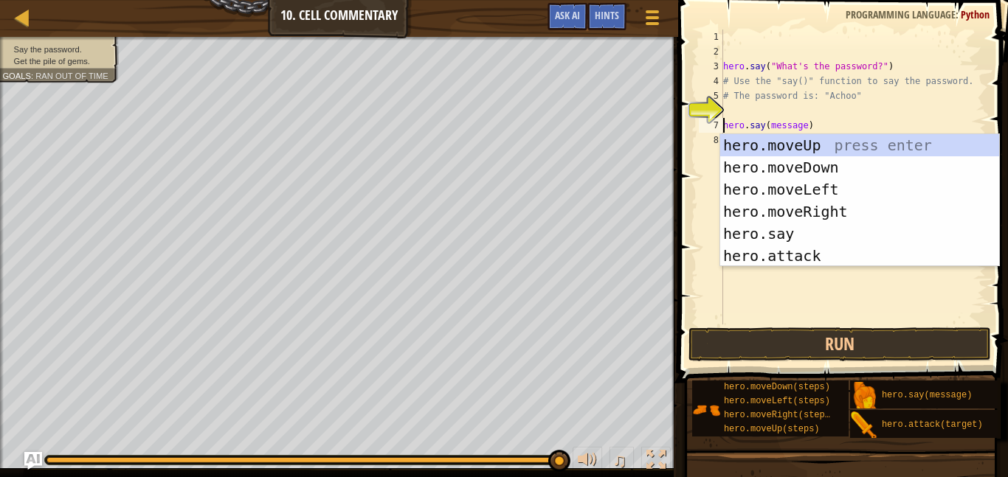
click at [713, 110] on div "6" at bounding box center [711, 110] width 24 height 15
type textarea "hero.say(message)"
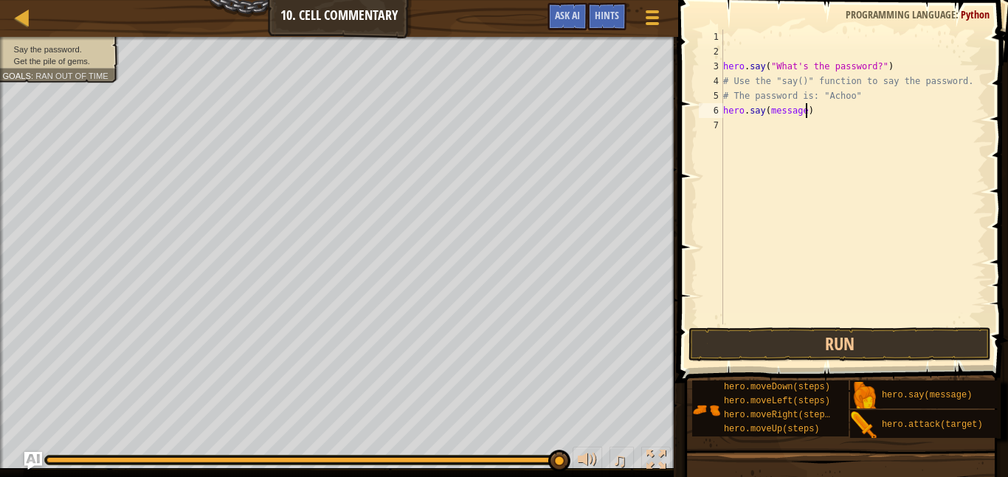
click at [807, 114] on div "hero . say ( "What's the password?" ) # Use the "say()" function to say the pas…" at bounding box center [853, 192] width 266 height 325
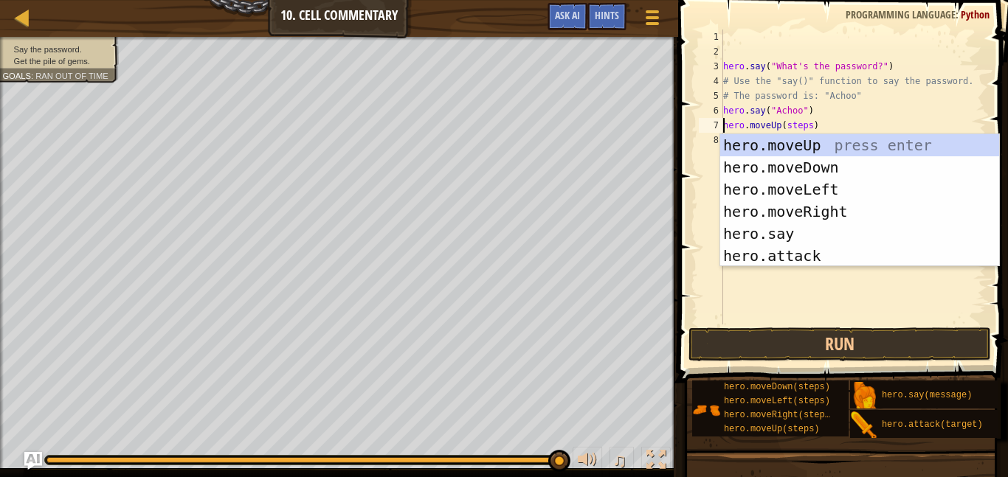
click at [809, 125] on div "hero . say ( "What's the password?" ) # Use the "say()" function to say the pas…" at bounding box center [853, 192] width 266 height 325
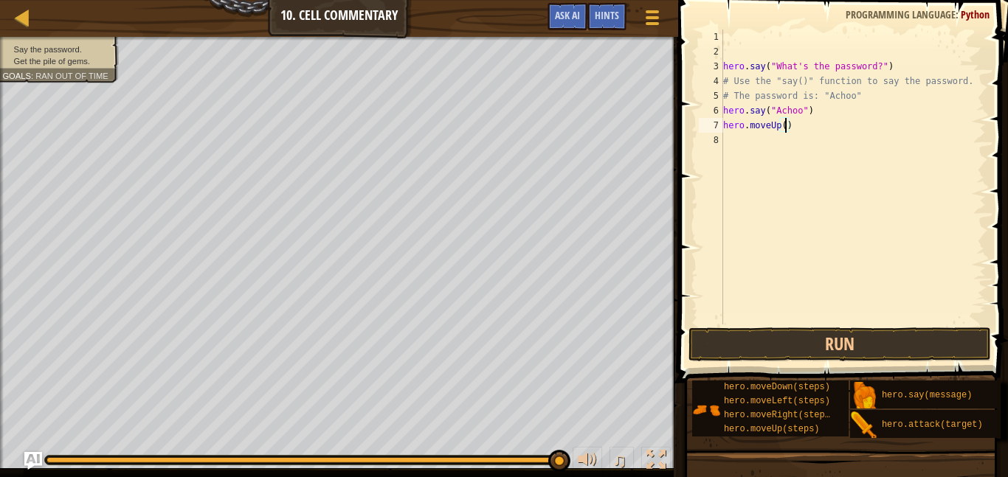
scroll to position [7, 10]
type textarea "hero.moveUp(2)"
click at [833, 344] on button "Run" at bounding box center [839, 345] width 303 height 34
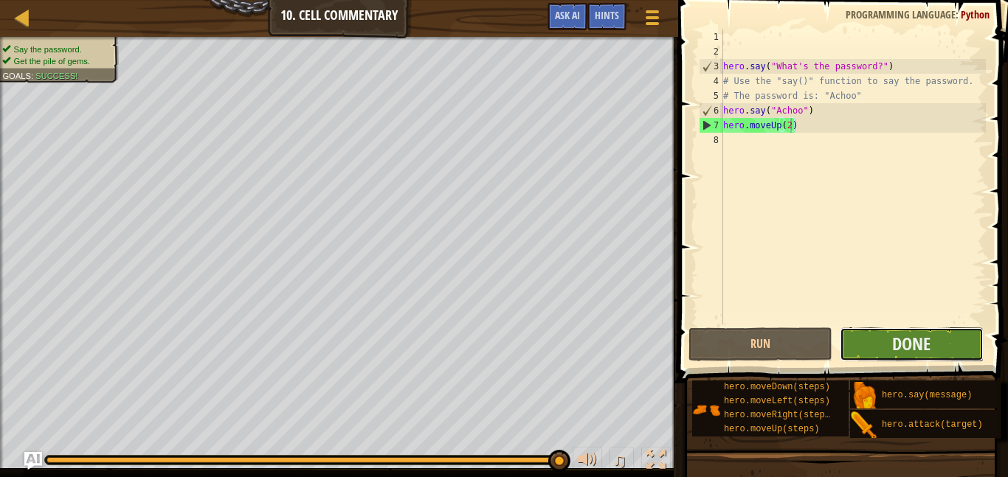
click at [864, 340] on button "Done" at bounding box center [912, 345] width 144 height 34
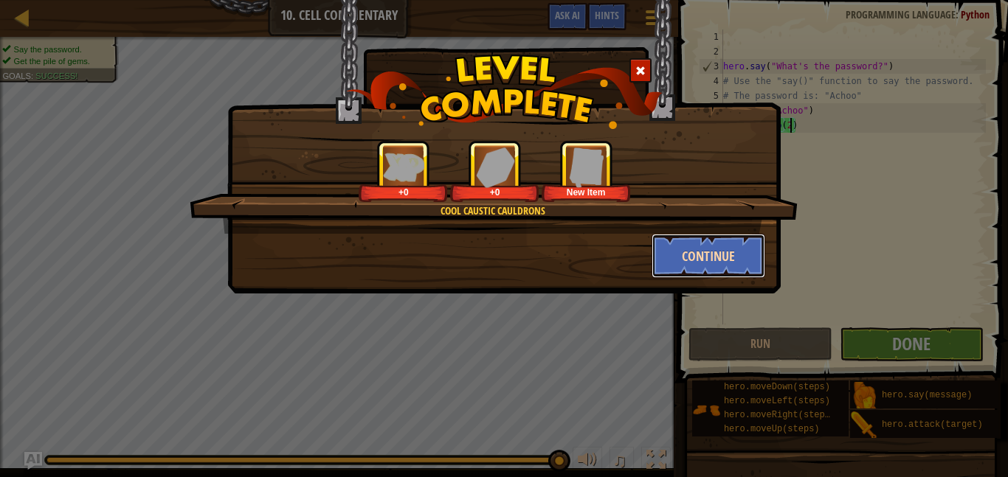
click at [674, 263] on button "Continue" at bounding box center [709, 256] width 114 height 44
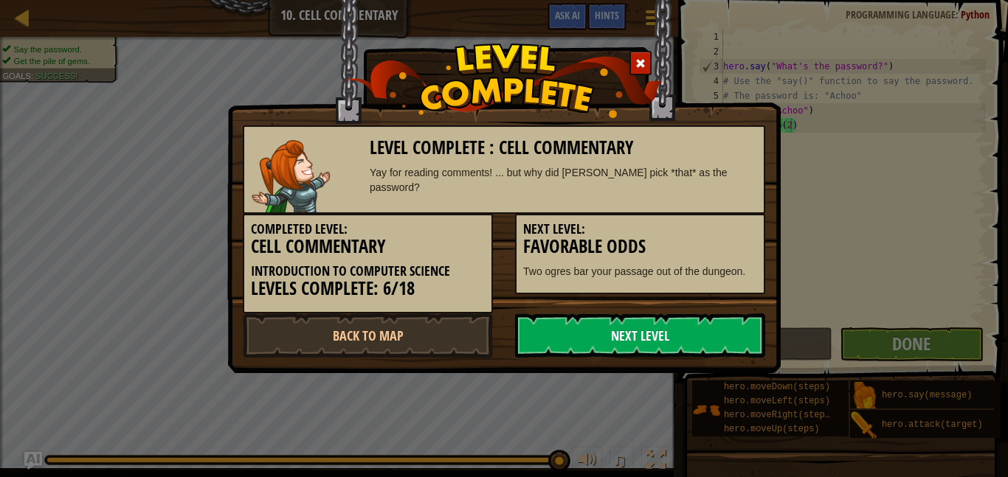
click at [716, 334] on link "Next Level" at bounding box center [640, 336] width 250 height 44
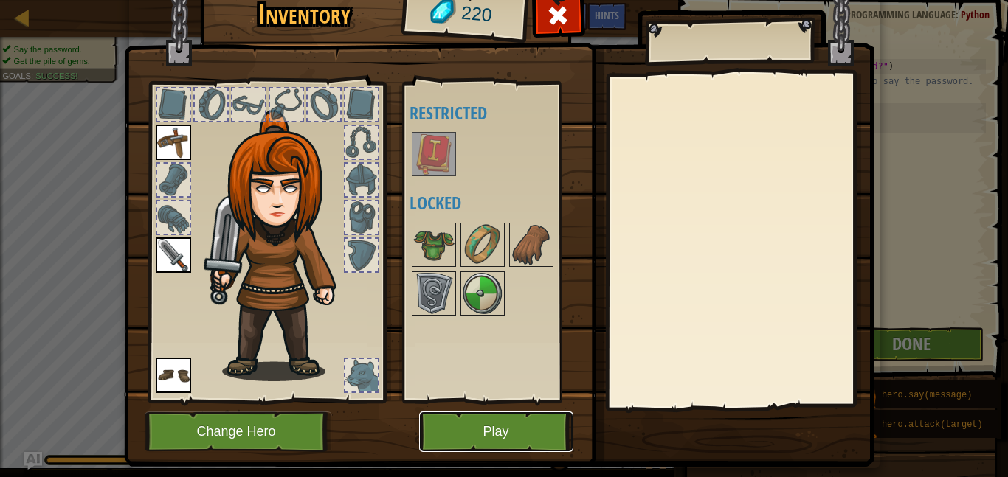
click at [509, 418] on button "Play" at bounding box center [496, 432] width 154 height 41
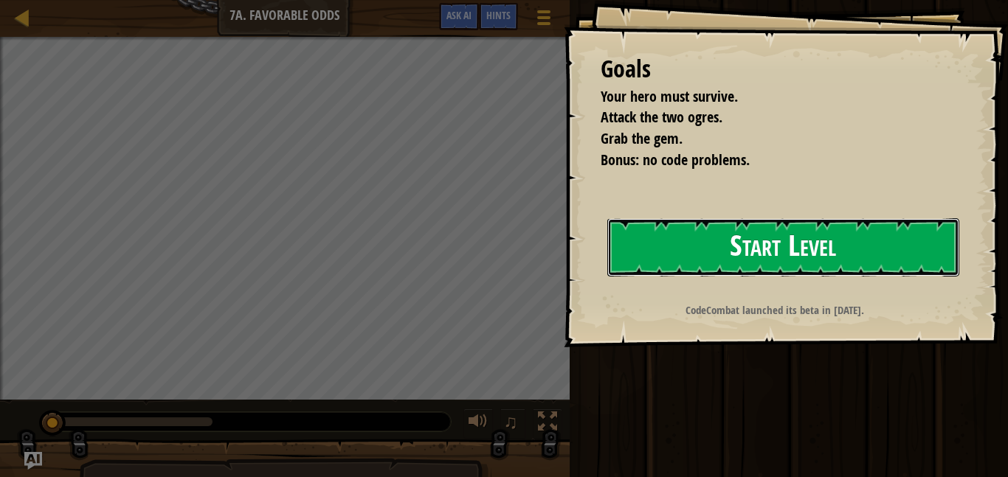
click at [759, 238] on button "Start Level" at bounding box center [783, 247] width 352 height 58
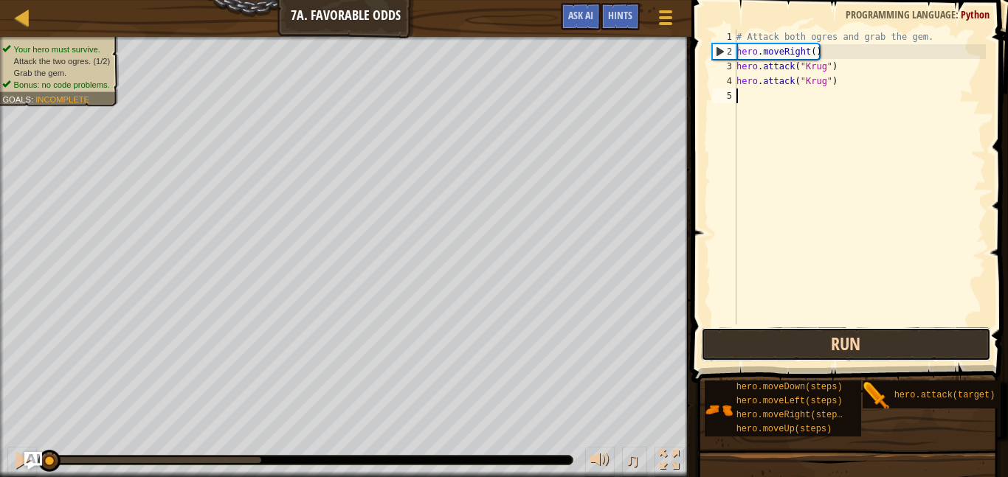
click at [736, 334] on button "Run" at bounding box center [846, 345] width 290 height 34
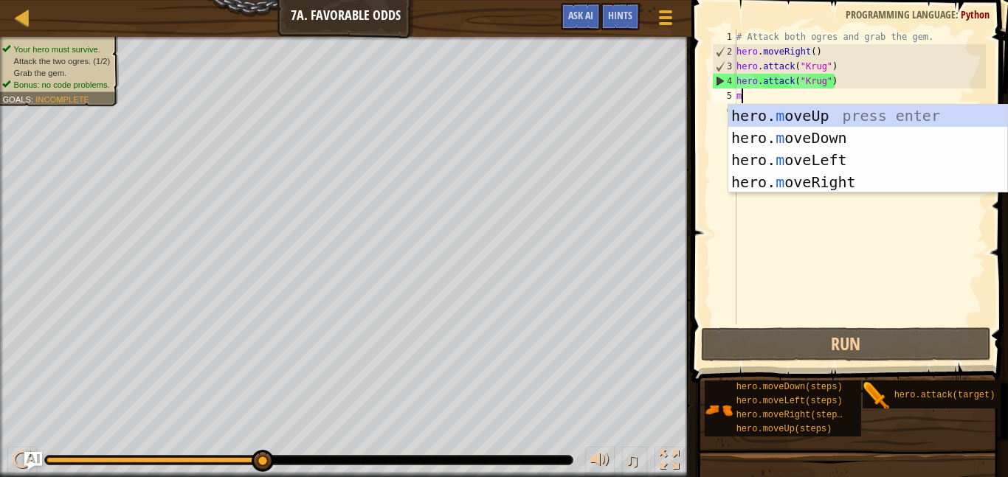
scroll to position [7, 0]
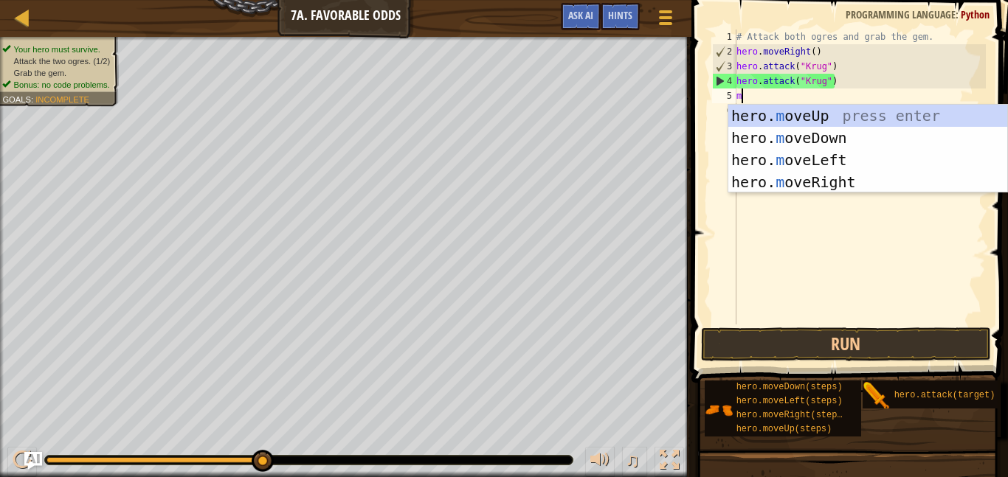
type textarea "mo"
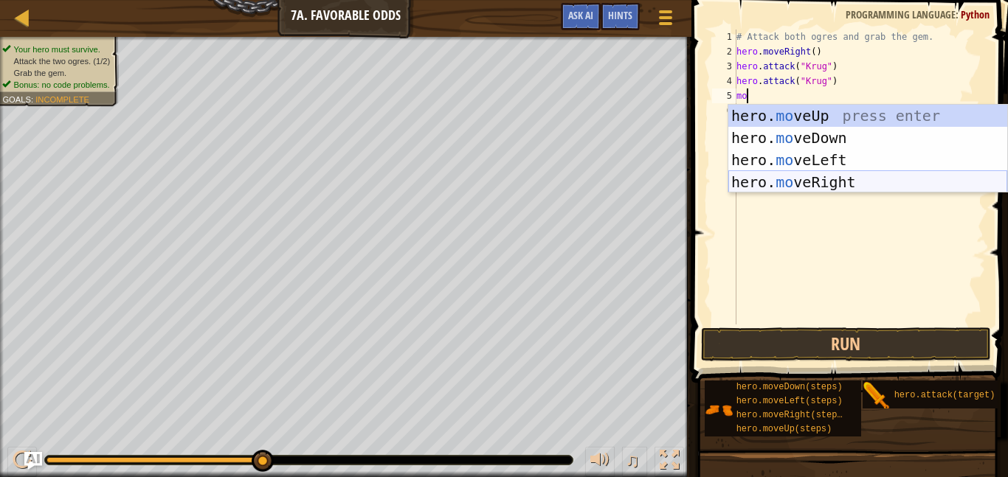
click at [841, 176] on div "hero. mo veUp press enter hero. mo veDown press enter hero. mo veLeft press ent…" at bounding box center [867, 171] width 279 height 133
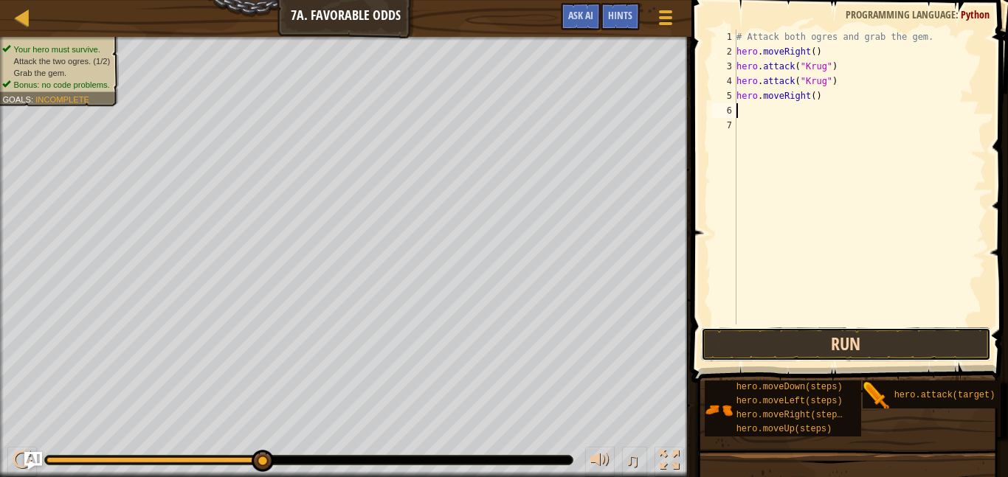
click at [804, 348] on button "Run" at bounding box center [846, 345] width 290 height 34
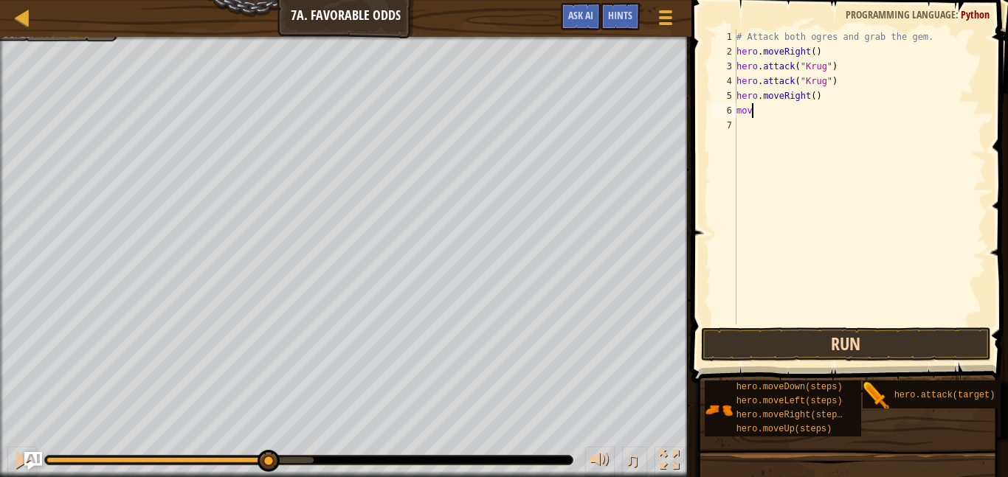
scroll to position [7, 1]
type textarea "move"
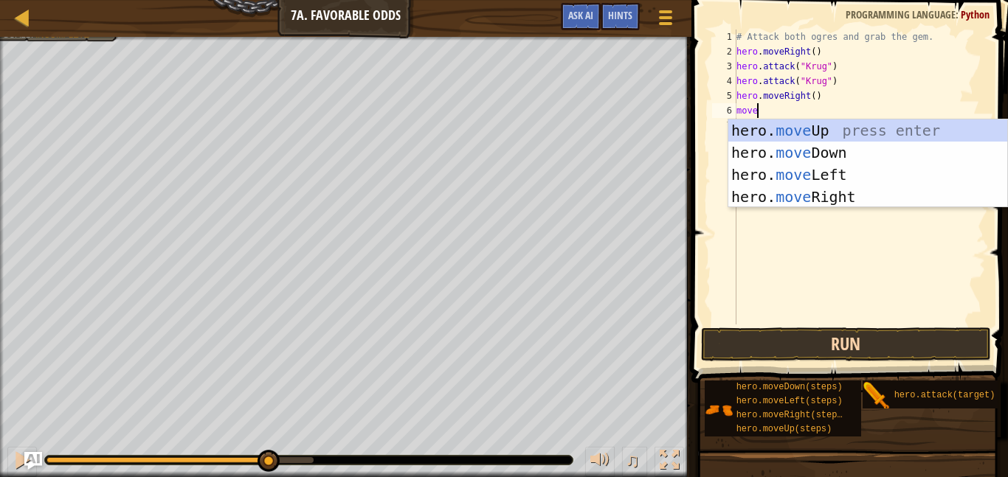
scroll to position [7, 2]
click at [779, 131] on div "hero. move Up press enter hero. move Down press enter hero. move Left press ent…" at bounding box center [867, 186] width 279 height 133
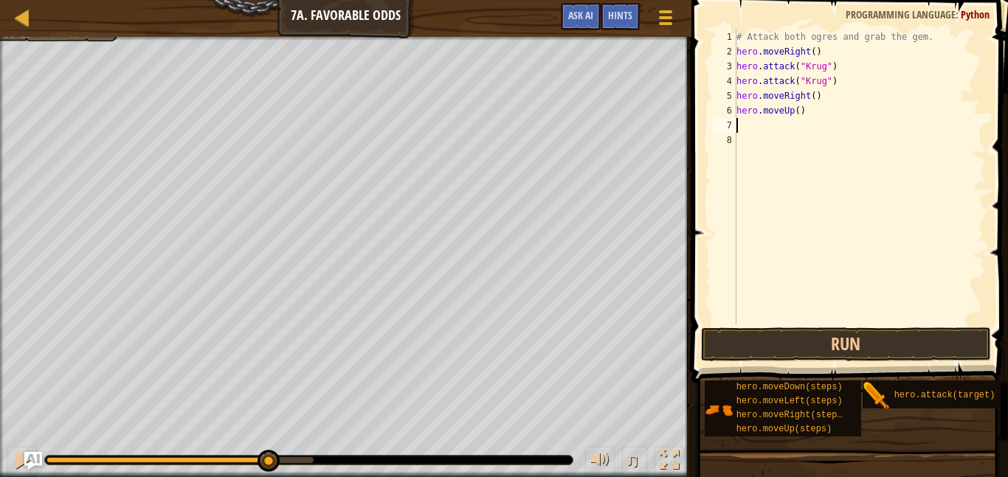
scroll to position [7, 0]
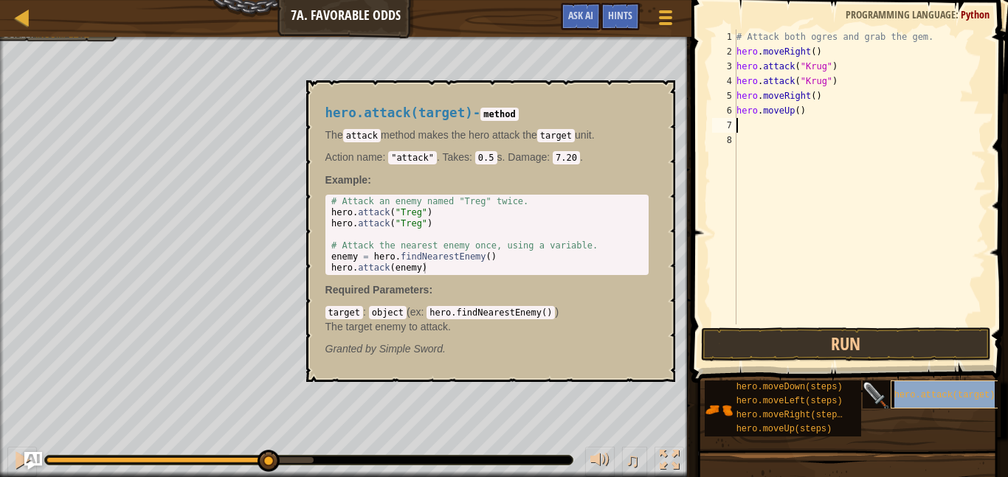
click at [906, 399] on span "hero.attack(target)" at bounding box center [944, 395] width 101 height 10
click at [574, 183] on p "Example :" at bounding box center [486, 180] width 323 height 15
type textarea "# Attack an enemy named "Treg" twice."
drag, startPoint x: 333, startPoint y: 204, endPoint x: 507, endPoint y: 193, distance: 174.5
click at [507, 195] on div "# Attack an enemy named "Treg" twice. 1 2 3 4 5 6 7 # Attack an enemy named "Tr…" at bounding box center [486, 235] width 323 height 80
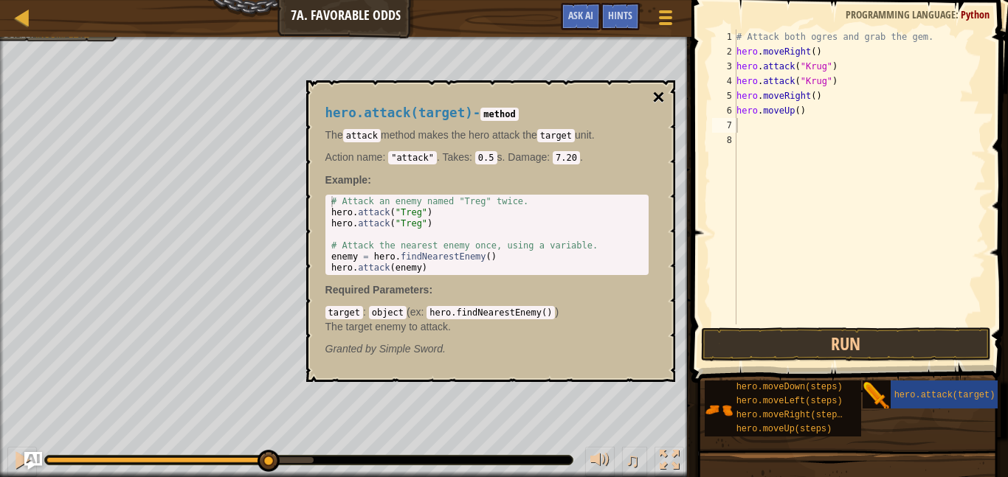
click at [654, 87] on button "×" at bounding box center [658, 97] width 12 height 21
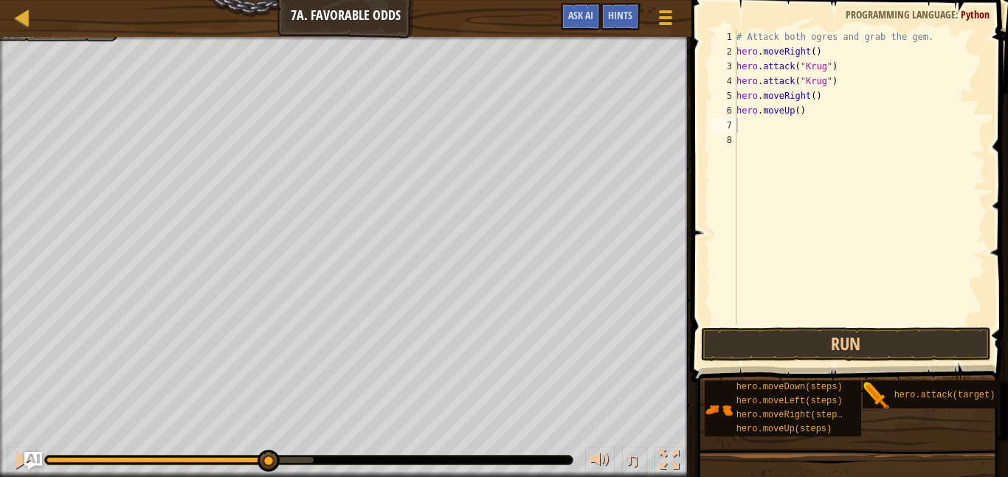
click at [740, 122] on div "# Attack both ogres and grab the gem. hero . moveRight ( ) hero . attack ( "[PE…" at bounding box center [860, 192] width 252 height 325
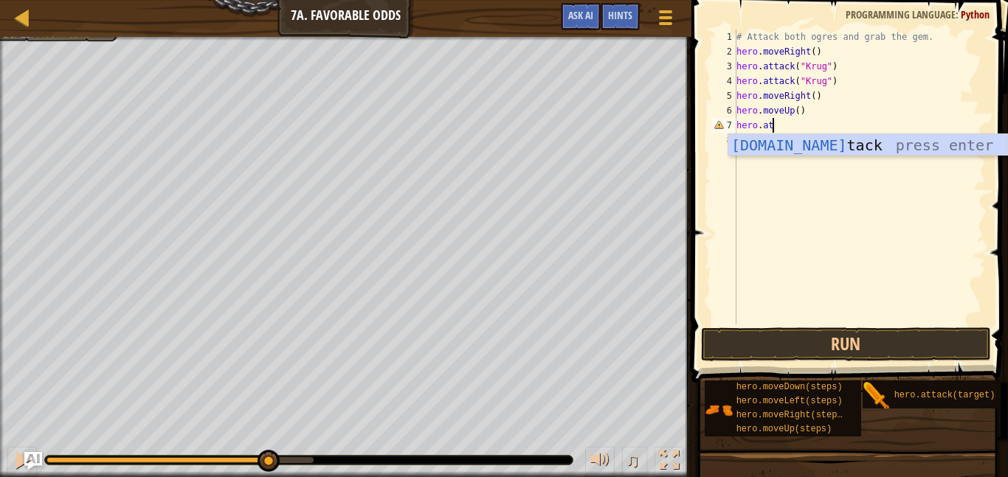
scroll to position [7, 5]
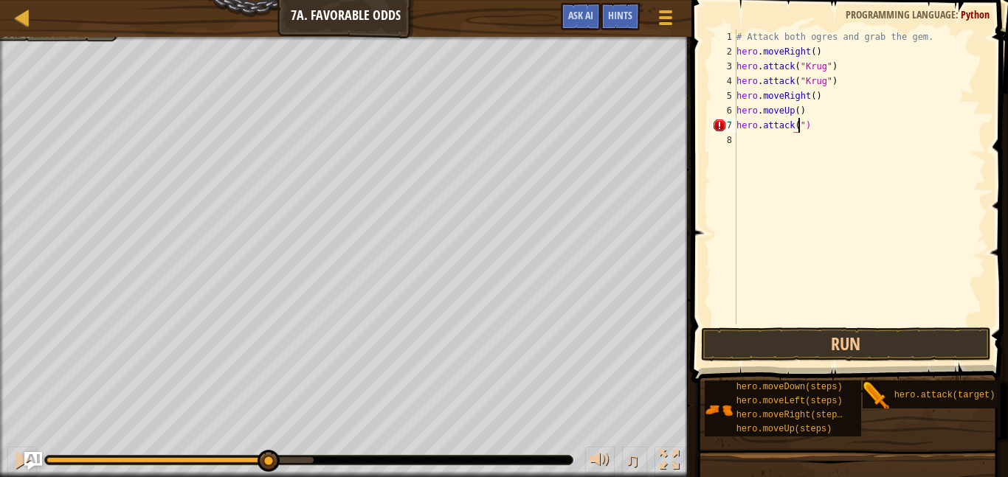
click at [805, 124] on div "# Attack both ogres and grab the gem. hero . moveRight ( ) hero . attack ( "[PE…" at bounding box center [860, 192] width 252 height 325
type textarea "hero.attack("Krug")"
click at [835, 142] on div "# Attack both ogres and grab the gem. hero . moveRight ( ) hero . attack ( "[PE…" at bounding box center [860, 192] width 252 height 325
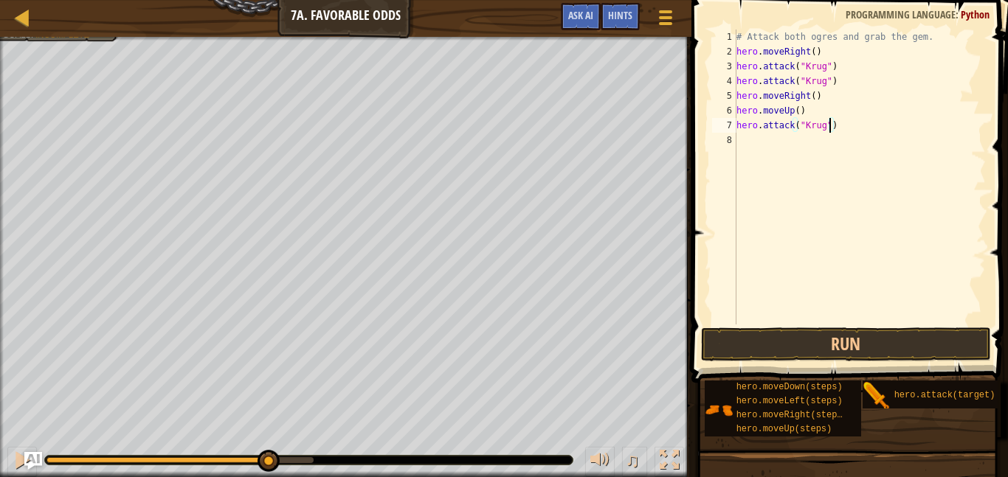
scroll to position [7, 0]
click at [808, 334] on button "Run" at bounding box center [846, 345] width 290 height 34
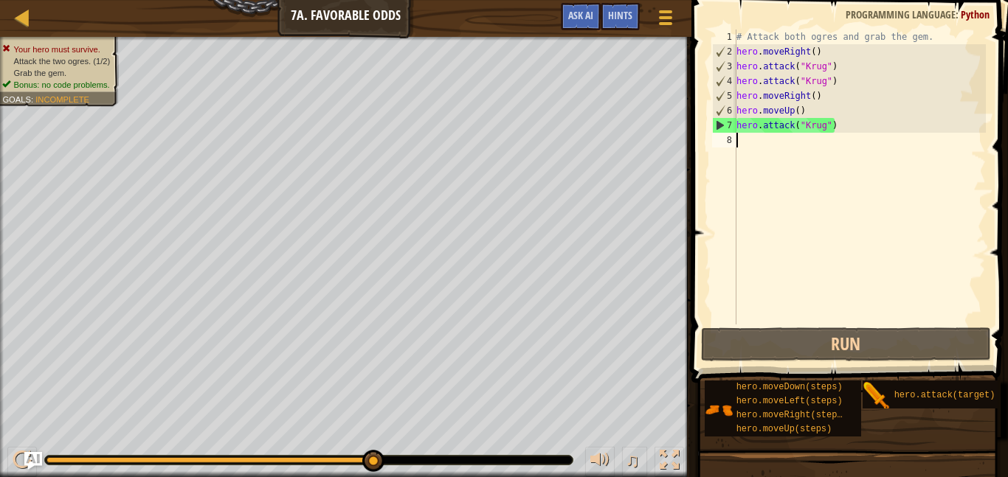
click at [822, 127] on div "# Attack both ogres and grab the gem. hero . moveRight ( ) hero . attack ( "[PE…" at bounding box center [860, 192] width 252 height 325
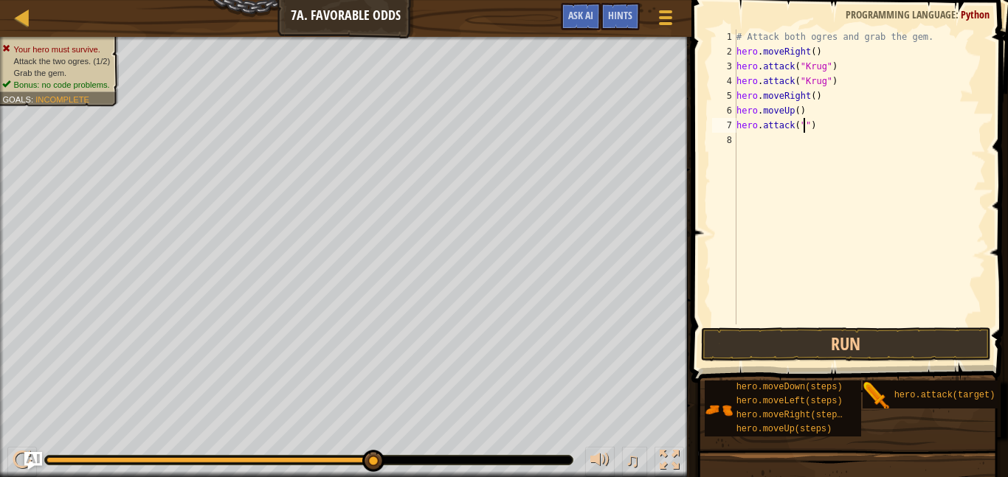
scroll to position [7, 10]
type textarea "hero.attack("Grump")"
click at [738, 139] on div "# Attack both ogres and grab the gem. hero . moveRight ( ) hero . attack ( "[PE…" at bounding box center [860, 192] width 252 height 325
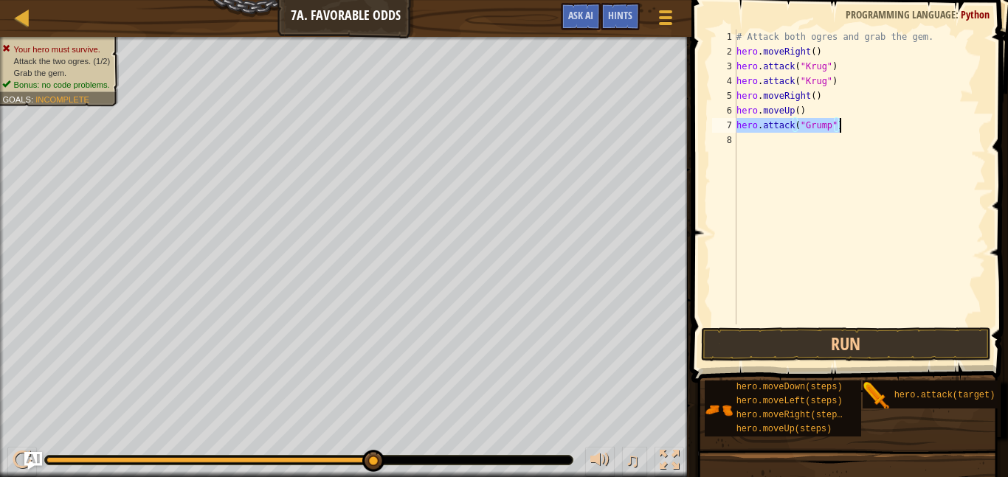
drag, startPoint x: 736, startPoint y: 125, endPoint x: 843, endPoint y: 121, distance: 106.4
click at [843, 121] on div "# Attack both ogres and grab the gem. hero . moveRight ( ) hero . attack ( "[PE…" at bounding box center [860, 192] width 252 height 325
type textarea "C"
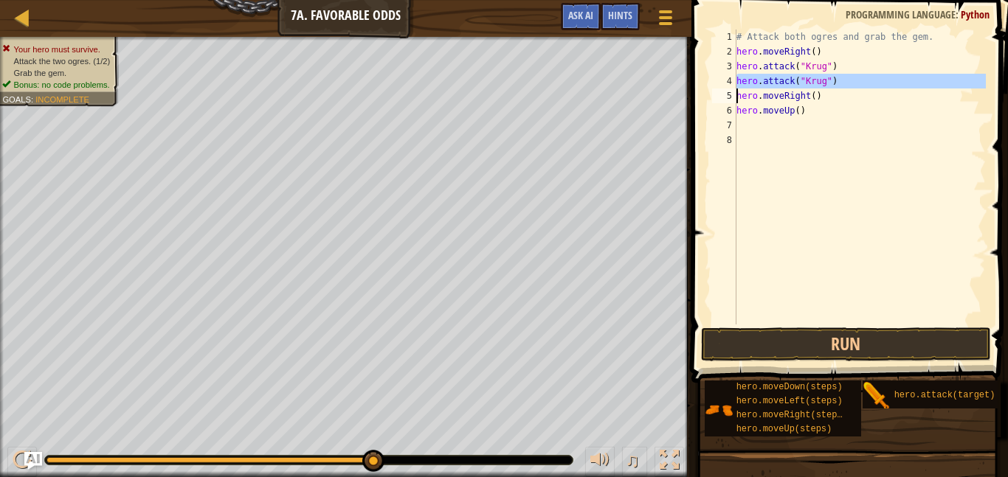
drag, startPoint x: 734, startPoint y: 80, endPoint x: 807, endPoint y: 74, distance: 73.3
click at [807, 74] on div "1 2 3 4 5 6 7 8 # Attack both ogres and grab the gem. hero . moveRight ( ) hero…" at bounding box center [847, 177] width 277 height 295
paste textarea
type textarea "hero.moveRight()"
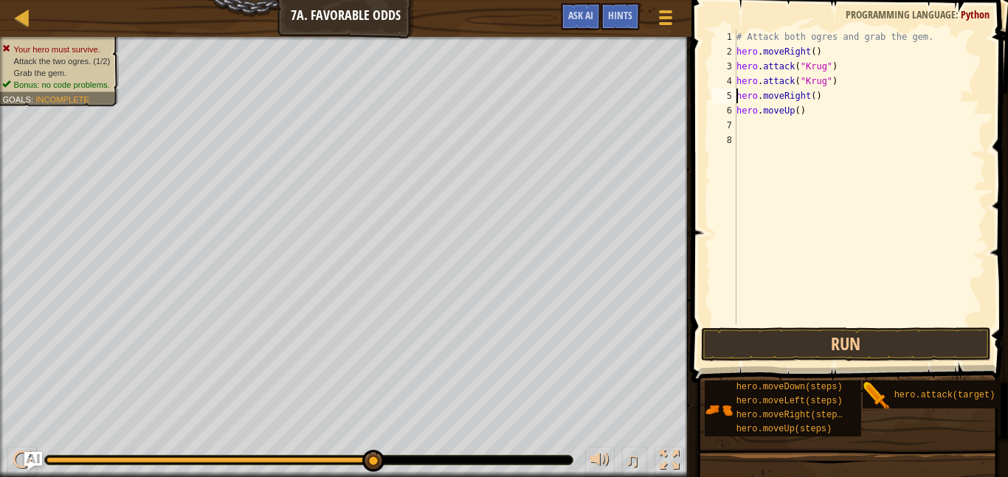
click at [739, 124] on div "# Attack both ogres and grab the gem. hero . moveRight ( ) hero . attack ( "[PE…" at bounding box center [860, 192] width 252 height 325
paste textarea "hero.attack("Krug")"
click at [822, 127] on div "# Attack both ogres and grab the gem. hero . moveRight ( ) hero . attack ( "[PE…" at bounding box center [860, 192] width 252 height 325
type textarea "hero.attack("Grump")"
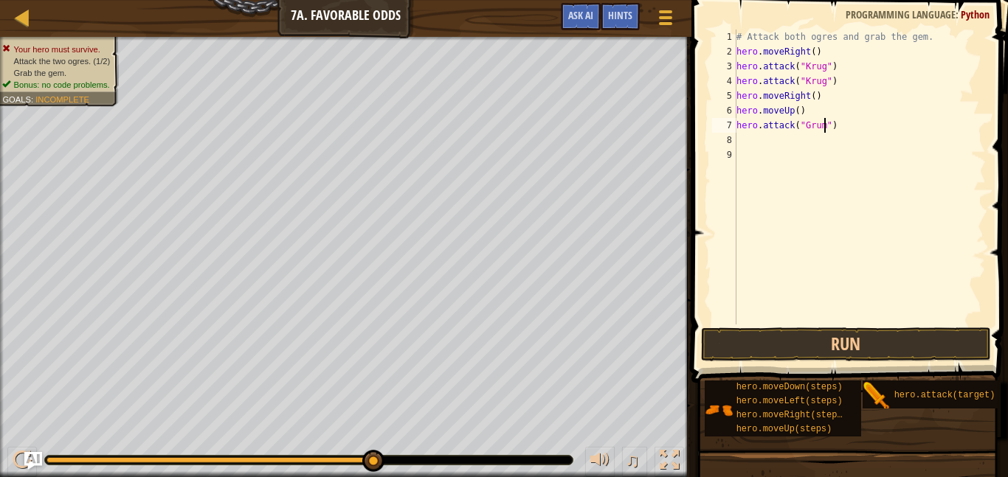
scroll to position [7, 13]
click at [742, 140] on div "# Attack both ogres and grab the gem. hero . moveRight ( ) hero . attack ( "[PE…" at bounding box center [860, 192] width 252 height 325
drag, startPoint x: 736, startPoint y: 125, endPoint x: 841, endPoint y: 126, distance: 104.1
click at [841, 126] on div "# Attack both ogres and grab the gem. hero . moveRight ( ) hero . attack ( "[PE…" at bounding box center [860, 192] width 252 height 325
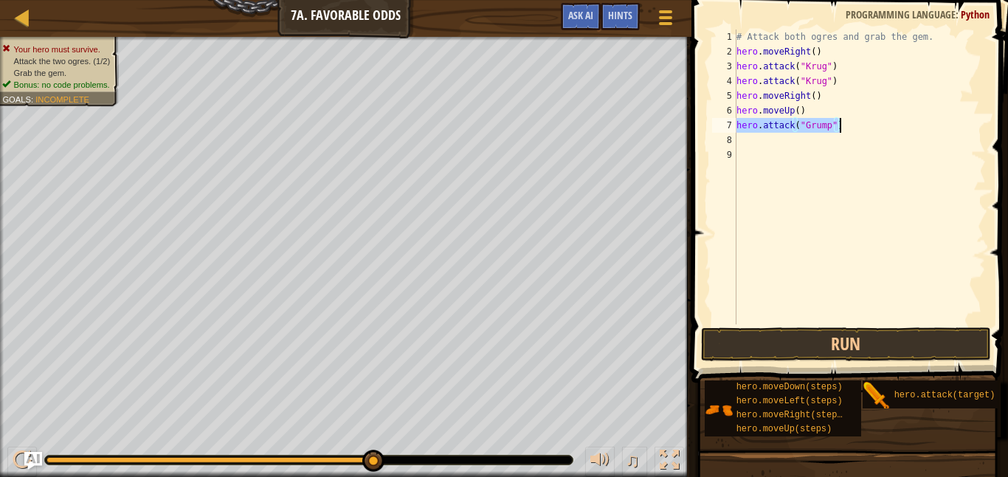
type textarea "hero.attack("Grump")"
paste textarea
click at [742, 138] on div "# Attack both ogres and grab the gem. hero . moveRight ( ) hero . attack ( "[PE…" at bounding box center [860, 192] width 252 height 325
paste textarea "hero.attack("Grump")"
type textarea "hero.attack("Grump")"
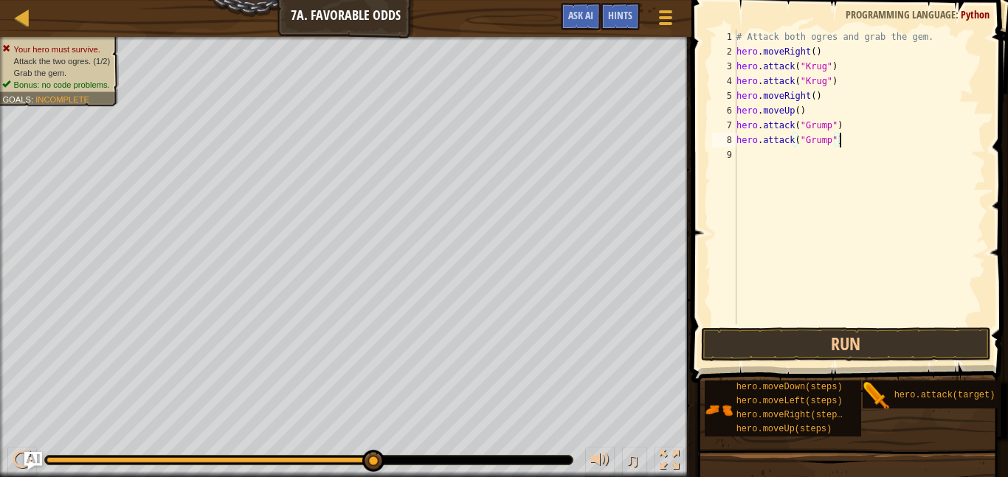
click at [740, 156] on div "# Attack both ogres and grab the gem. hero . moveRight ( ) hero . attack ( "[PE…" at bounding box center [860, 192] width 252 height 325
type textarea "m"
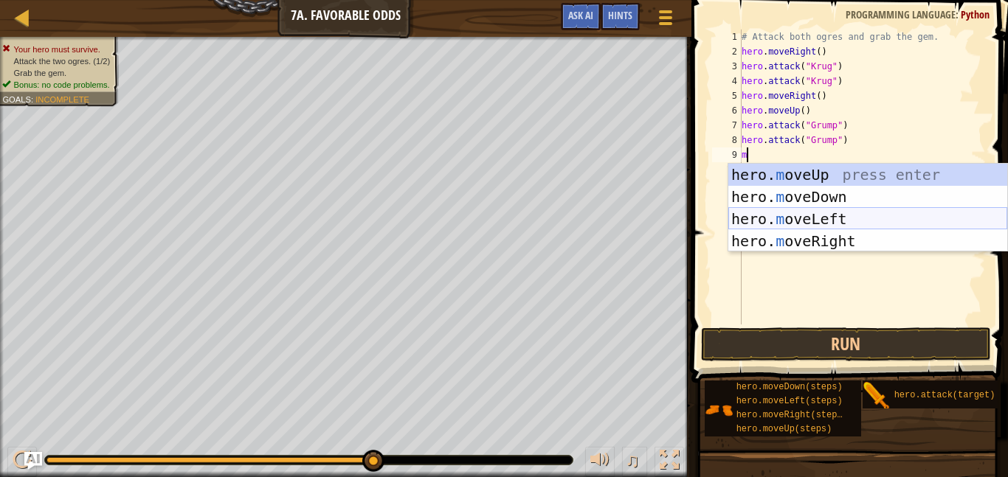
click at [793, 215] on div "hero. m oveUp press enter hero. m oveDown press enter hero. m oveLeft press ent…" at bounding box center [867, 230] width 279 height 133
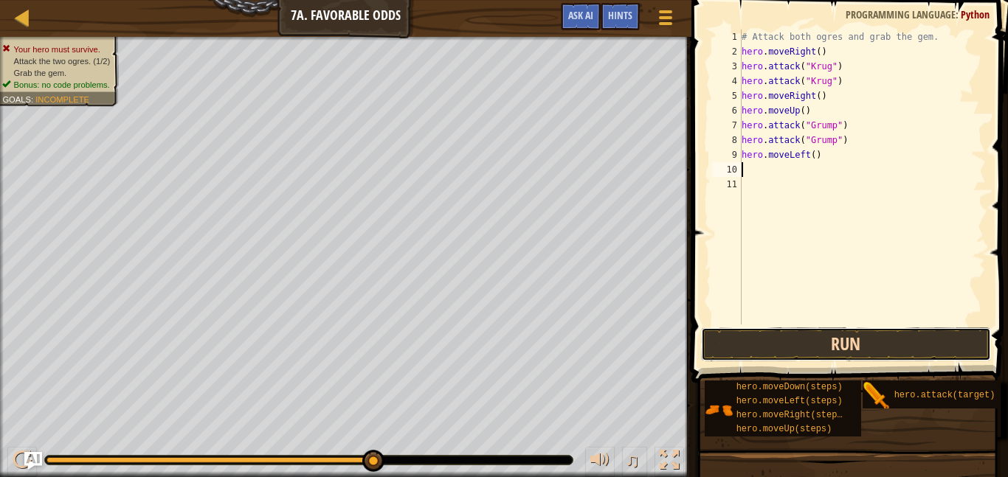
click at [764, 345] on button "Run" at bounding box center [846, 345] width 290 height 34
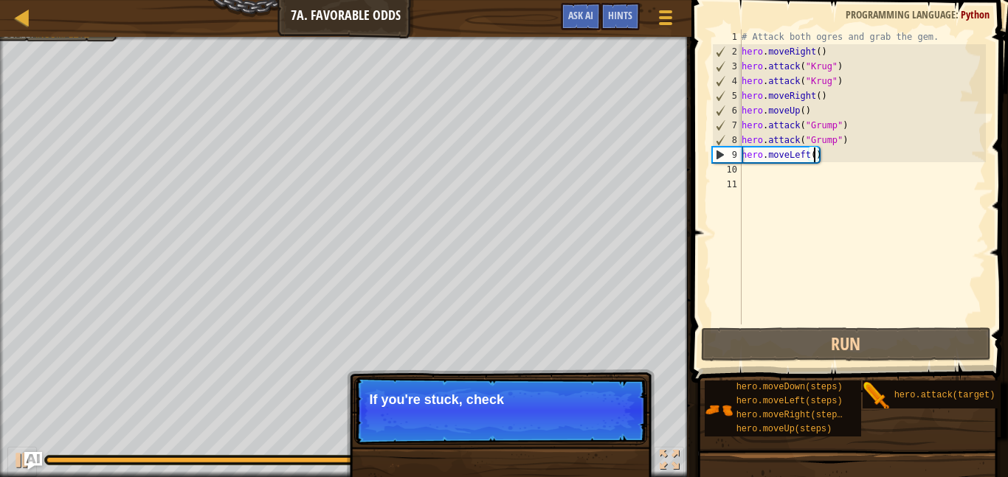
click at [814, 155] on div "# Attack both ogres and grab the gem. hero . moveRight ( ) hero . attack ( "[PE…" at bounding box center [862, 192] width 247 height 325
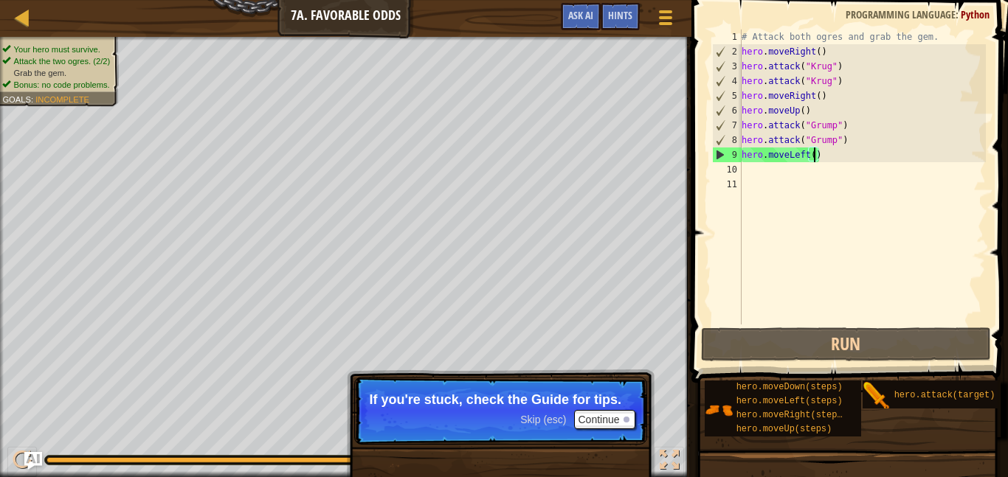
scroll to position [7, 11]
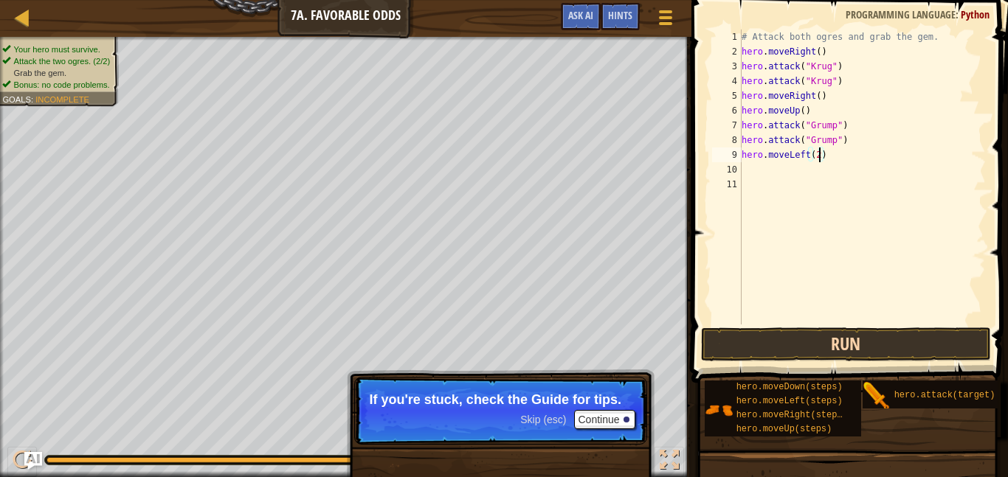
type textarea "hero.moveLeft(2)"
click at [775, 337] on button "Run" at bounding box center [846, 345] width 290 height 34
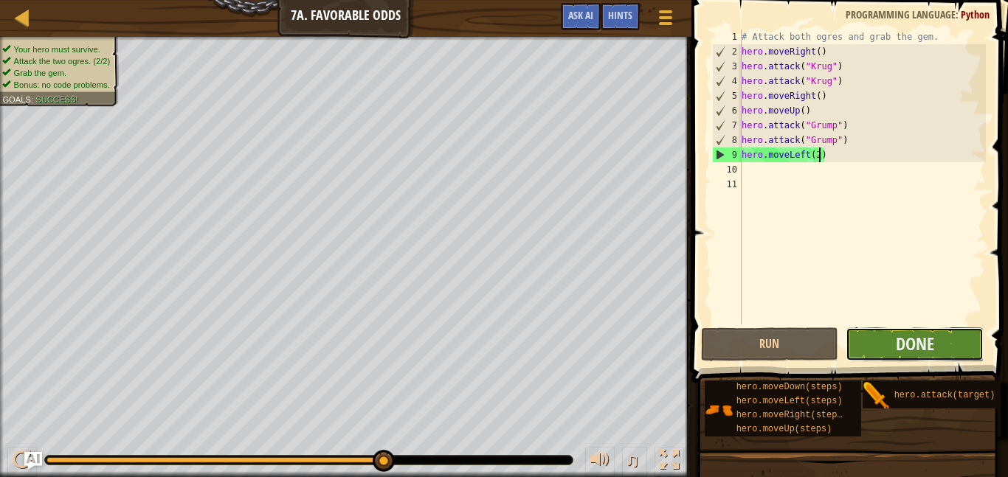
click at [874, 331] on button "Done" at bounding box center [915, 345] width 138 height 34
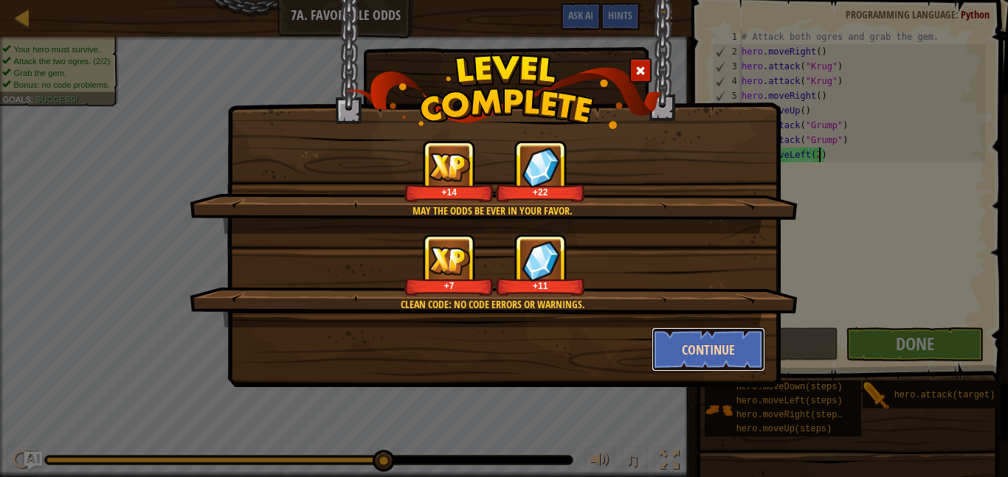
click at [703, 339] on button "Continue" at bounding box center [709, 350] width 114 height 44
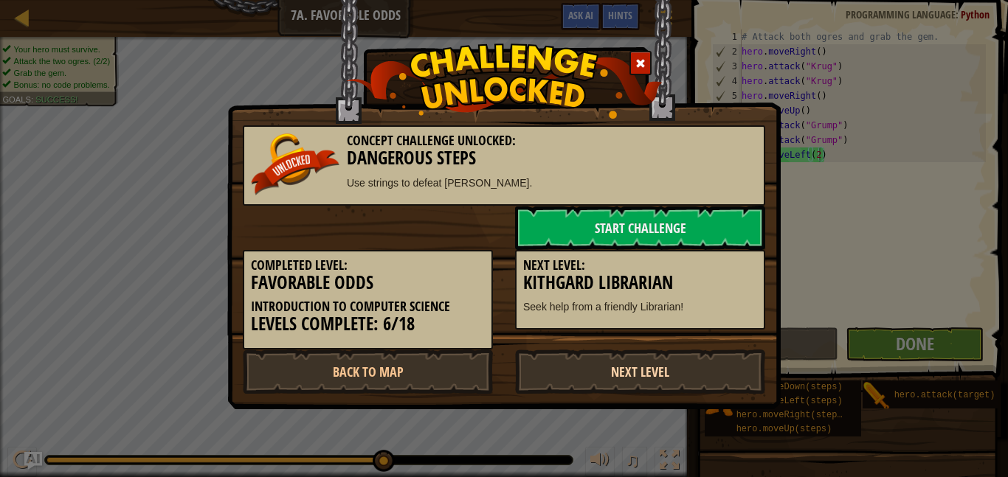
click at [684, 355] on link "Next Level" at bounding box center [640, 372] width 250 height 44
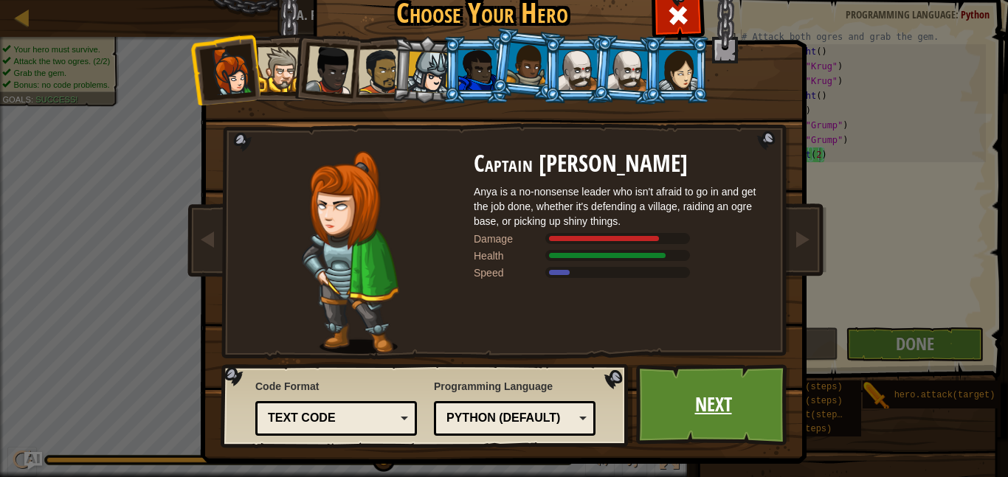
click at [655, 412] on link "Next" at bounding box center [713, 405] width 154 height 81
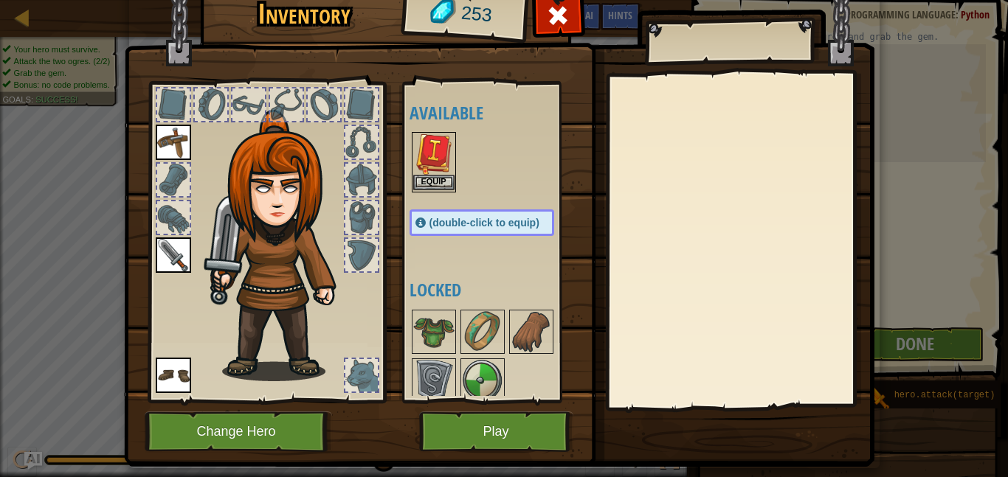
click at [441, 170] on img at bounding box center [433, 154] width 41 height 41
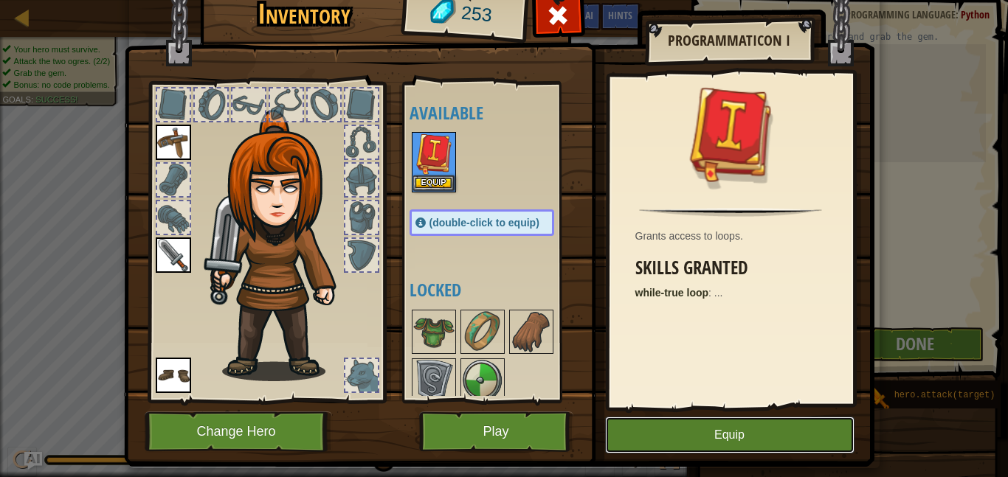
click at [670, 443] on button "Equip" at bounding box center [729, 435] width 249 height 37
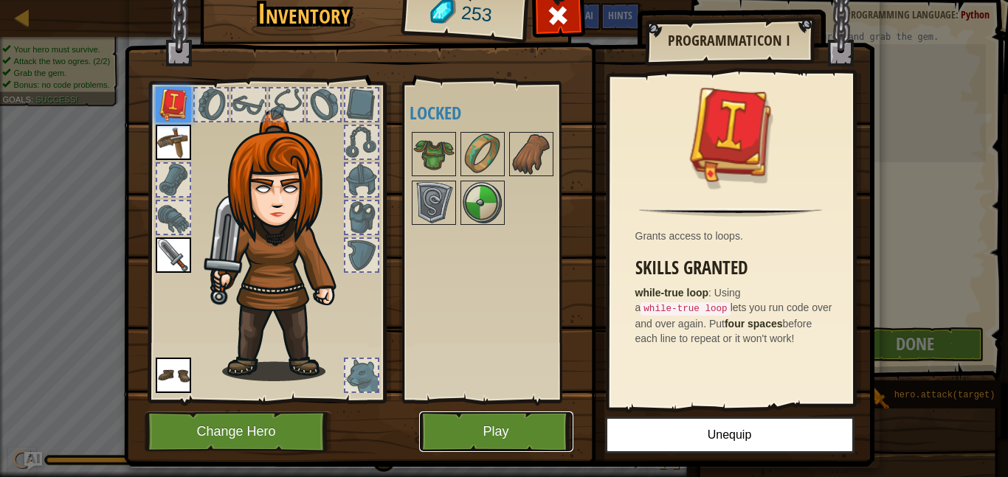
click at [438, 412] on button "Play" at bounding box center [496, 432] width 154 height 41
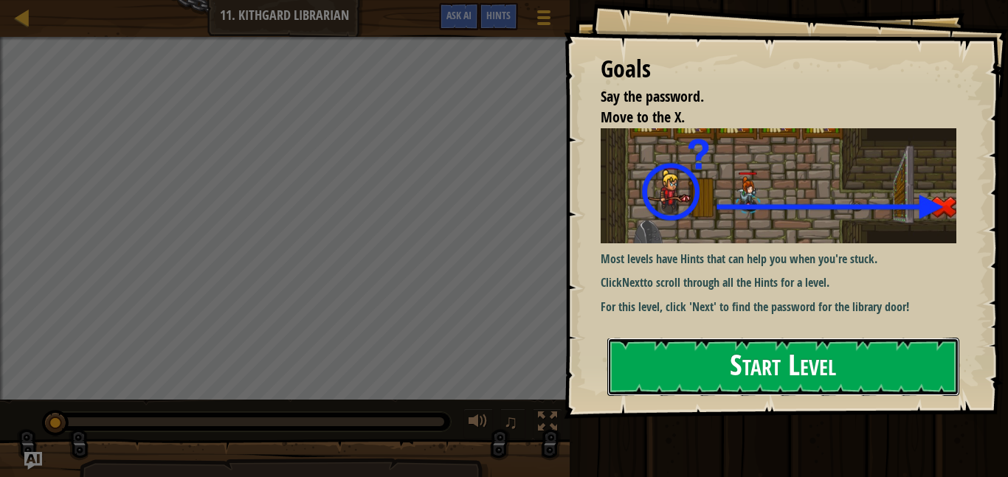
click at [625, 342] on button "Start Level" at bounding box center [783, 367] width 352 height 58
